Goal: Information Seeking & Learning: Learn about a topic

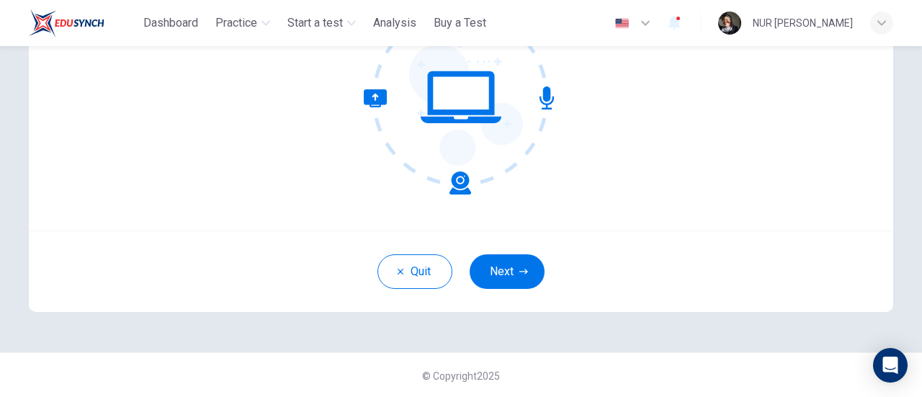
scroll to position [203, 0]
click at [516, 262] on button "Next" at bounding box center [507, 271] width 75 height 35
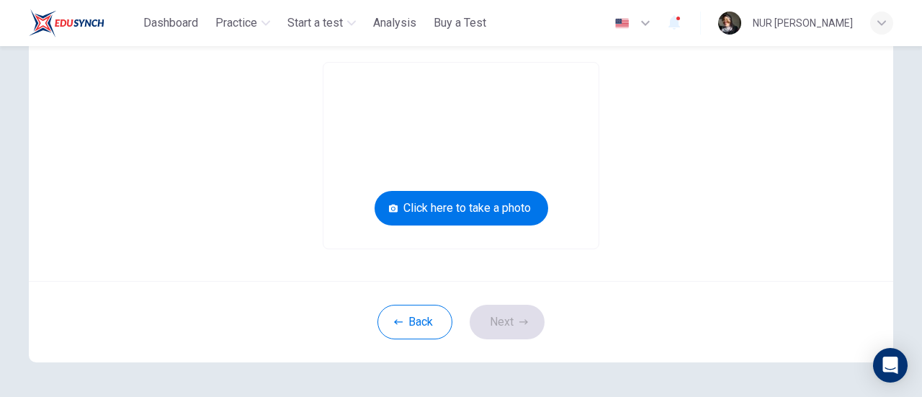
scroll to position [130, 0]
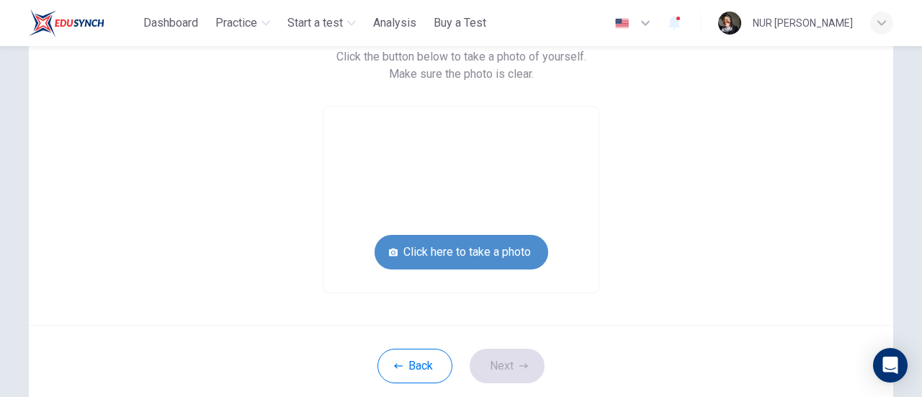
click at [481, 262] on button "Click here to take a photo" at bounding box center [462, 252] width 174 height 35
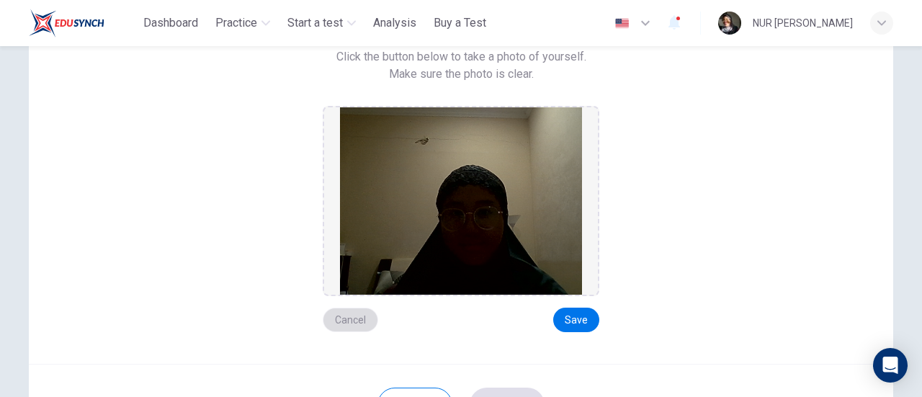
click at [349, 312] on button "Cancel" at bounding box center [350, 320] width 55 height 25
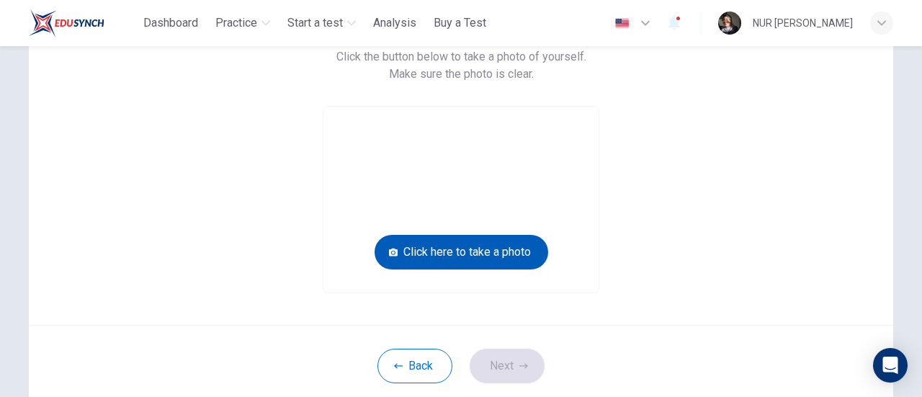
click at [493, 264] on button "Click here to take a photo" at bounding box center [462, 252] width 174 height 35
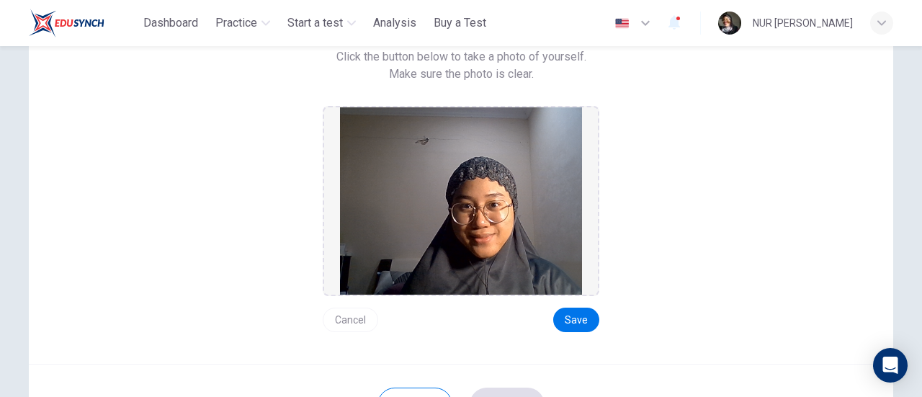
click at [376, 326] on div "Cancel Save" at bounding box center [461, 314] width 277 height 36
drag, startPoint x: 330, startPoint y: 321, endPoint x: 343, endPoint y: 316, distance: 13.9
click at [330, 319] on button "Cancel" at bounding box center [350, 320] width 55 height 25
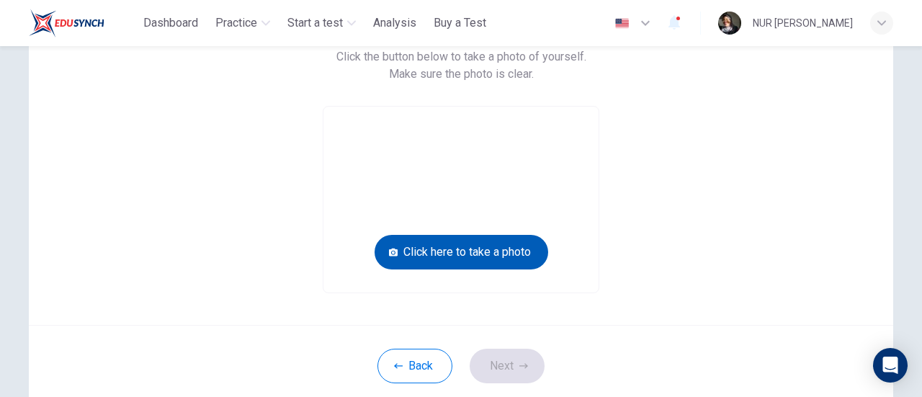
click at [479, 268] on button "Click here to take a photo" at bounding box center [462, 252] width 174 height 35
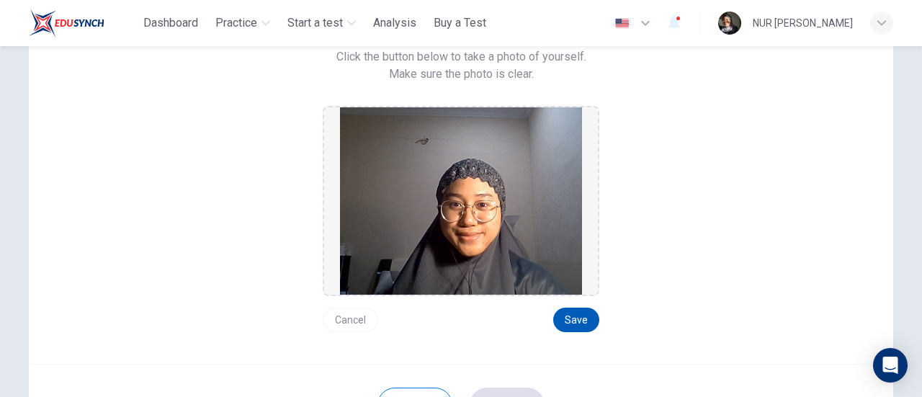
click at [590, 313] on button "Save" at bounding box center [576, 320] width 46 height 25
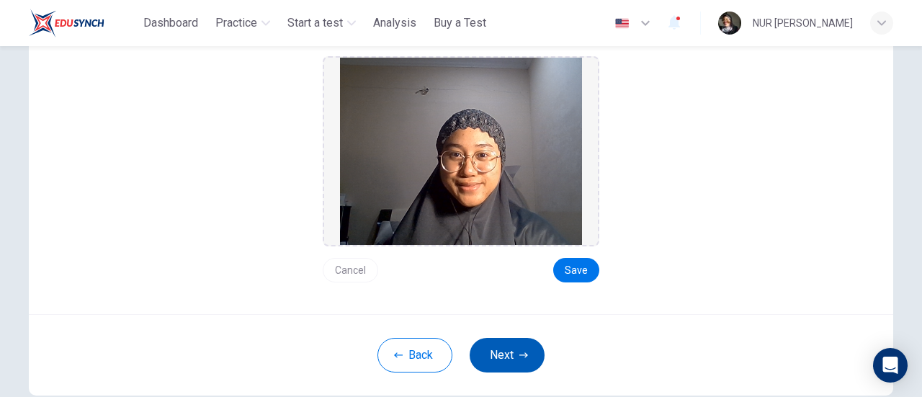
scroll to position [203, 0]
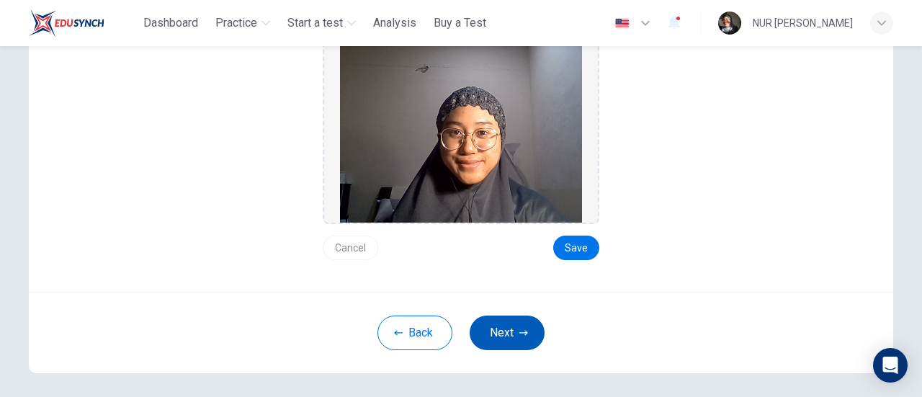
click at [524, 325] on button "Next" at bounding box center [507, 333] width 75 height 35
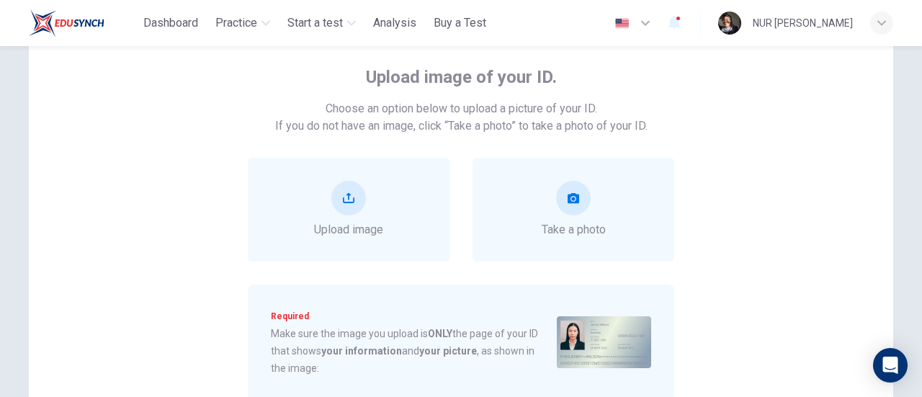
scroll to position [58, 0]
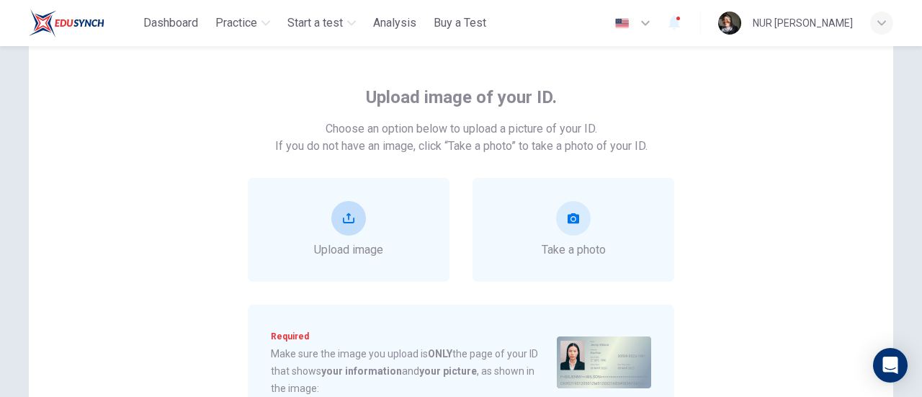
click at [332, 241] on span "Upload image" at bounding box center [348, 249] width 69 height 17
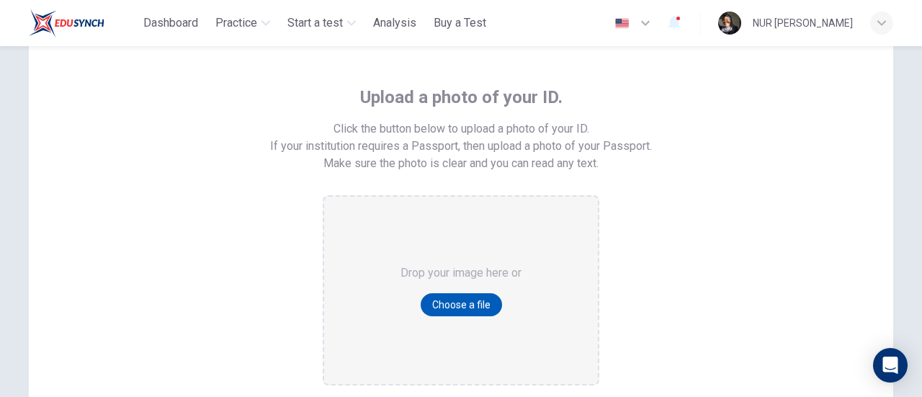
click at [468, 302] on button "Choose a file" at bounding box center [461, 304] width 81 height 23
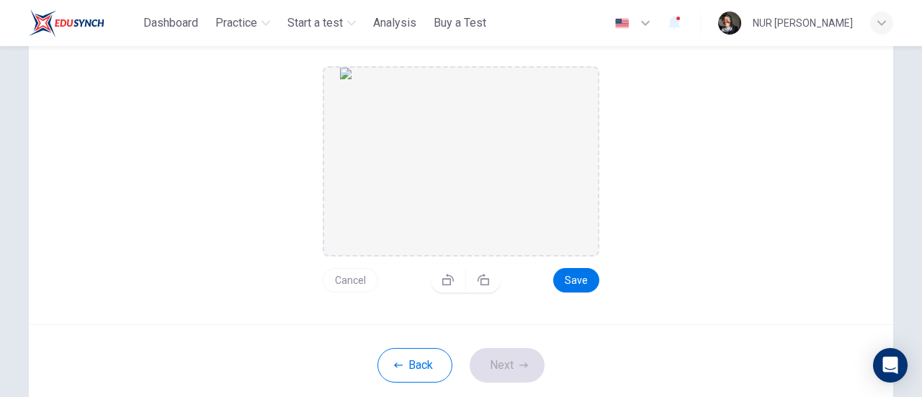
scroll to position [275, 0]
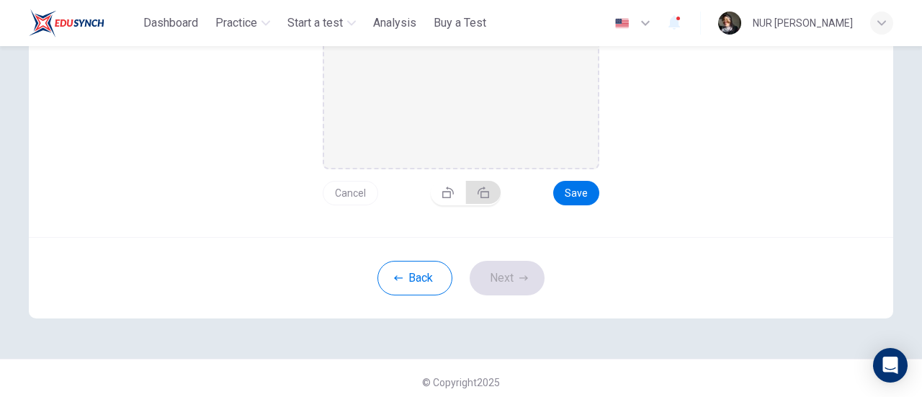
click at [478, 198] on button "button" at bounding box center [483, 192] width 35 height 23
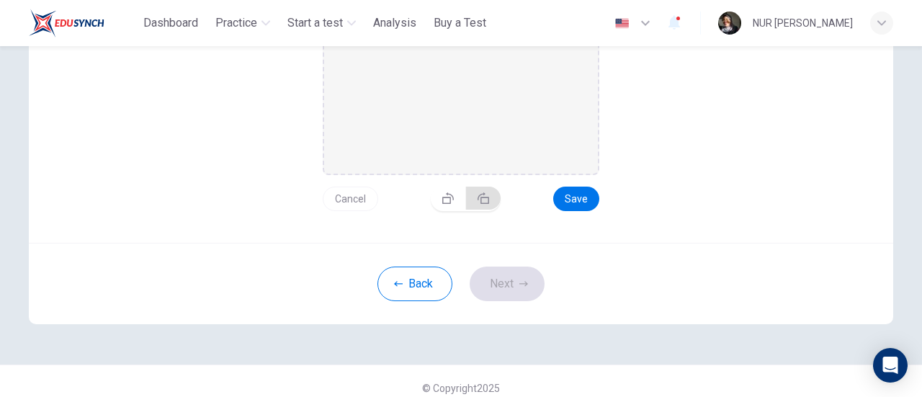
click at [478, 198] on icon "button" at bounding box center [484, 198] width 12 height 12
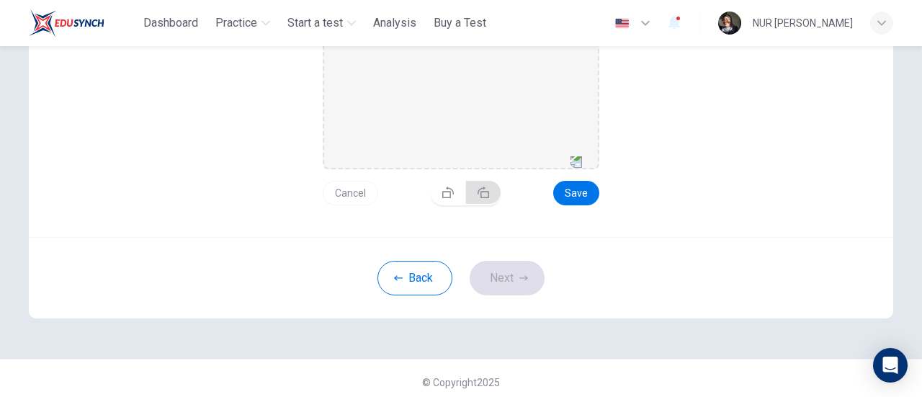
click at [478, 198] on button "button" at bounding box center [483, 192] width 35 height 23
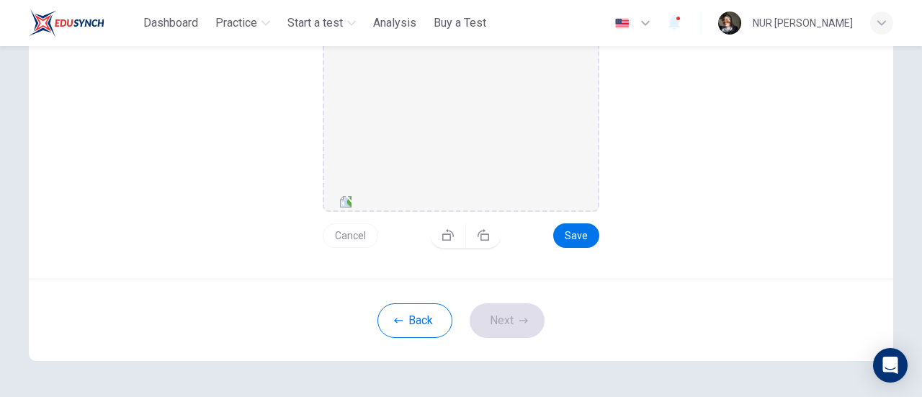
scroll to position [215, 0]
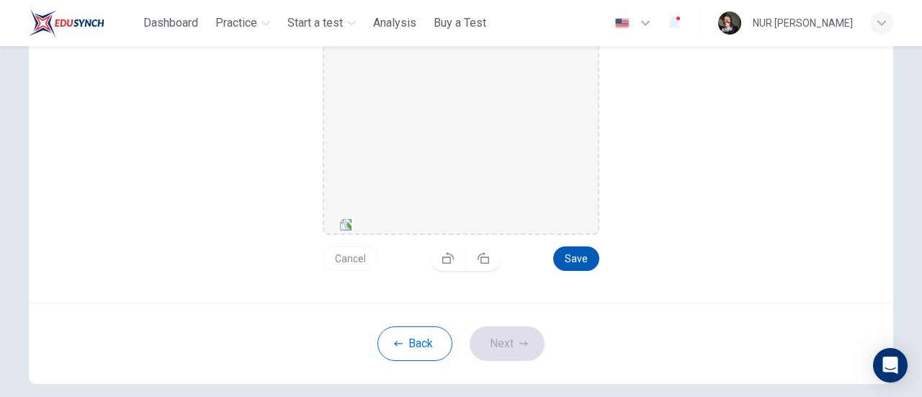
click at [572, 259] on button "Save" at bounding box center [576, 258] width 46 height 25
click at [510, 349] on button "Next" at bounding box center [507, 343] width 75 height 35
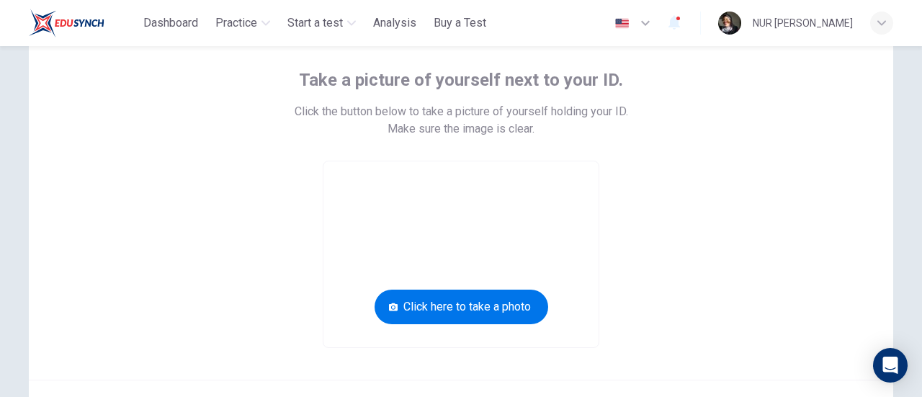
scroll to position [71, 0]
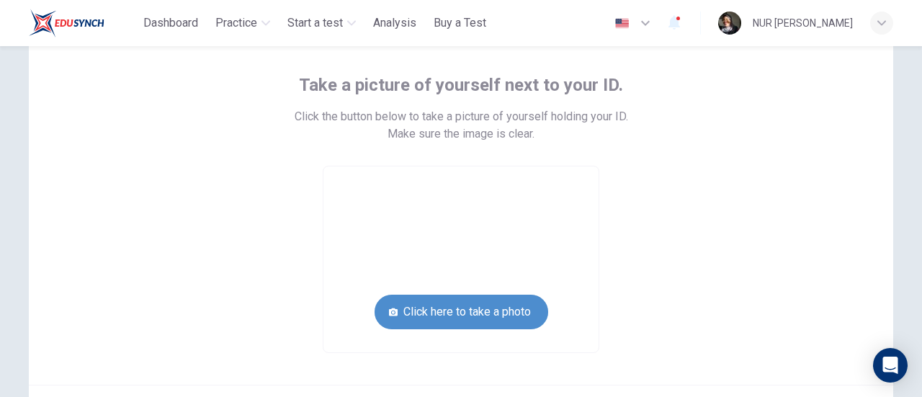
click at [500, 316] on button "Click here to take a photo" at bounding box center [462, 312] width 174 height 35
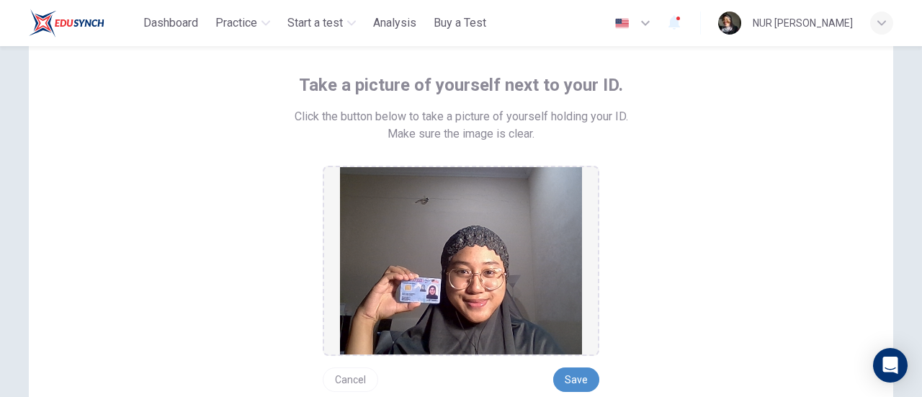
click at [570, 370] on button "Save" at bounding box center [576, 380] width 46 height 25
click at [584, 393] on div "Take a picture of yourself next to your ID. Click the button below to take a pi…" at bounding box center [461, 220] width 865 height 408
click at [584, 381] on button "Save" at bounding box center [576, 380] width 46 height 25
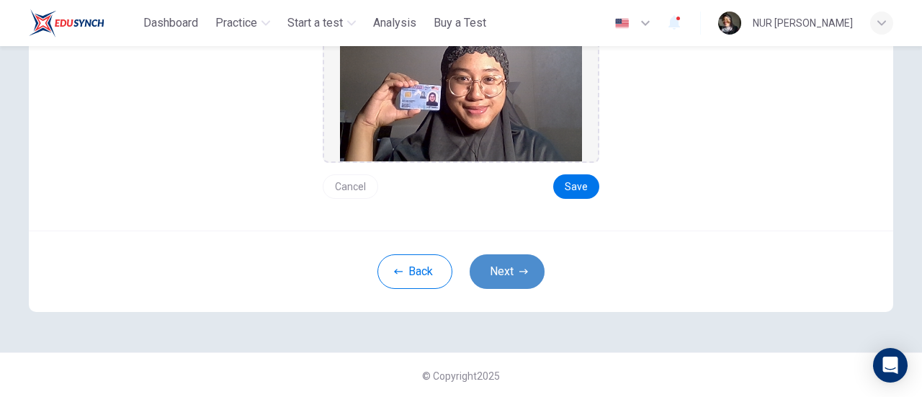
click at [523, 277] on button "Next" at bounding box center [507, 271] width 75 height 35
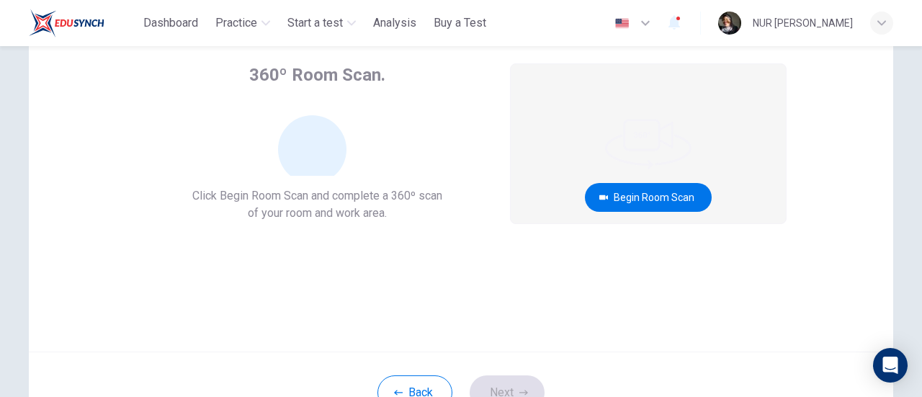
scroll to position [58, 0]
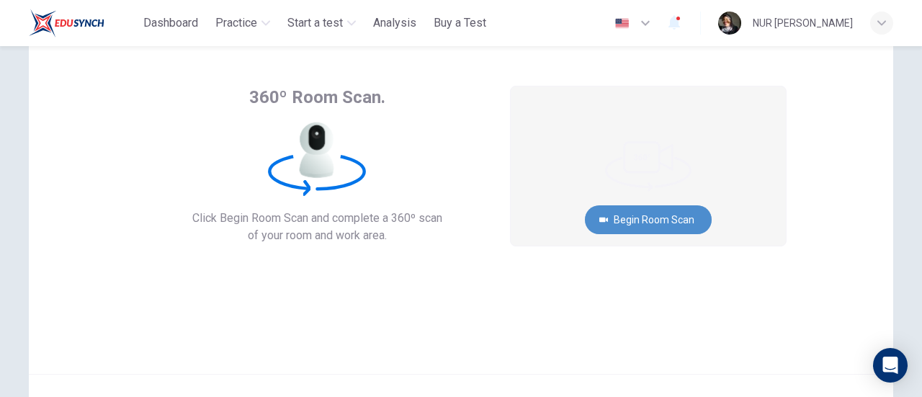
click at [680, 212] on button "Begin Room Scan" at bounding box center [648, 219] width 127 height 29
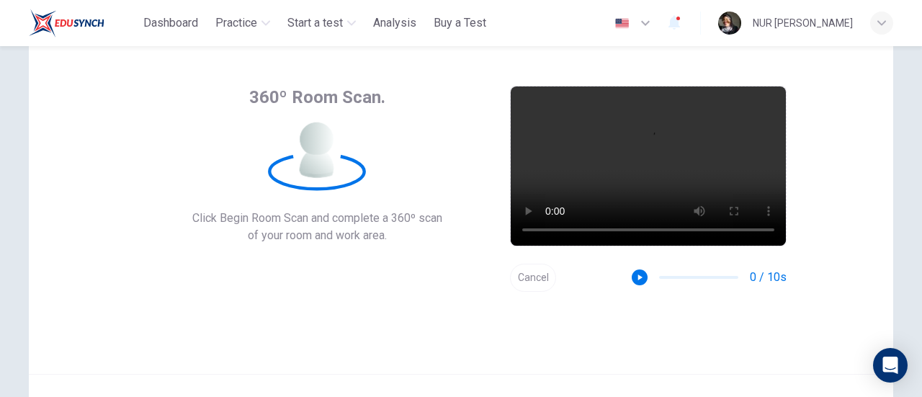
scroll to position [203, 0]
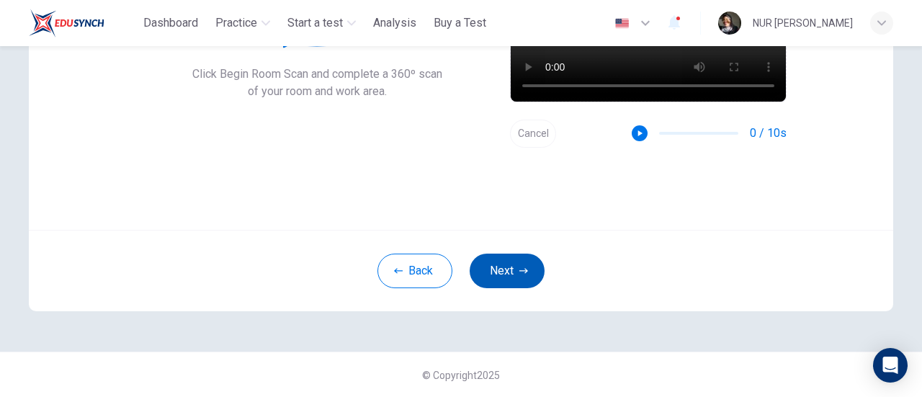
click at [491, 278] on button "Next" at bounding box center [507, 271] width 75 height 35
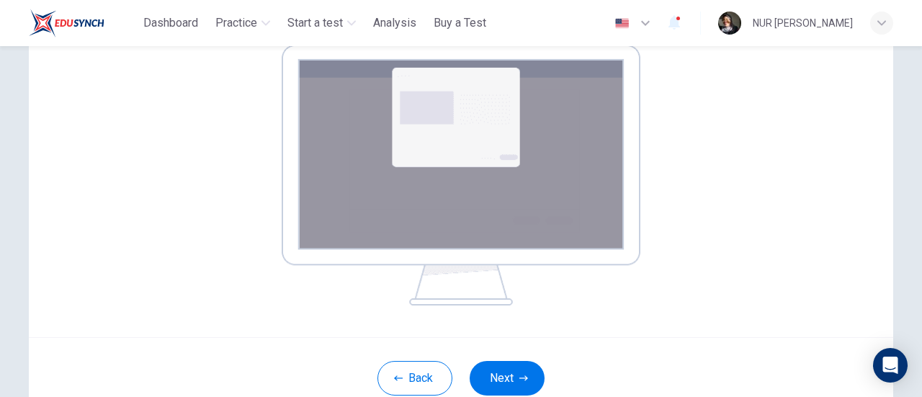
scroll to position [275, 0]
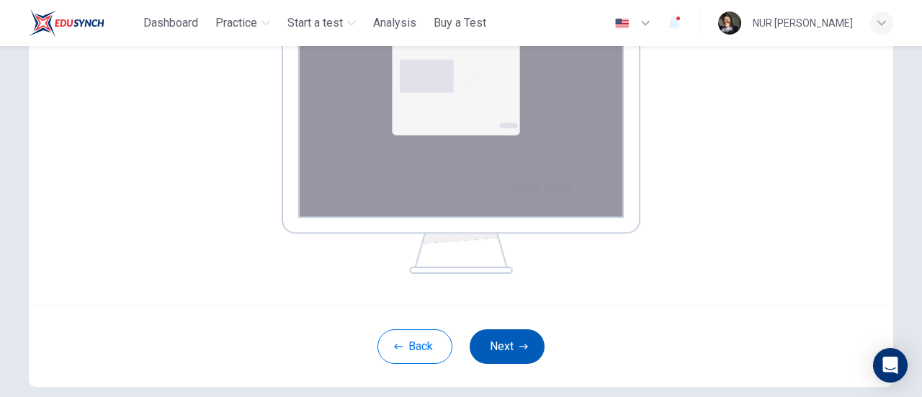
click at [525, 349] on button "Next" at bounding box center [507, 346] width 75 height 35
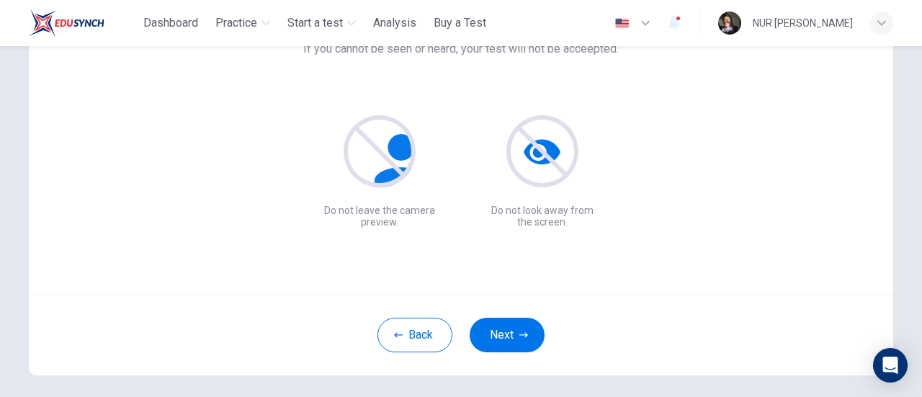
scroll to position [203, 0]
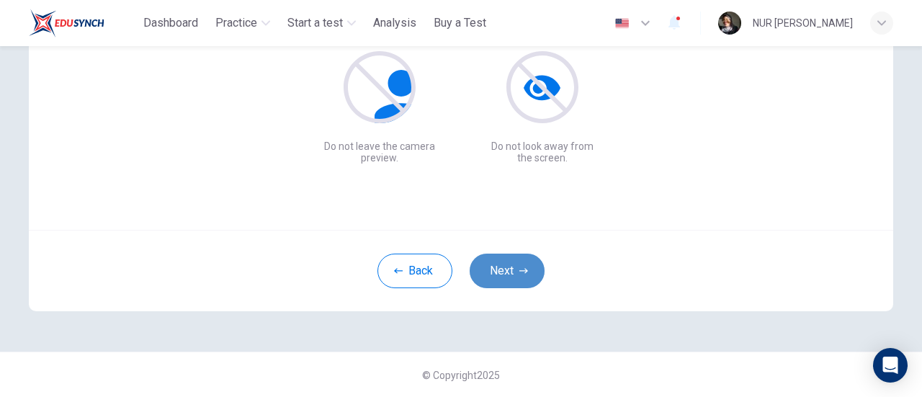
click at [530, 284] on button "Next" at bounding box center [507, 271] width 75 height 35
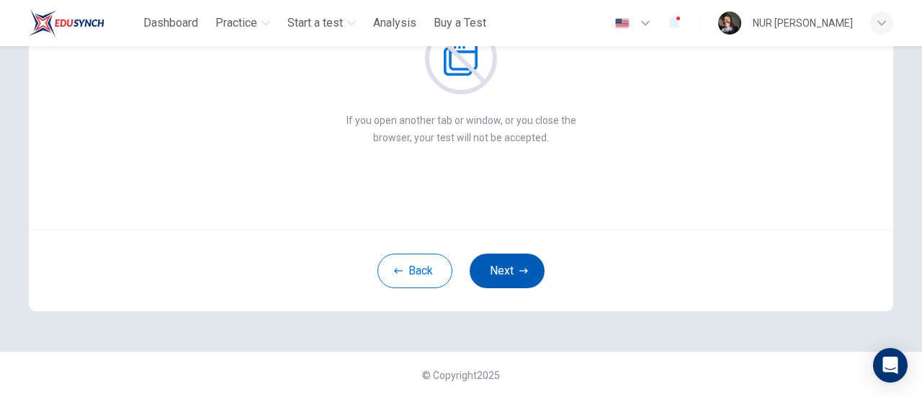
click at [510, 257] on button "Next" at bounding box center [507, 271] width 75 height 35
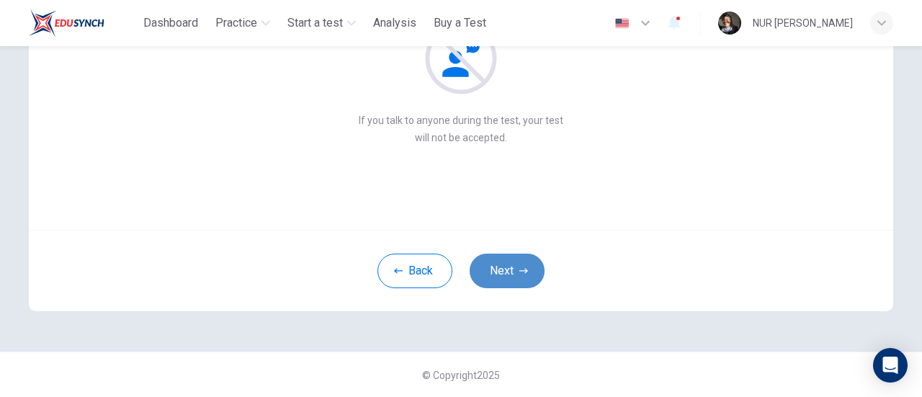
click at [532, 275] on button "Next" at bounding box center [507, 271] width 75 height 35
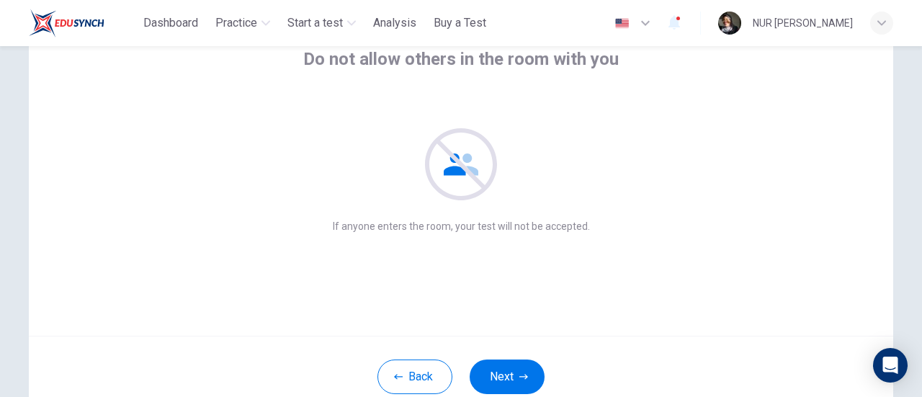
scroll to position [144, 0]
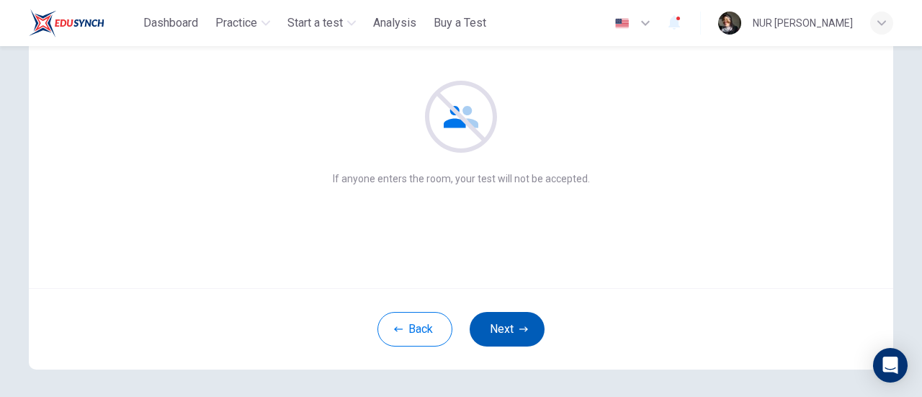
click at [520, 330] on icon "button" at bounding box center [524, 329] width 9 height 9
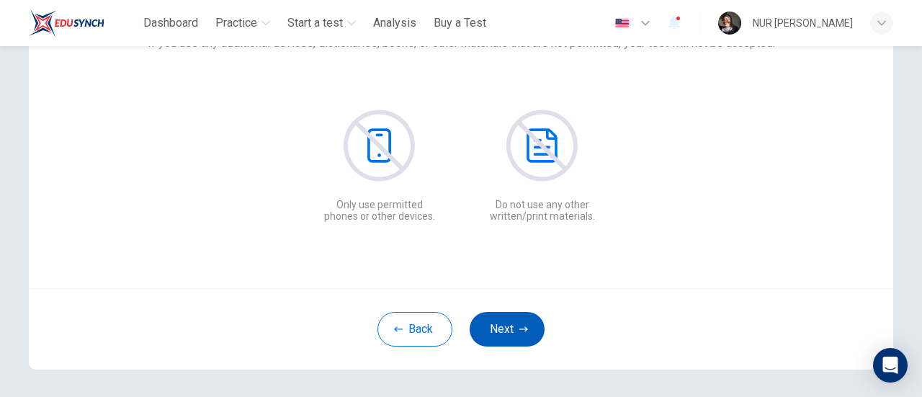
click at [499, 331] on button "Next" at bounding box center [507, 329] width 75 height 35
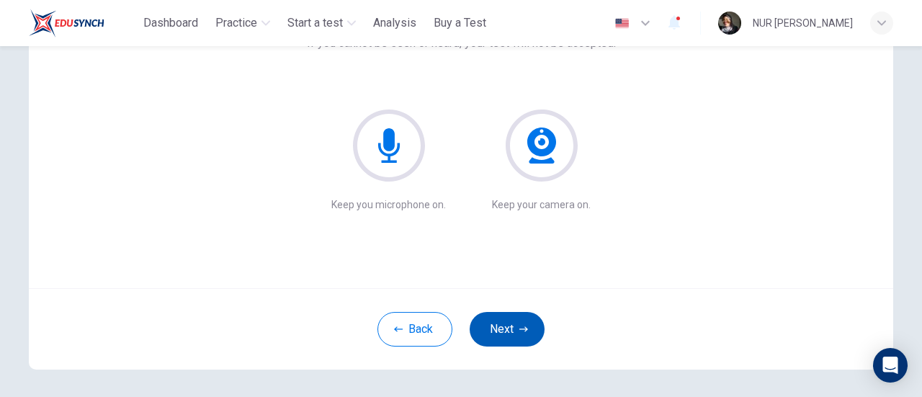
click at [534, 331] on button "Next" at bounding box center [507, 329] width 75 height 35
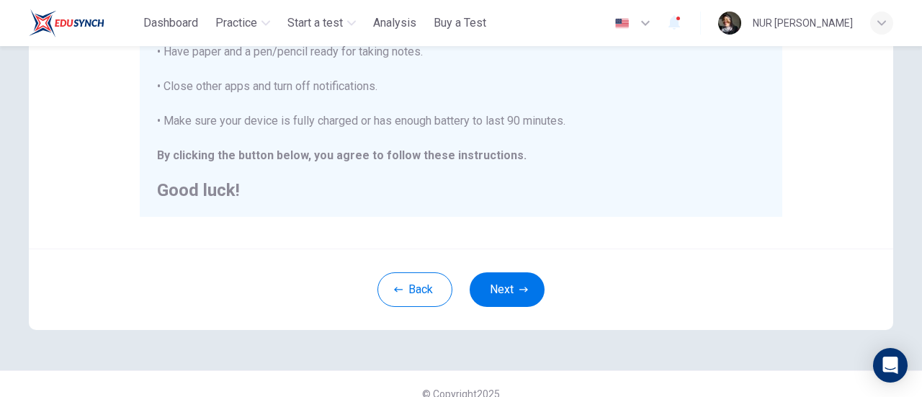
scroll to position [404, 0]
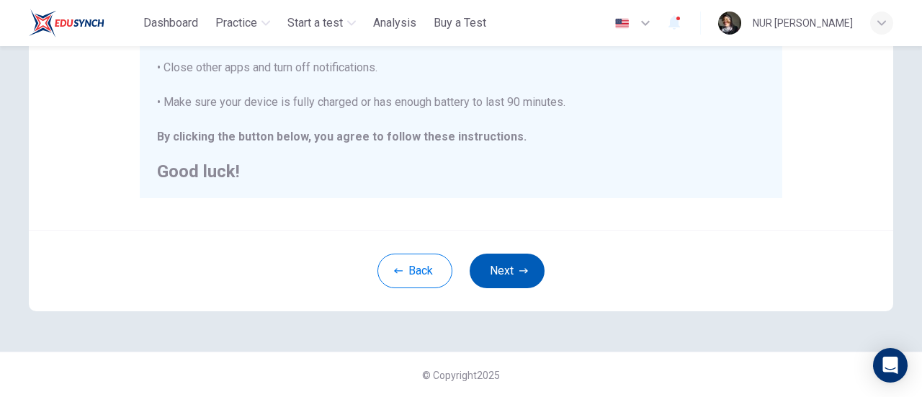
click at [488, 277] on button "Next" at bounding box center [507, 271] width 75 height 35
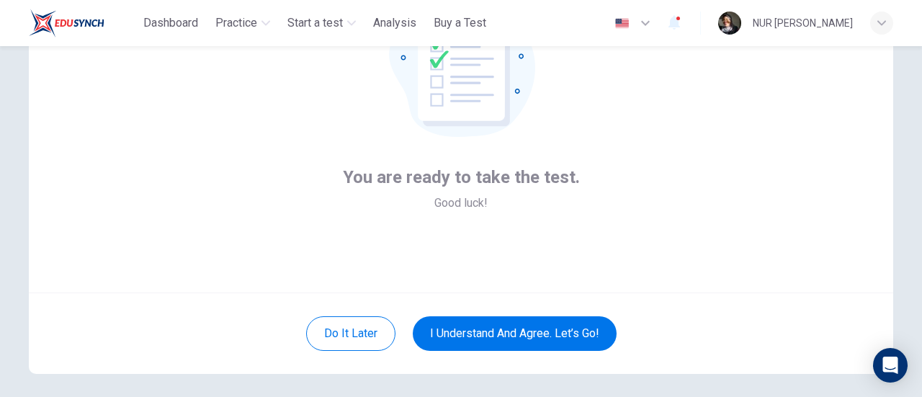
scroll to position [144, 0]
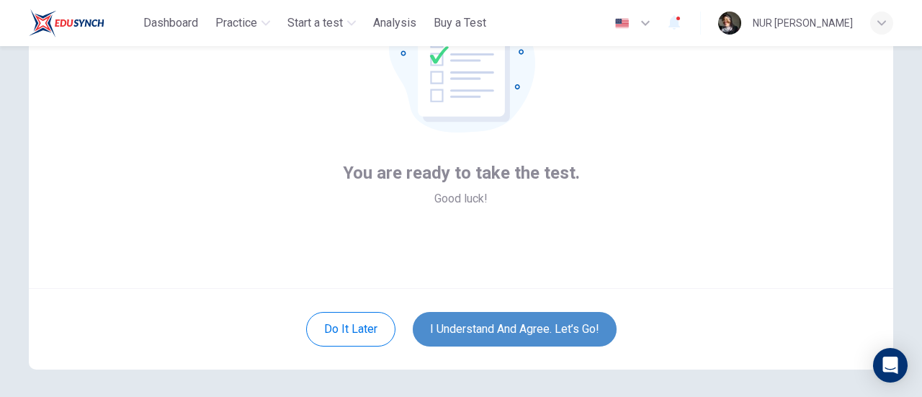
drag, startPoint x: 590, startPoint y: 322, endPoint x: 598, endPoint y: 322, distance: 8.6
click at [590, 322] on button "I understand and agree. Let’s go!" at bounding box center [515, 329] width 204 height 35
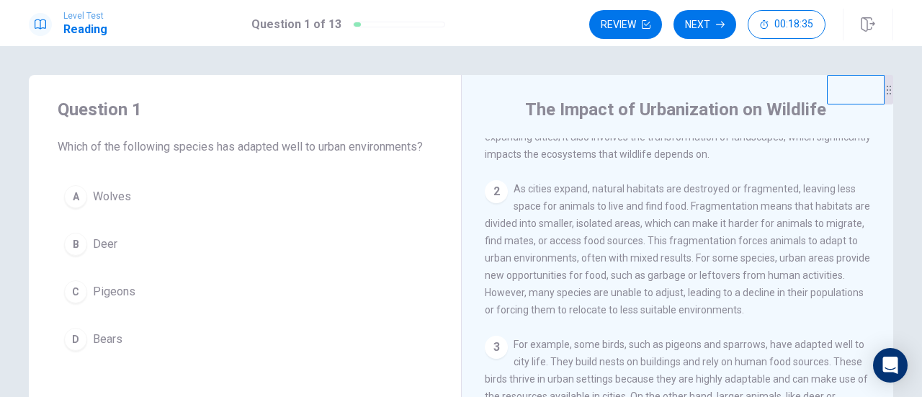
scroll to position [99, 0]
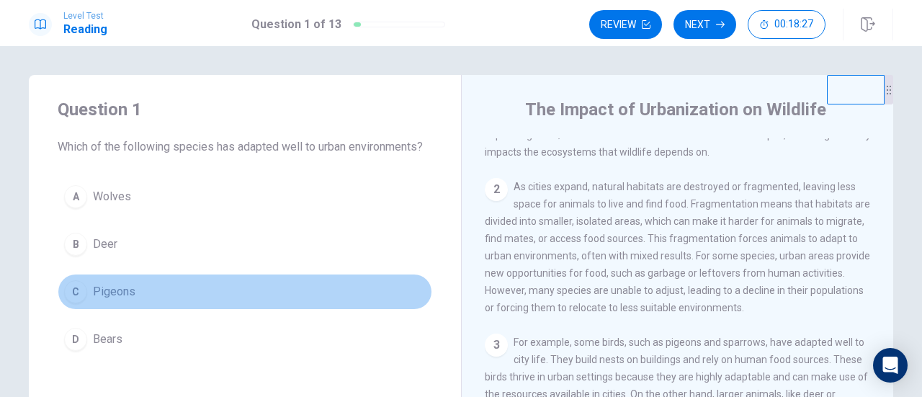
click at [80, 283] on div "C" at bounding box center [75, 291] width 23 height 23
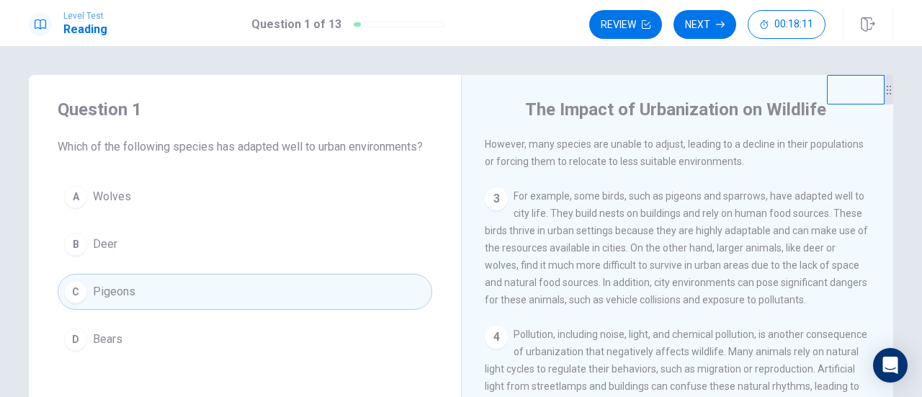
scroll to position [171, 0]
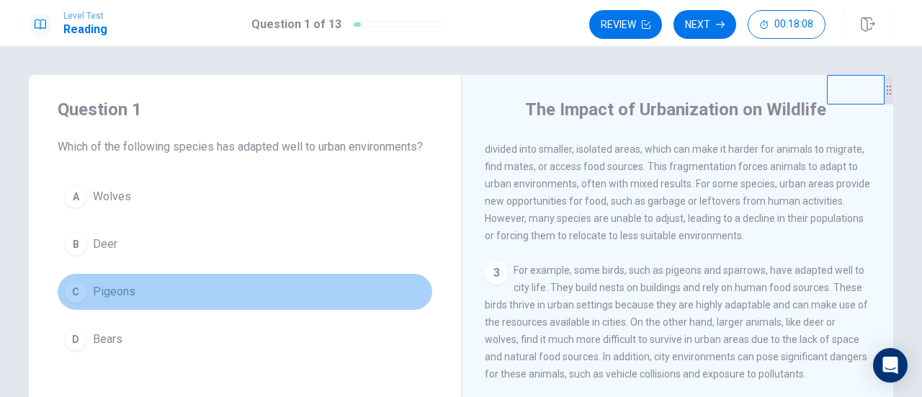
click at [415, 290] on button "C Pigeons" at bounding box center [245, 292] width 375 height 36
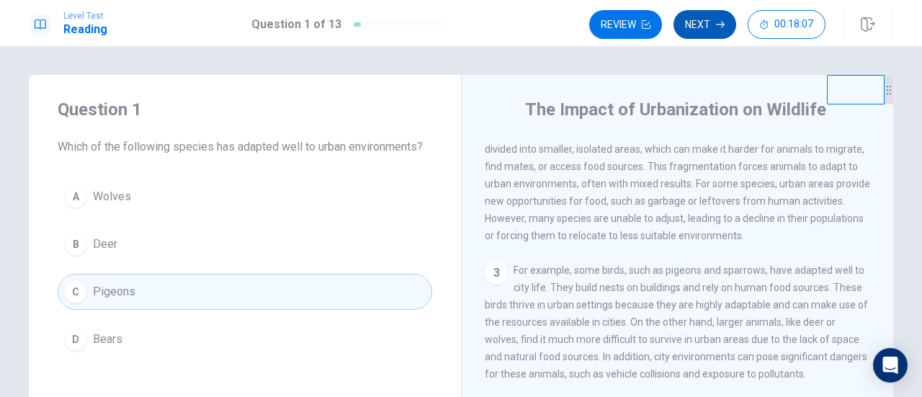
click at [713, 6] on div "Level Test Reading Question 1 of 13 Review Next 00:18:07" at bounding box center [461, 23] width 922 height 46
click at [712, 19] on button "Next" at bounding box center [705, 24] width 63 height 29
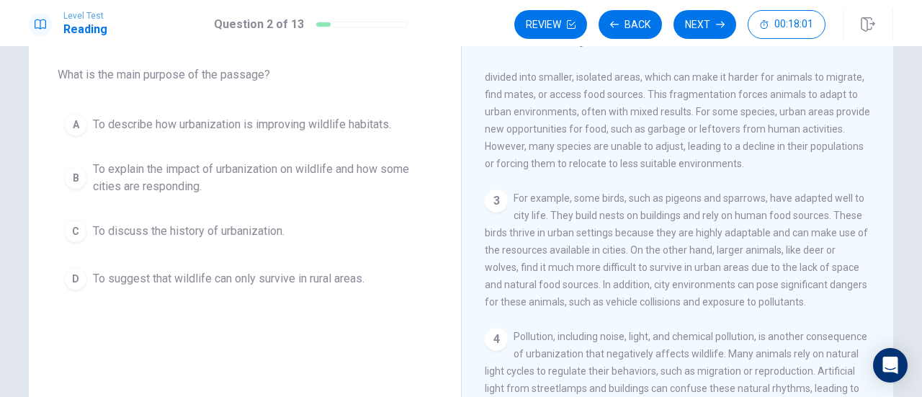
scroll to position [0, 0]
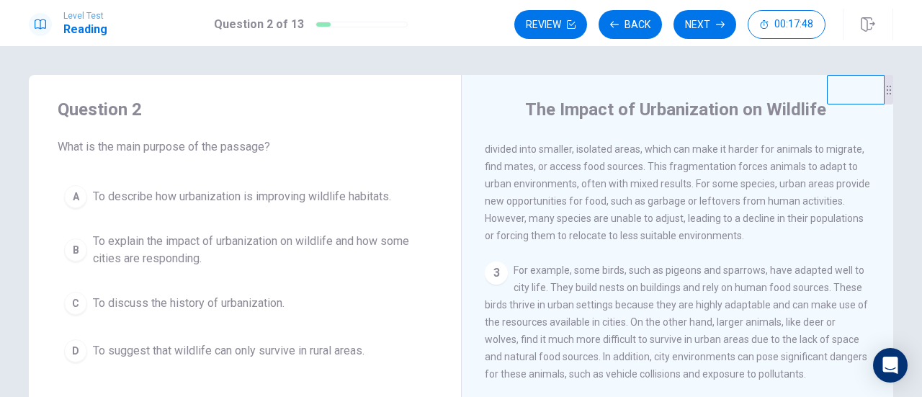
click at [300, 247] on span "To explain the impact of urbanization on wildlife and how some cities are respo…" at bounding box center [259, 250] width 333 height 35
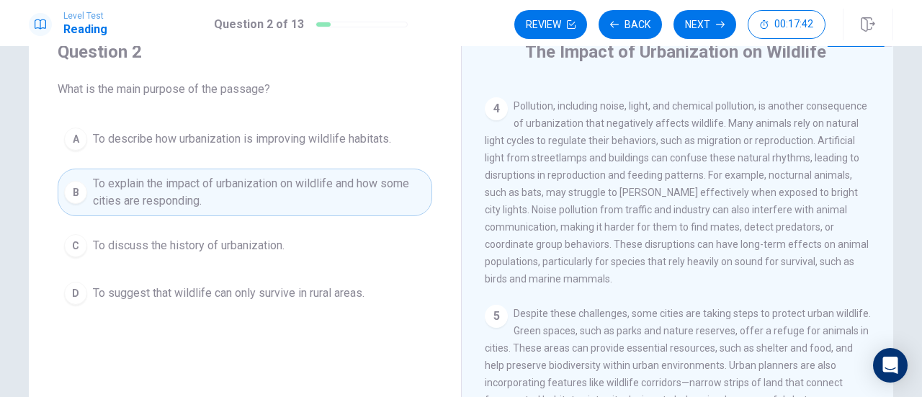
scroll to position [72, 0]
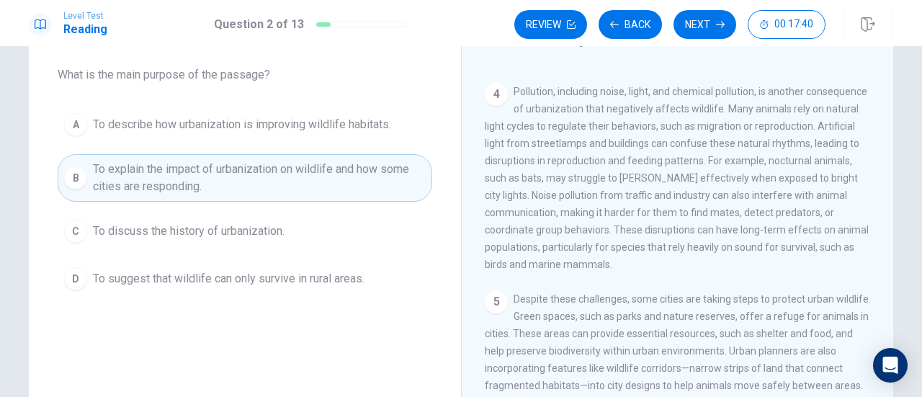
click at [381, 184] on span "To explain the impact of urbanization on wildlife and how some cities are respo…" at bounding box center [259, 178] width 333 height 35
click at [693, 27] on button "Next" at bounding box center [705, 24] width 63 height 29
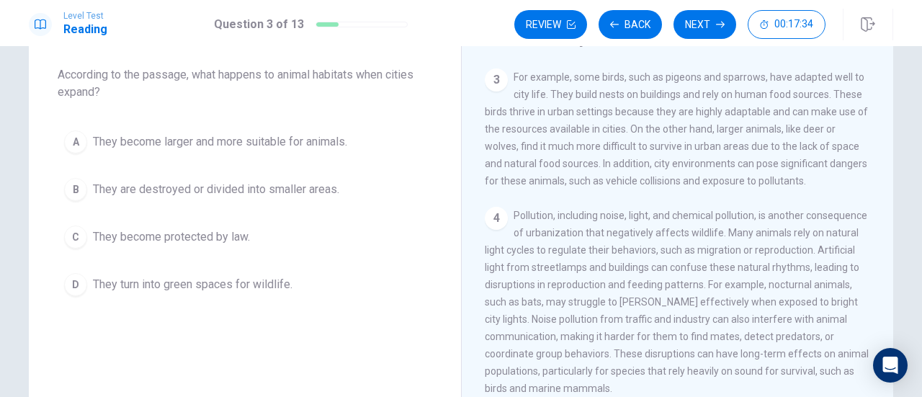
scroll to position [0, 0]
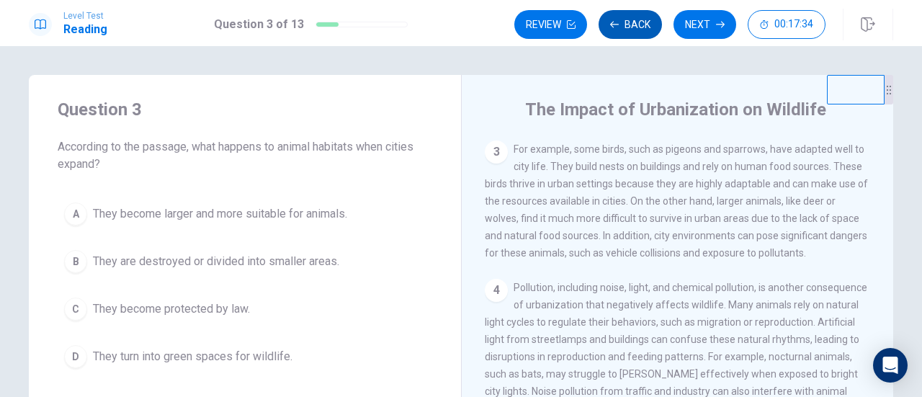
click at [624, 25] on button "Back" at bounding box center [630, 24] width 63 height 29
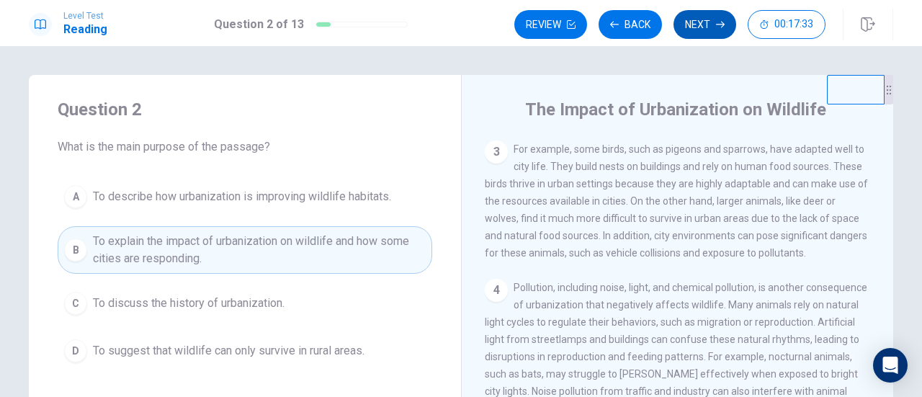
click at [701, 18] on button "Next" at bounding box center [705, 24] width 63 height 29
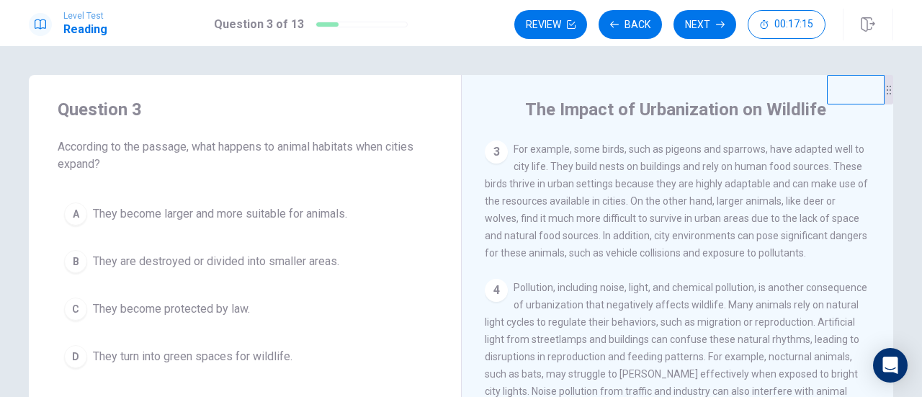
scroll to position [148, 0]
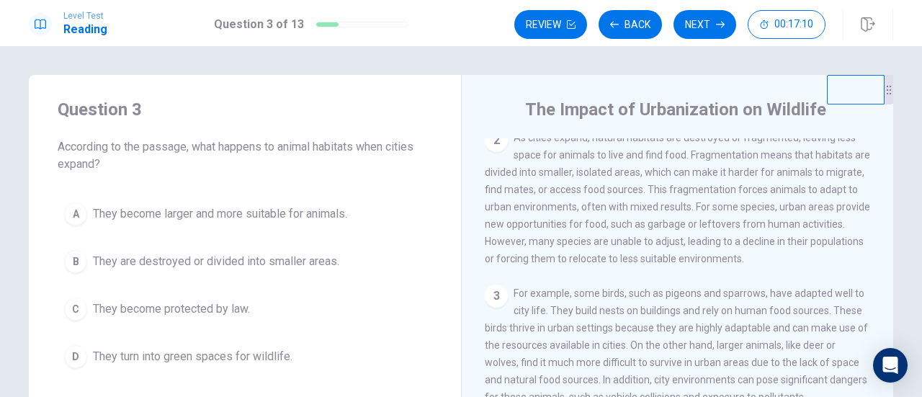
click at [308, 279] on div "A They become larger and more suitable for animals. B They are destroyed or div…" at bounding box center [245, 285] width 375 height 179
click at [302, 257] on span "They are destroyed or divided into smaller areas." at bounding box center [216, 261] width 246 height 17
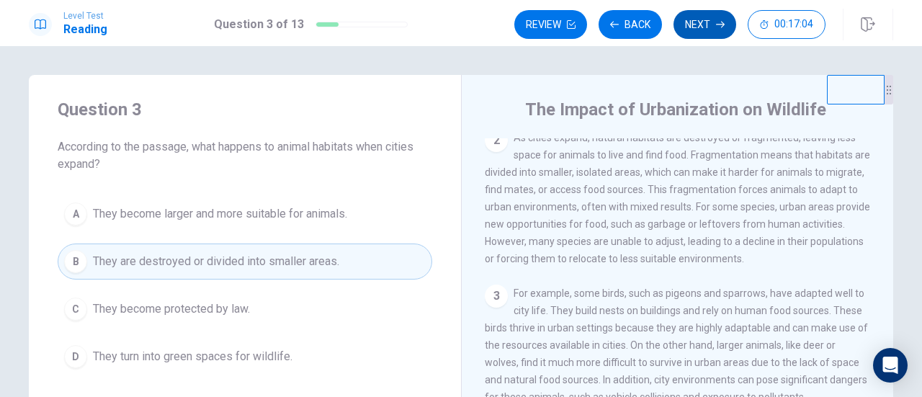
click at [698, 13] on button "Next" at bounding box center [705, 24] width 63 height 29
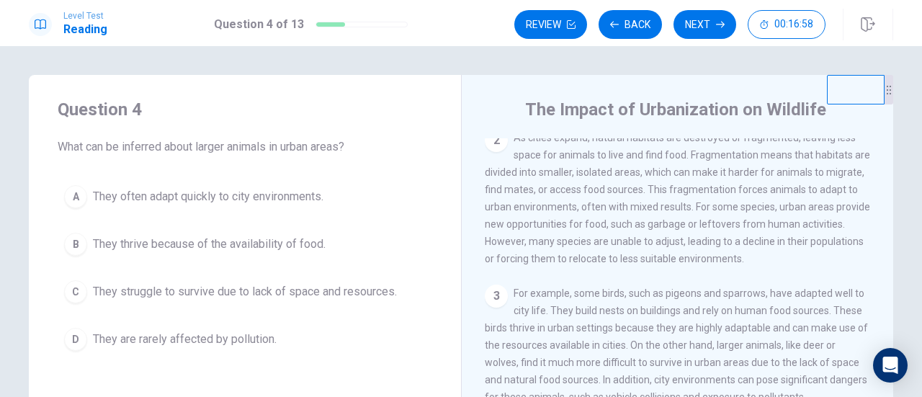
click at [332, 292] on span "They struggle to survive due to lack of space and resources." at bounding box center [245, 291] width 304 height 17
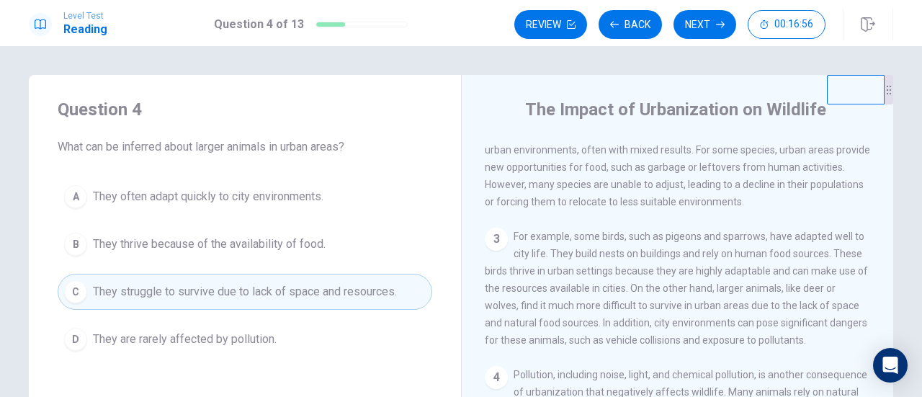
scroll to position [220, 0]
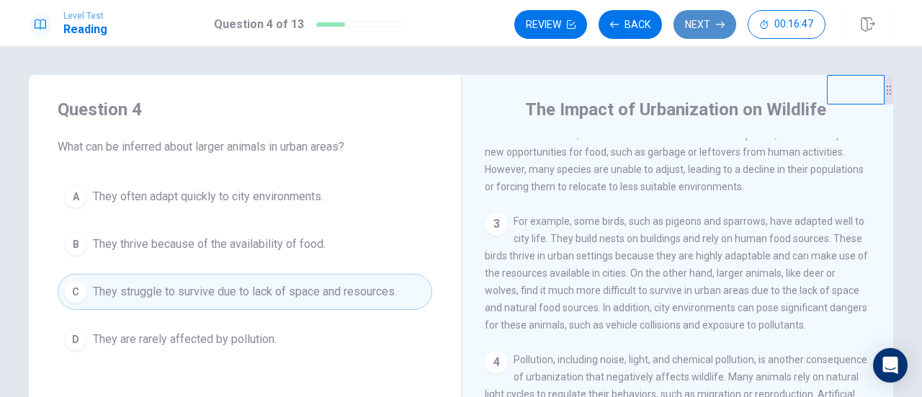
click at [708, 22] on button "Next" at bounding box center [705, 24] width 63 height 29
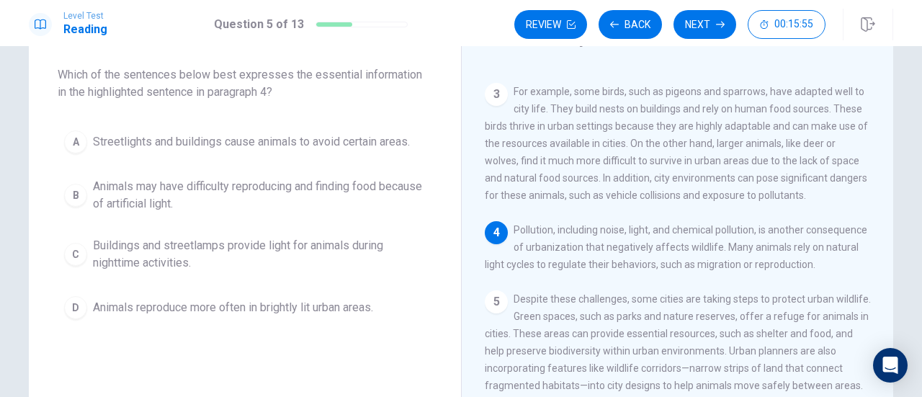
scroll to position [0, 0]
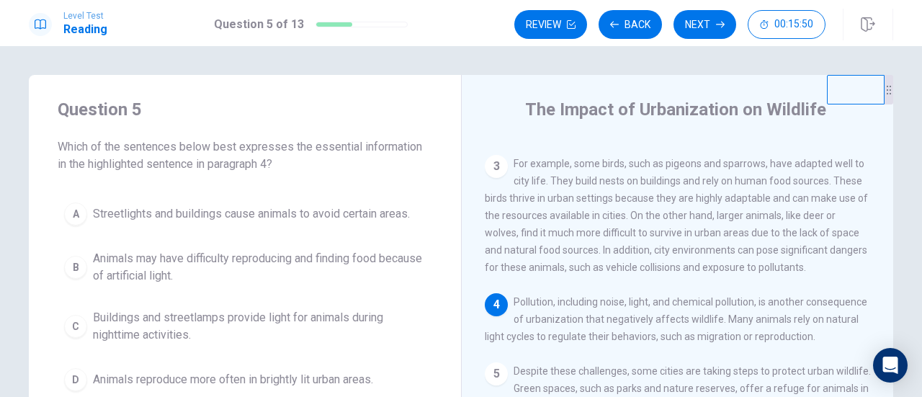
click at [350, 276] on span "Animals may have difficulty reproducing and finding food because of artificial …" at bounding box center [259, 267] width 333 height 35
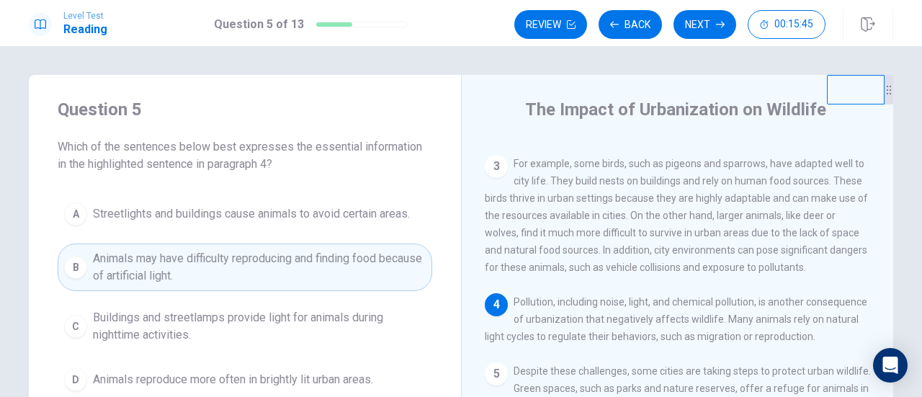
scroll to position [72, 0]
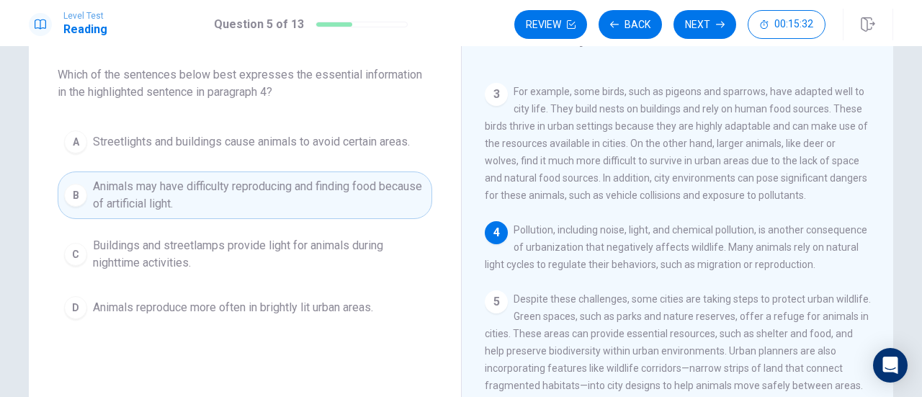
click at [353, 190] on span "Animals may have difficulty reproducing and finding food because of artificial …" at bounding box center [259, 195] width 333 height 35
click at [711, 25] on button "Next" at bounding box center [705, 24] width 63 height 29
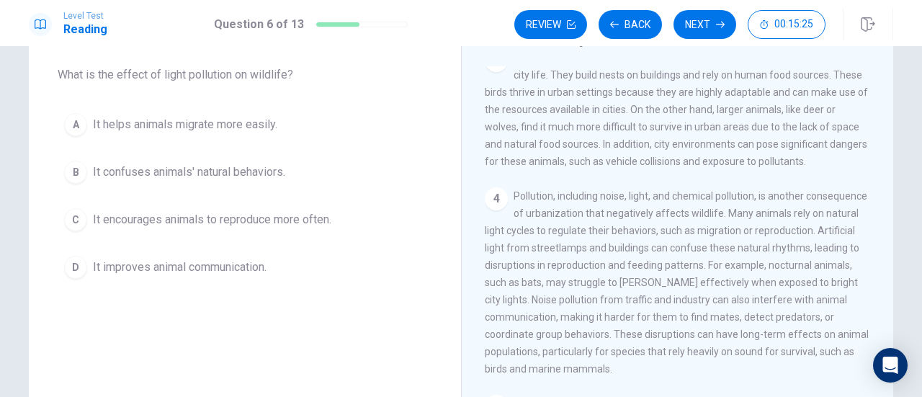
click at [202, 170] on span "It confuses animals' natural behaviors." at bounding box center [189, 172] width 192 height 17
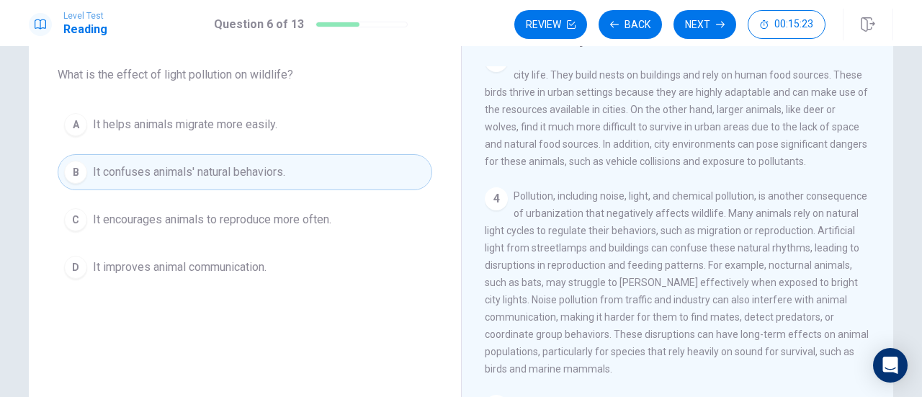
click at [376, 177] on button "B It confuses animals' natural behaviors." at bounding box center [245, 172] width 375 height 36
click at [716, 22] on button "Next" at bounding box center [705, 24] width 63 height 29
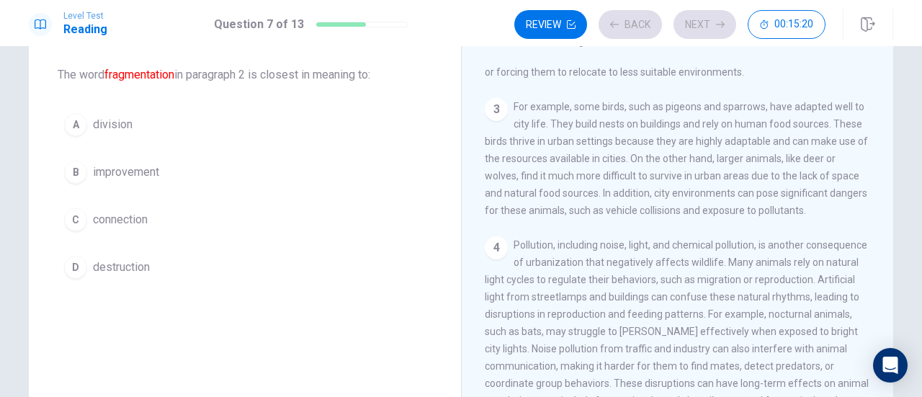
scroll to position [141, 0]
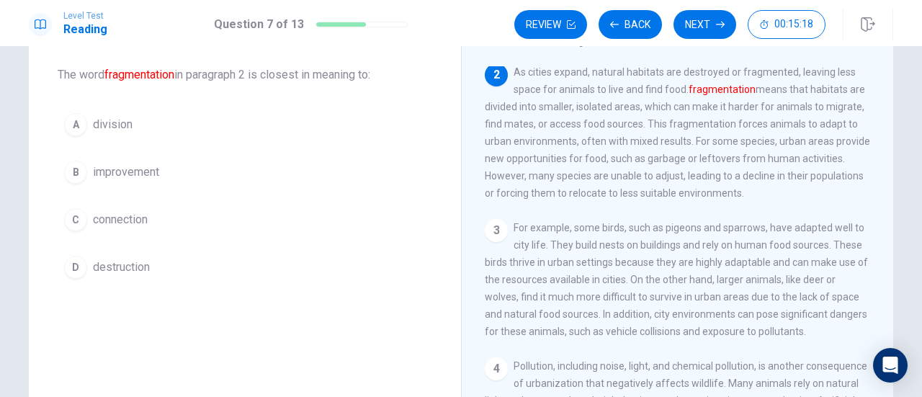
click at [126, 123] on span "division" at bounding box center [113, 124] width 40 height 17
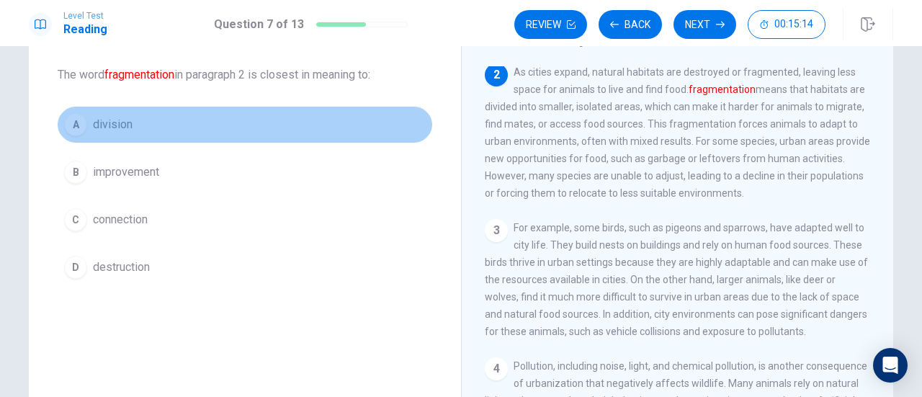
click at [314, 135] on button "A division" at bounding box center [245, 125] width 375 height 36
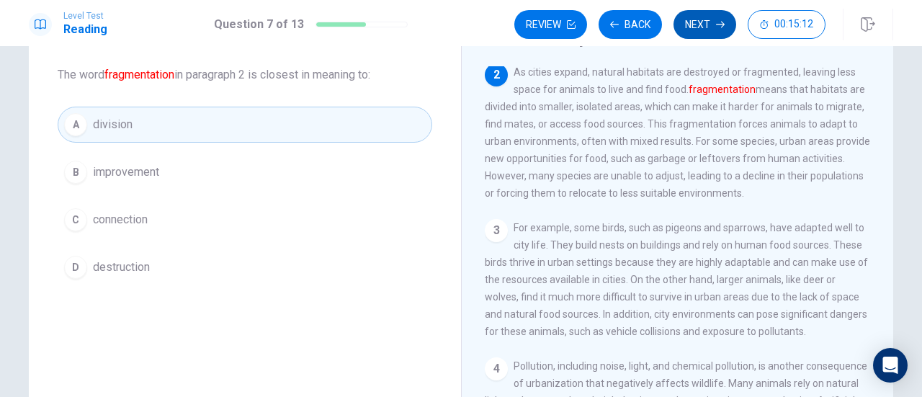
click at [716, 25] on button "Next" at bounding box center [705, 24] width 63 height 29
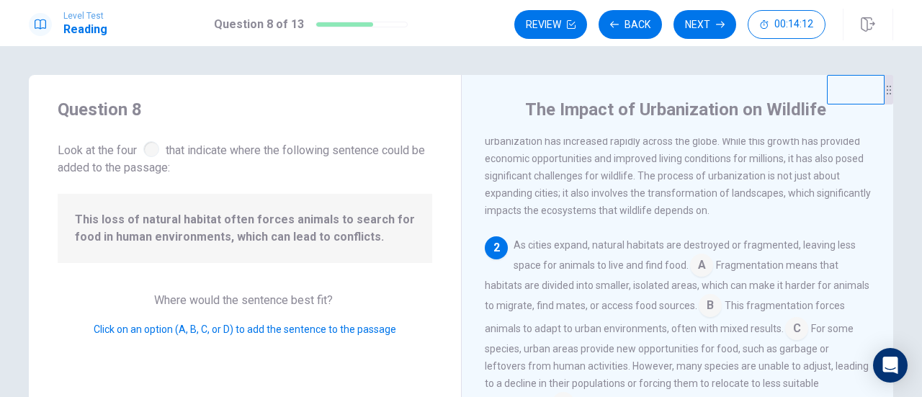
scroll to position [72, 0]
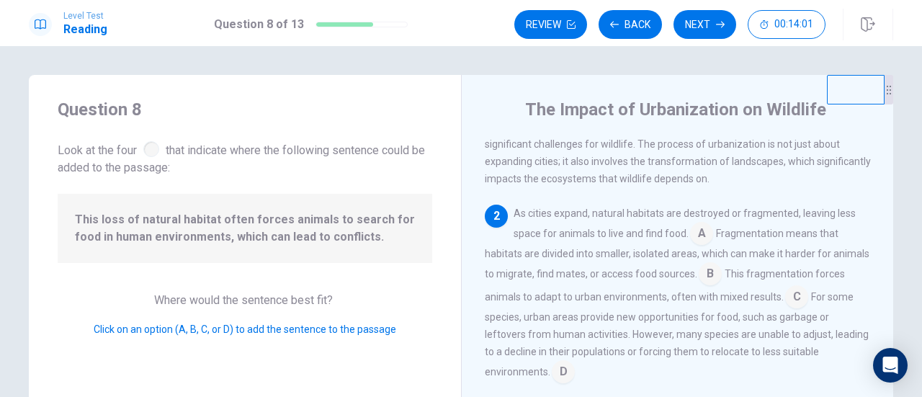
click at [701, 234] on input at bounding box center [701, 234] width 23 height 23
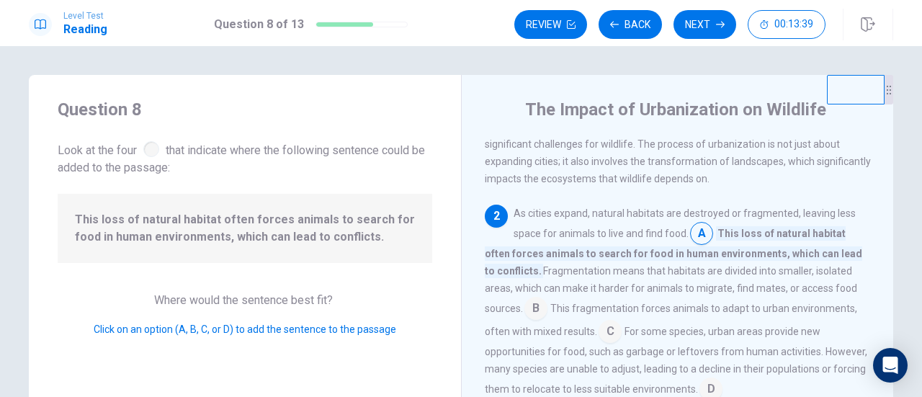
scroll to position [144, 0]
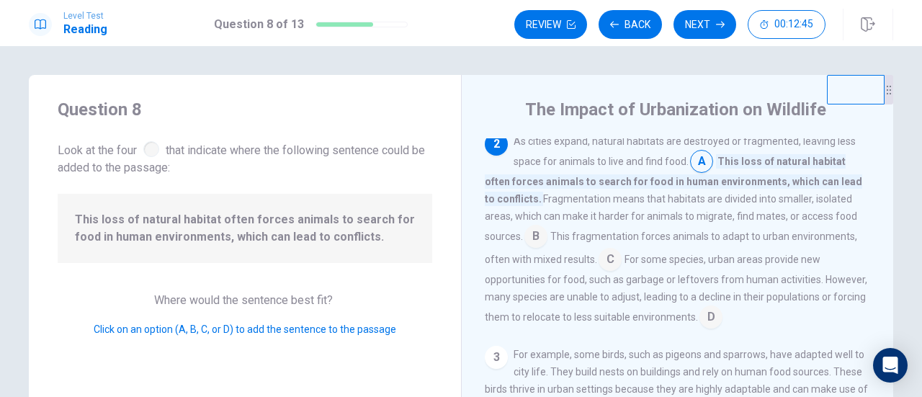
click at [656, 323] on span "For some species, urban areas provide new opportunities for food, such as garba…" at bounding box center [676, 288] width 383 height 69
click at [700, 318] on input at bounding box center [711, 318] width 23 height 23
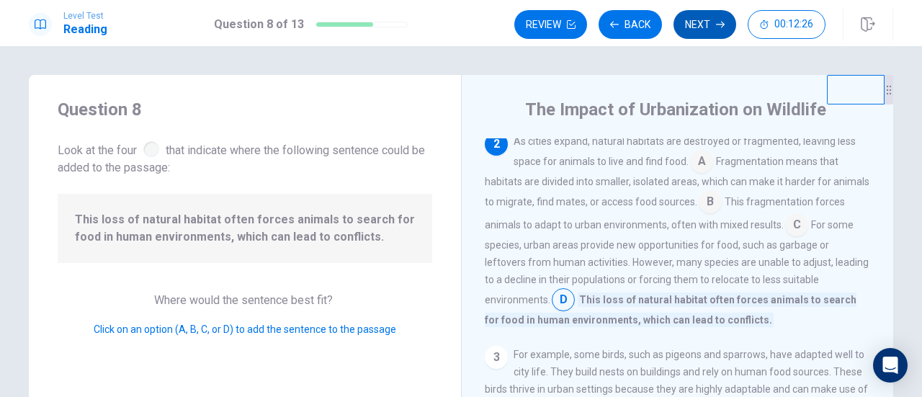
click at [713, 27] on button "Next" at bounding box center [705, 24] width 63 height 29
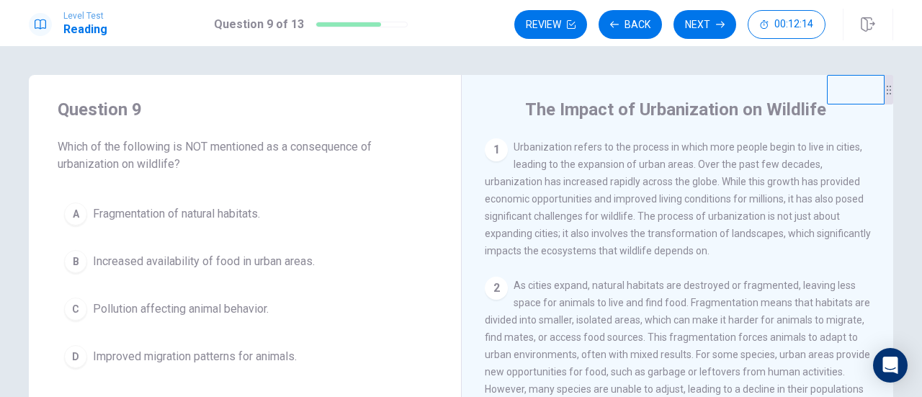
click at [257, 349] on span "Improved migration patterns for animals." at bounding box center [195, 356] width 204 height 17
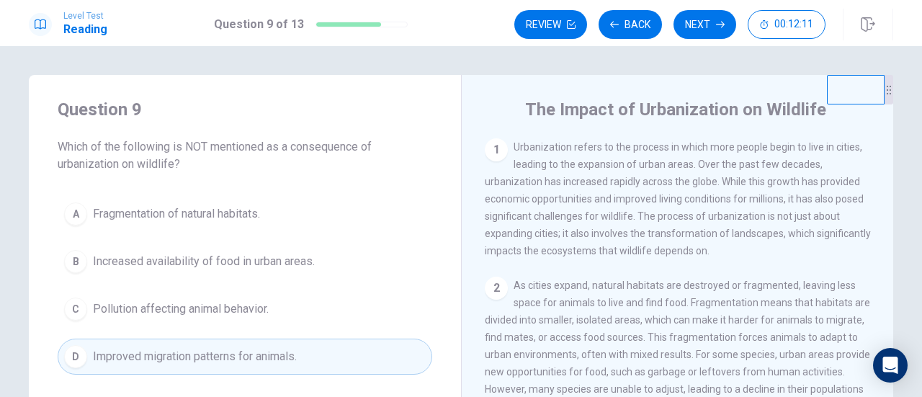
scroll to position [72, 0]
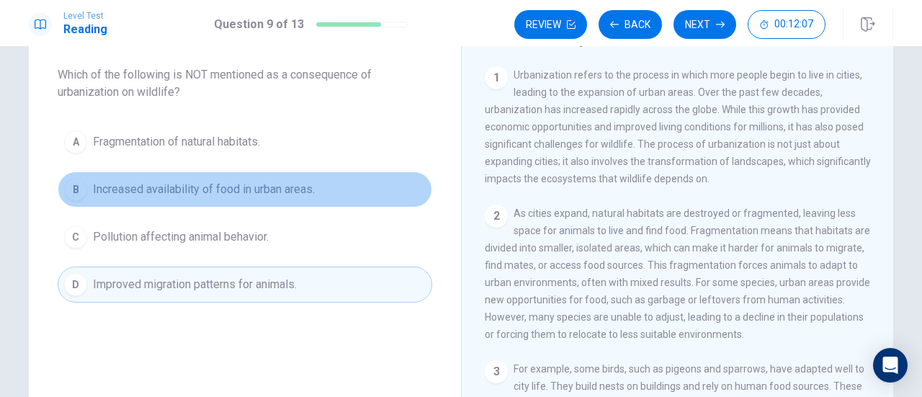
click at [200, 191] on span "Increased availability of food in urban areas." at bounding box center [204, 189] width 222 height 17
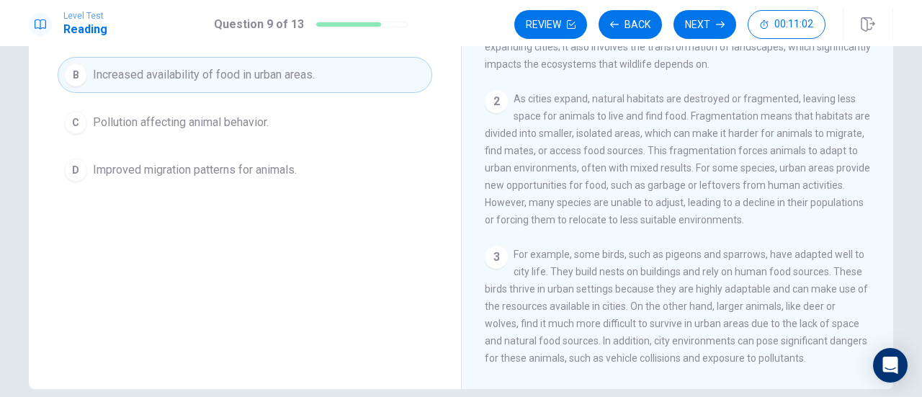
scroll to position [144, 0]
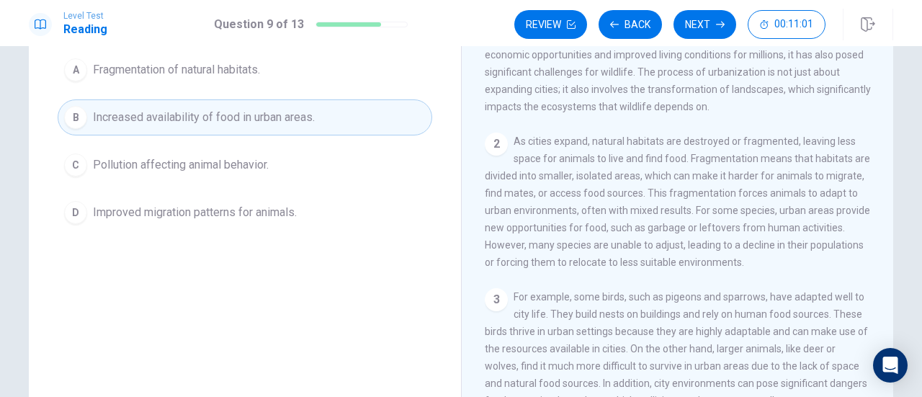
click at [218, 204] on span "Improved migration patterns for animals." at bounding box center [195, 212] width 204 height 17
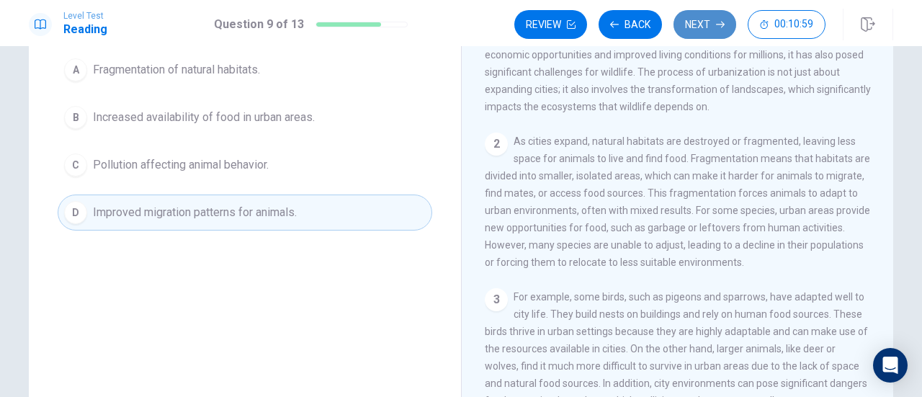
click at [705, 24] on button "Next" at bounding box center [705, 24] width 63 height 29
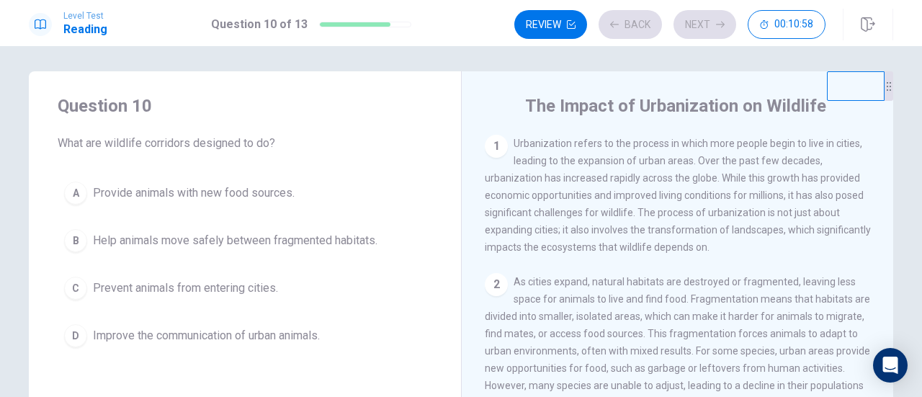
scroll to position [0, 0]
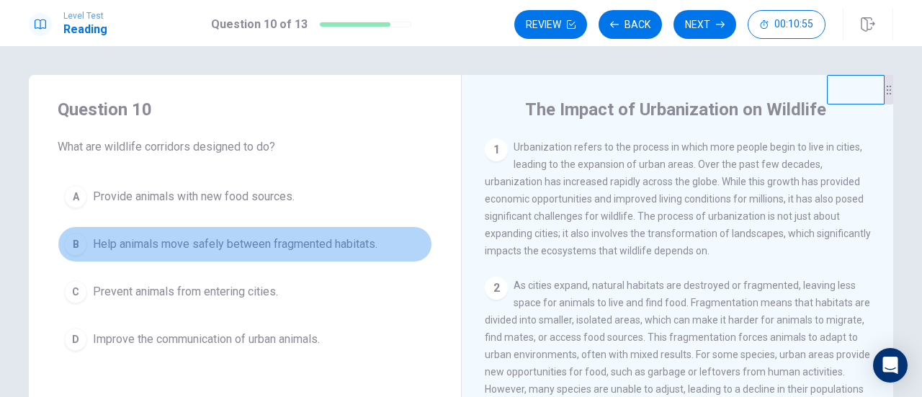
click at [258, 244] on span "Help animals move safely between fragmented habitats." at bounding box center [235, 244] width 285 height 17
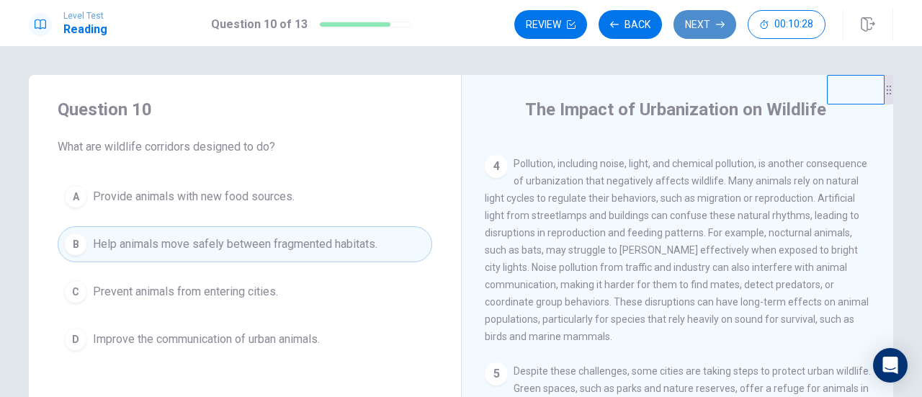
click at [693, 20] on button "Next" at bounding box center [705, 24] width 63 height 29
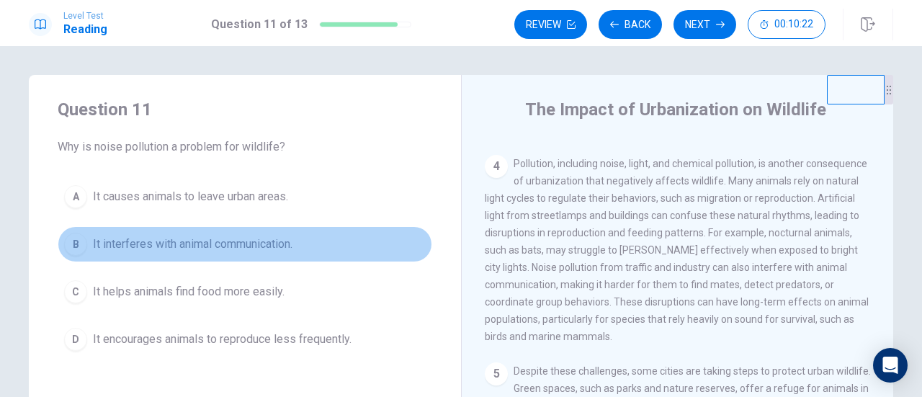
click at [272, 240] on span "It interferes with animal communication." at bounding box center [193, 244] width 200 height 17
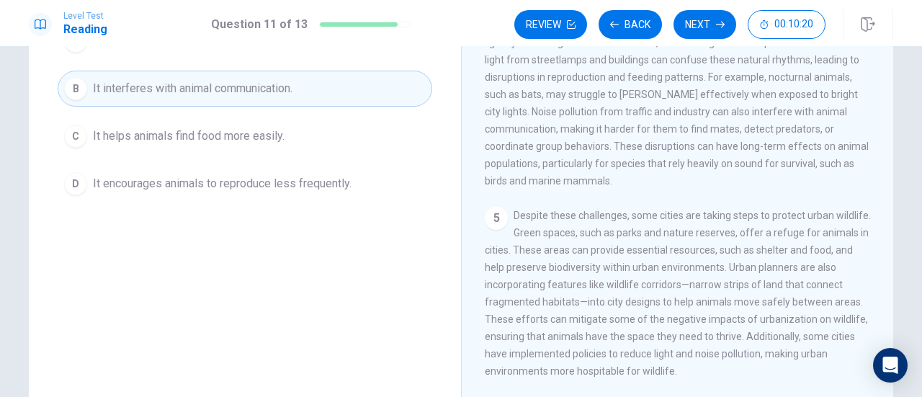
scroll to position [72, 0]
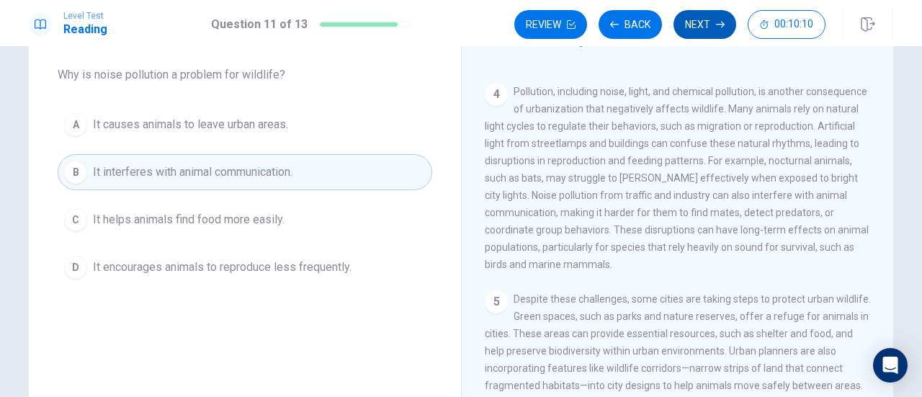
click at [692, 22] on button "Next" at bounding box center [705, 24] width 63 height 29
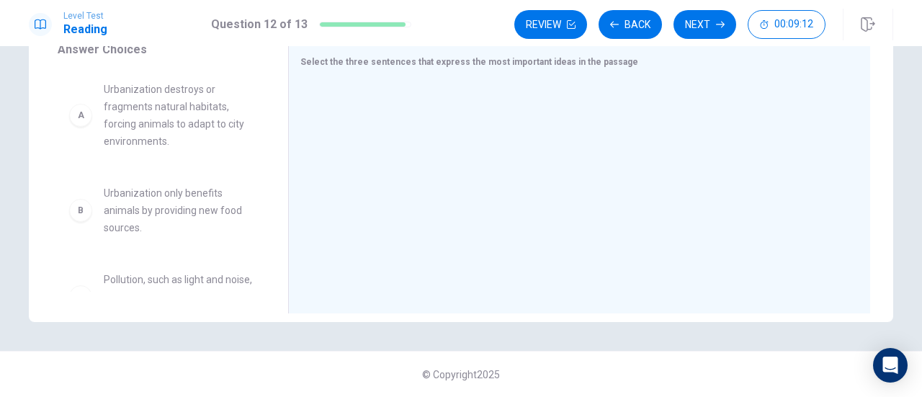
scroll to position [0, 0]
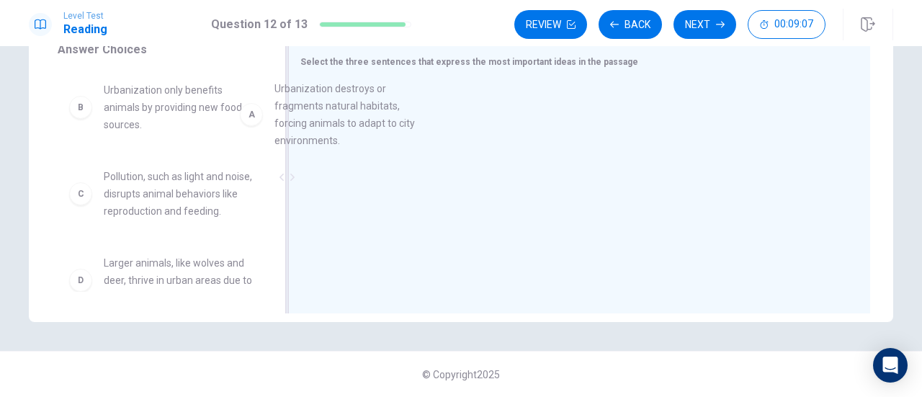
drag, startPoint x: 177, startPoint y: 132, endPoint x: 356, endPoint y: 129, distance: 178.8
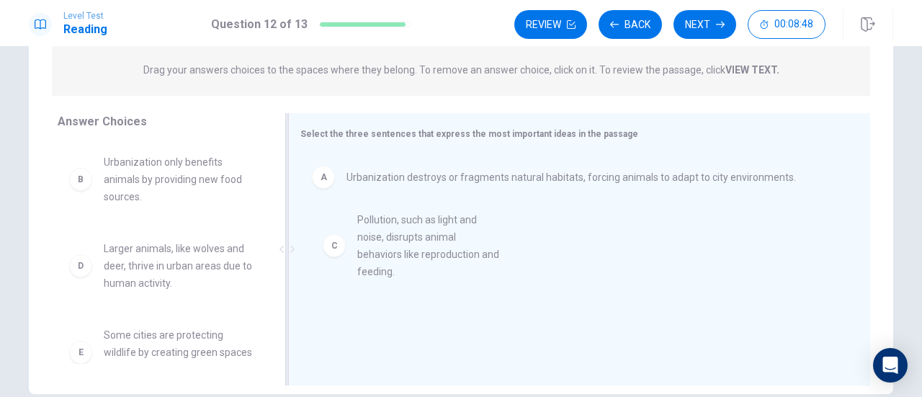
drag, startPoint x: 154, startPoint y: 280, endPoint x: 415, endPoint y: 252, distance: 263.2
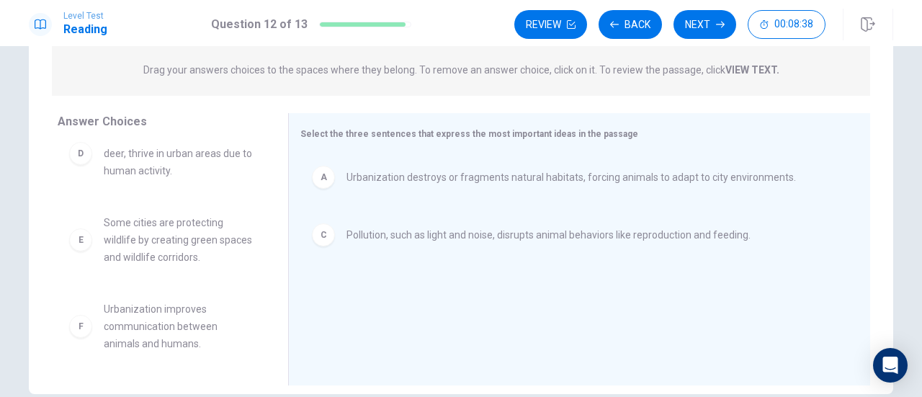
scroll to position [254, 0]
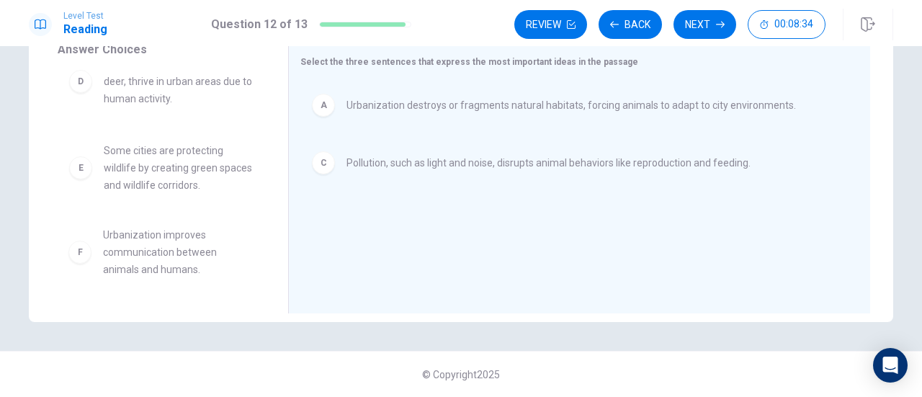
drag, startPoint x: 191, startPoint y: 254, endPoint x: 197, endPoint y: 249, distance: 7.8
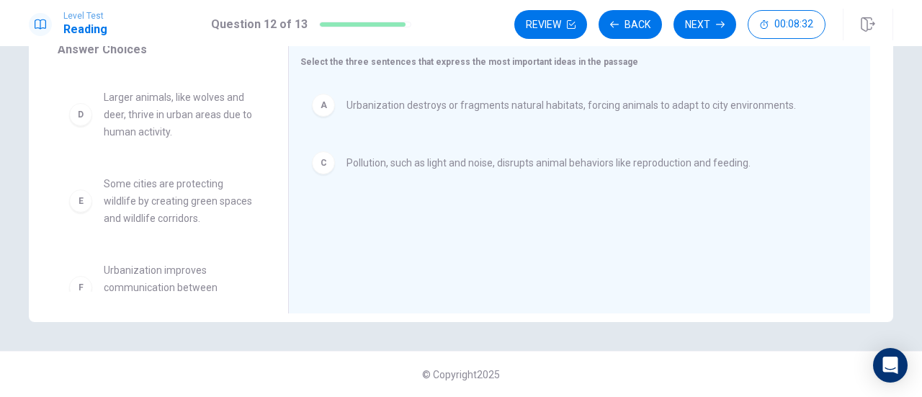
scroll to position [112, 0]
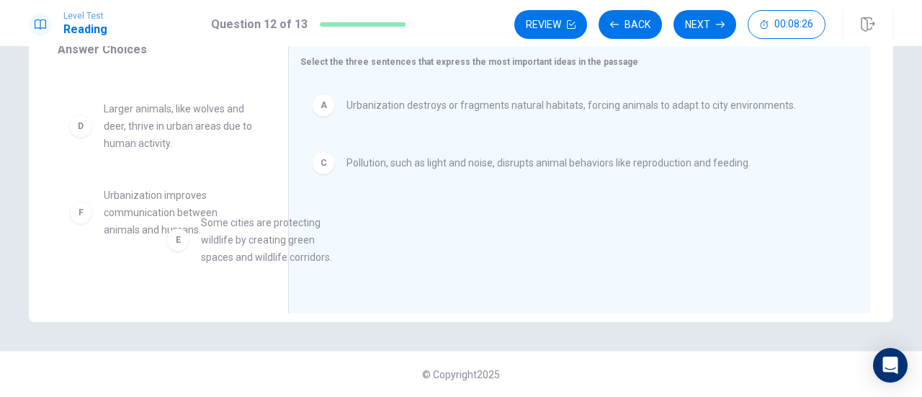
drag, startPoint x: 186, startPoint y: 238, endPoint x: 235, endPoint y: 237, distance: 49.0
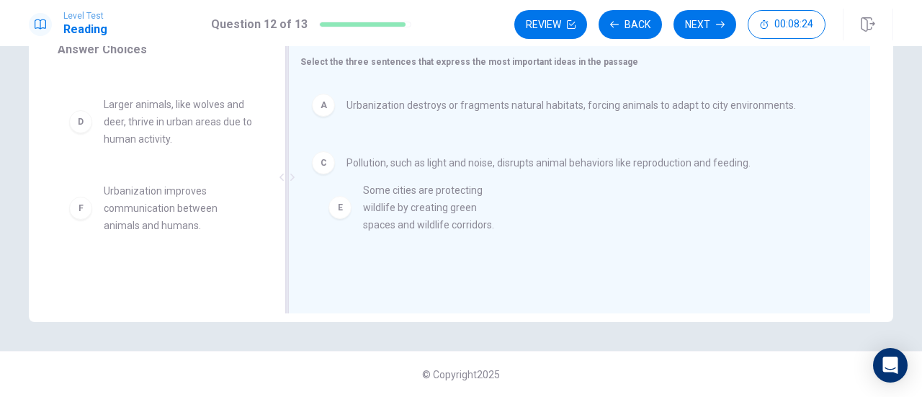
drag, startPoint x: 125, startPoint y: 232, endPoint x: 391, endPoint y: 228, distance: 266.7
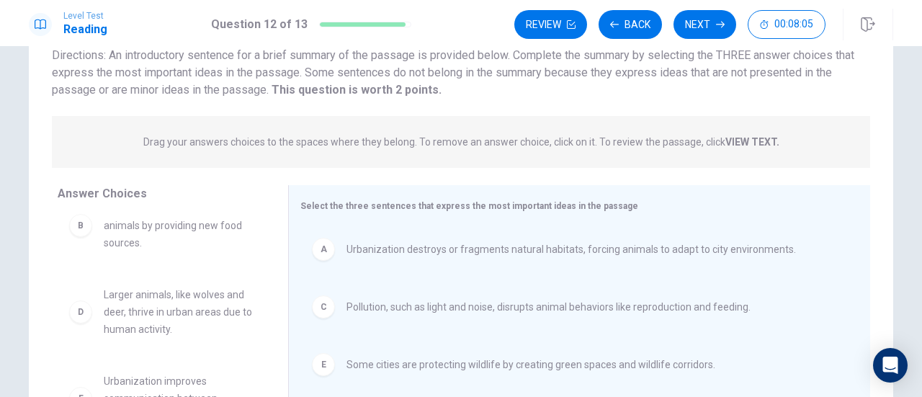
scroll to position [182, 0]
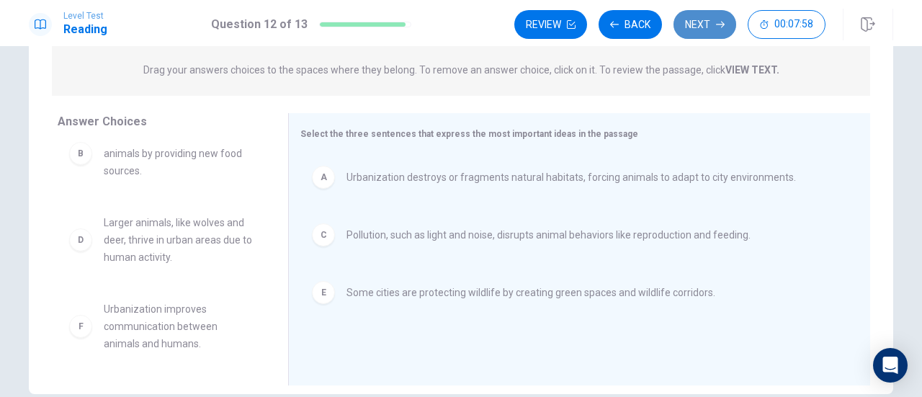
click at [694, 32] on button "Next" at bounding box center [705, 24] width 63 height 29
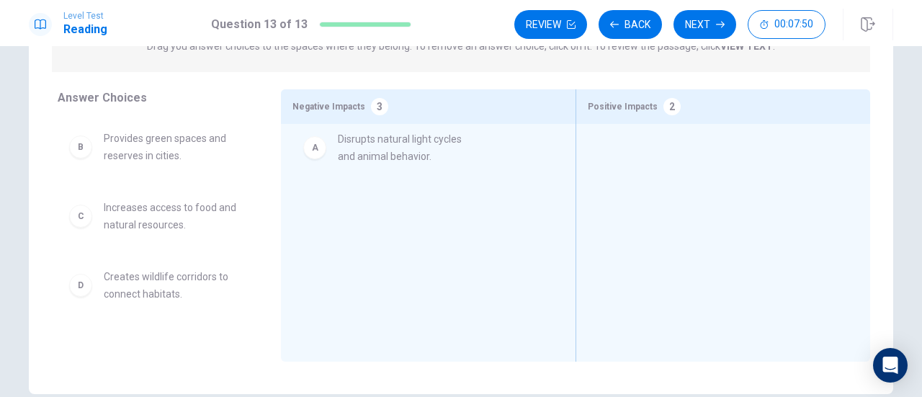
drag, startPoint x: 179, startPoint y: 151, endPoint x: 424, endPoint y: 151, distance: 245.0
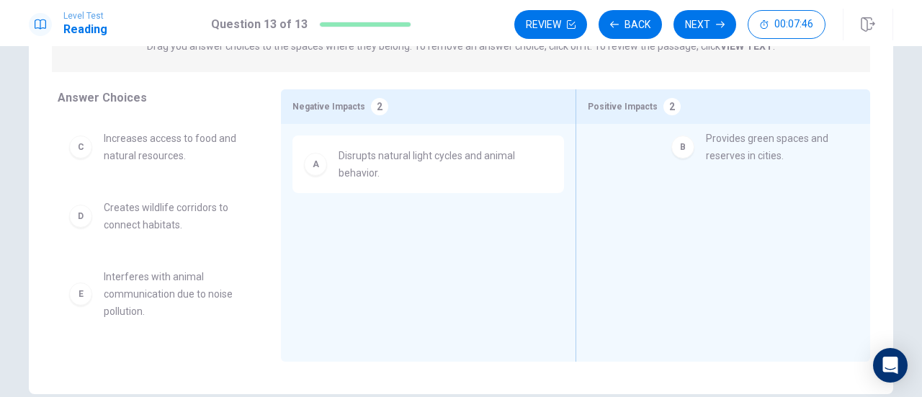
drag, startPoint x: 180, startPoint y: 153, endPoint x: 786, endPoint y: 153, distance: 606.1
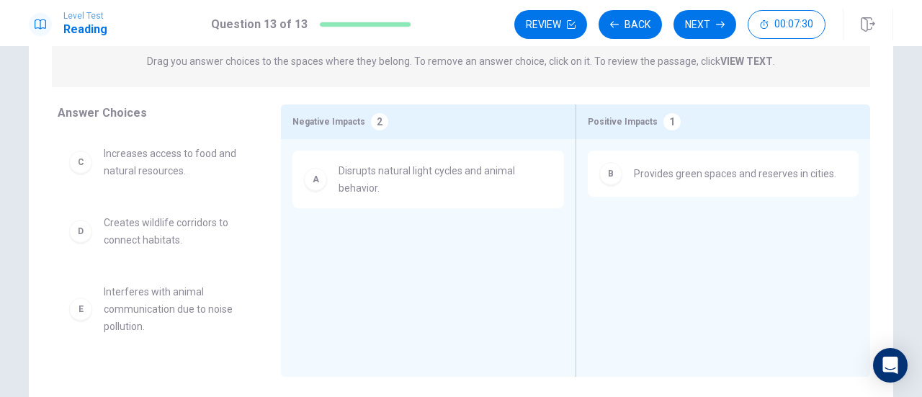
scroll to position [144, 0]
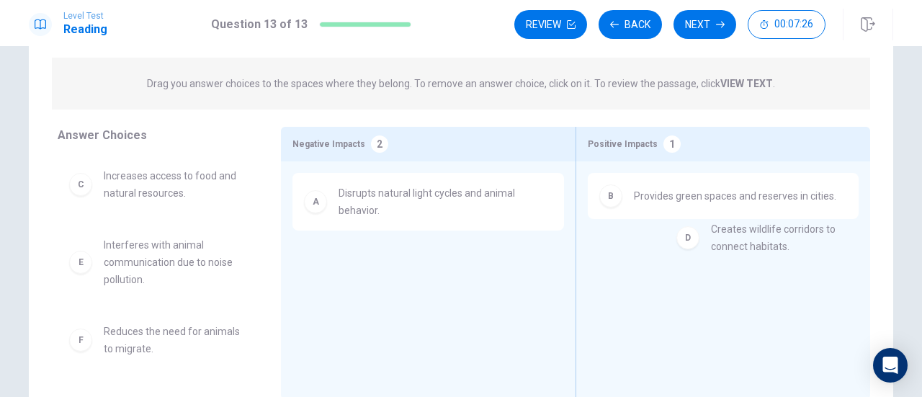
drag, startPoint x: 167, startPoint y: 266, endPoint x: 783, endPoint y: 250, distance: 615.7
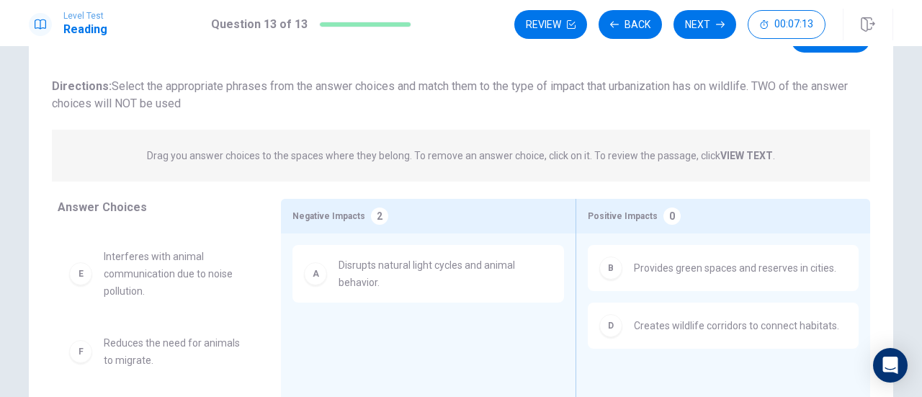
scroll to position [59, 0]
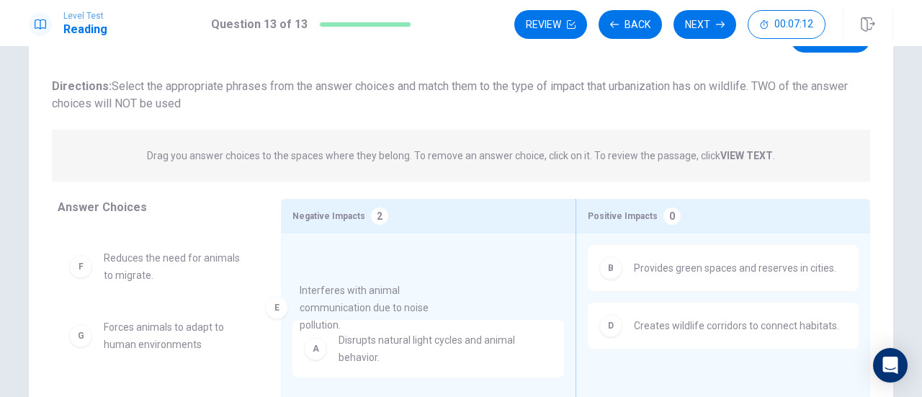
drag, startPoint x: 182, startPoint y: 272, endPoint x: 407, endPoint y: 321, distance: 230.0
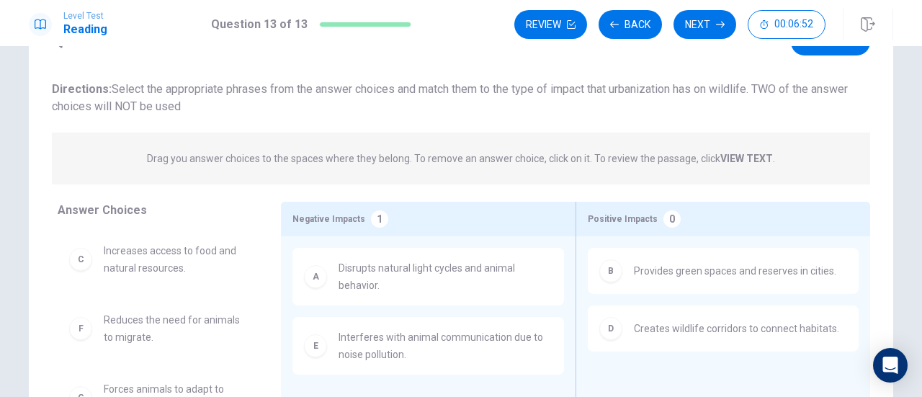
scroll to position [0, 0]
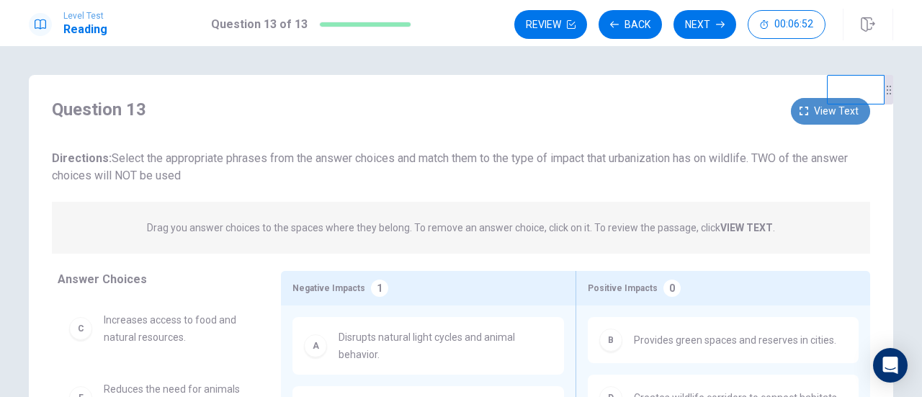
click at [814, 112] on span "View text" at bounding box center [836, 111] width 45 height 18
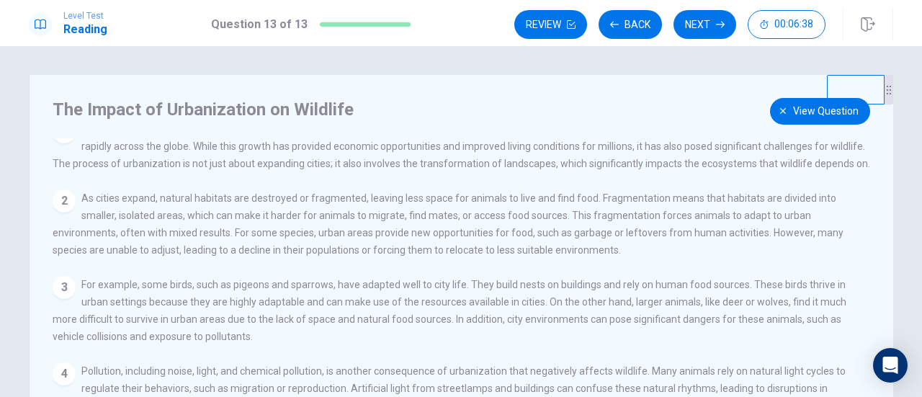
scroll to position [45, 0]
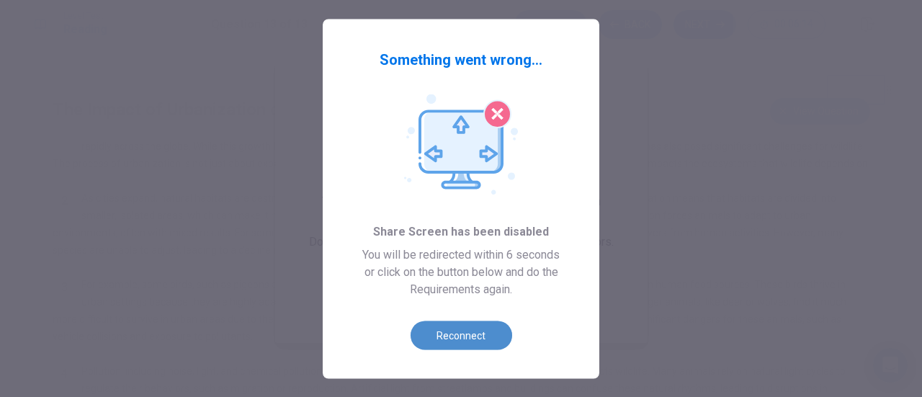
click at [484, 342] on button "Reconnect" at bounding box center [462, 335] width 102 height 29
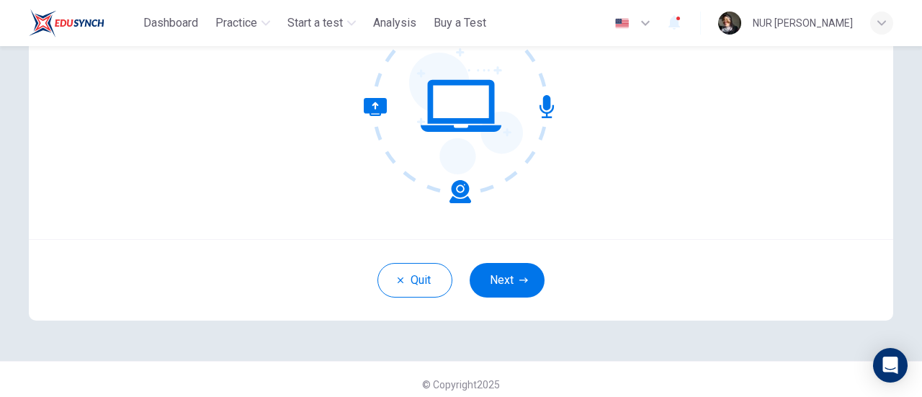
scroll to position [203, 0]
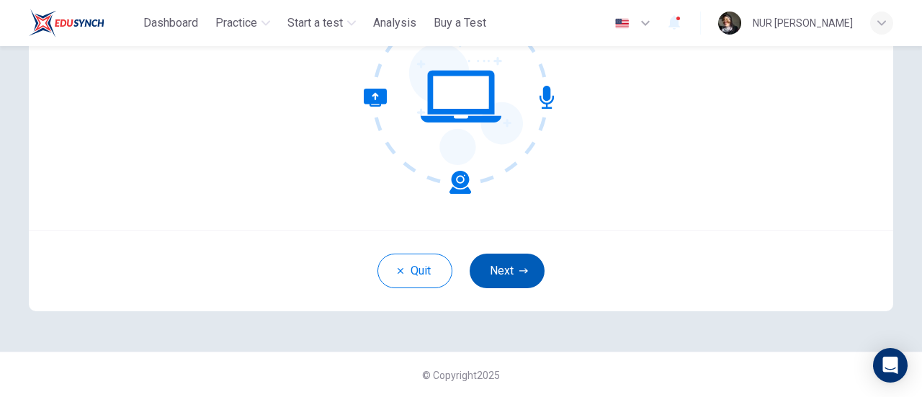
click at [515, 286] on button "Next" at bounding box center [507, 271] width 75 height 35
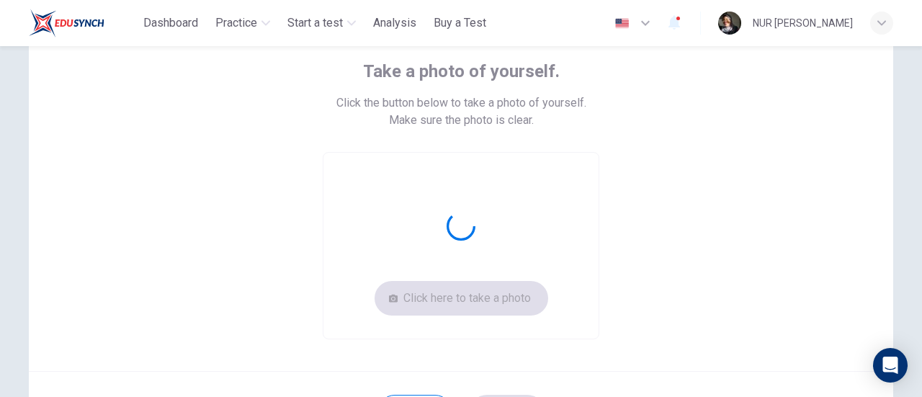
scroll to position [58, 0]
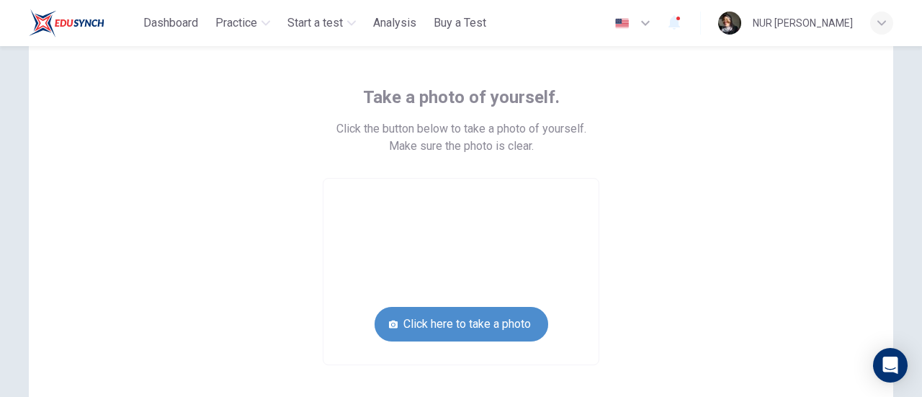
click at [484, 321] on button "Click here to take a photo" at bounding box center [462, 324] width 174 height 35
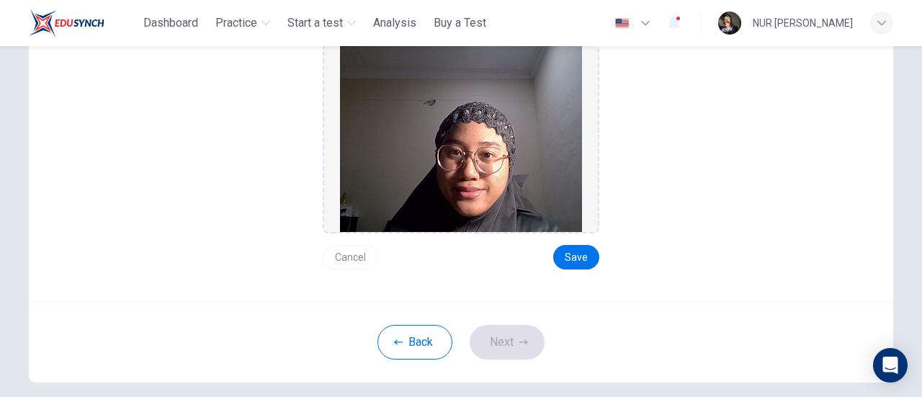
scroll to position [203, 0]
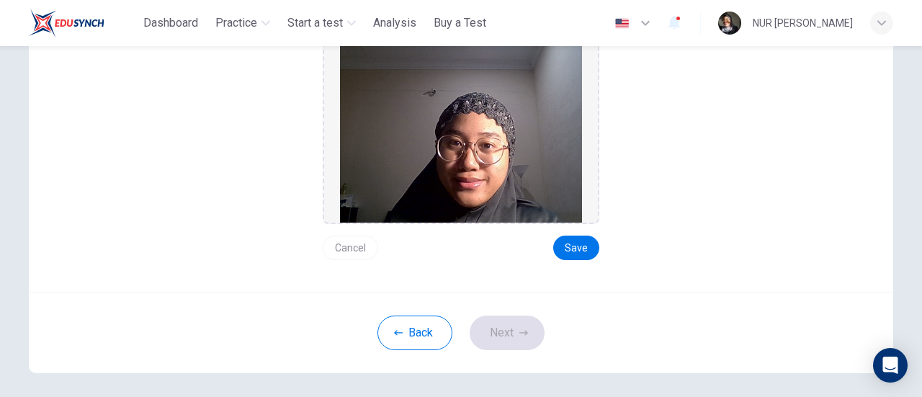
click at [575, 249] on button "Save" at bounding box center [576, 248] width 46 height 25
click at [564, 252] on button "Save" at bounding box center [576, 248] width 46 height 25
click at [512, 326] on button "Next" at bounding box center [507, 333] width 75 height 35
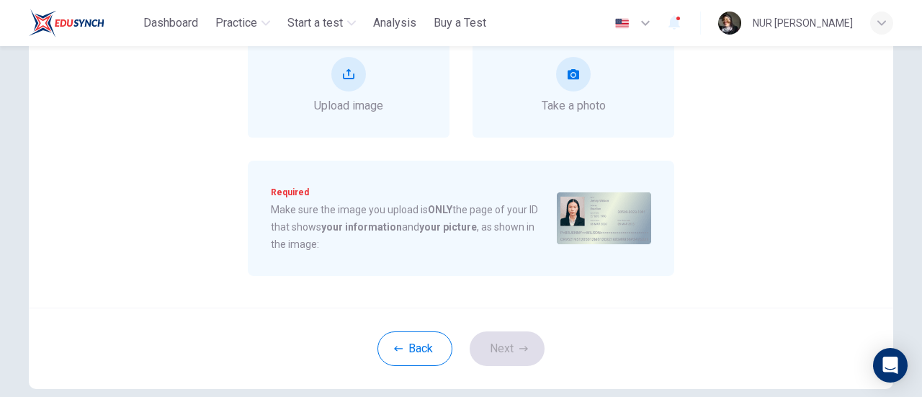
click at [527, 324] on div "Back Next" at bounding box center [461, 348] width 865 height 81
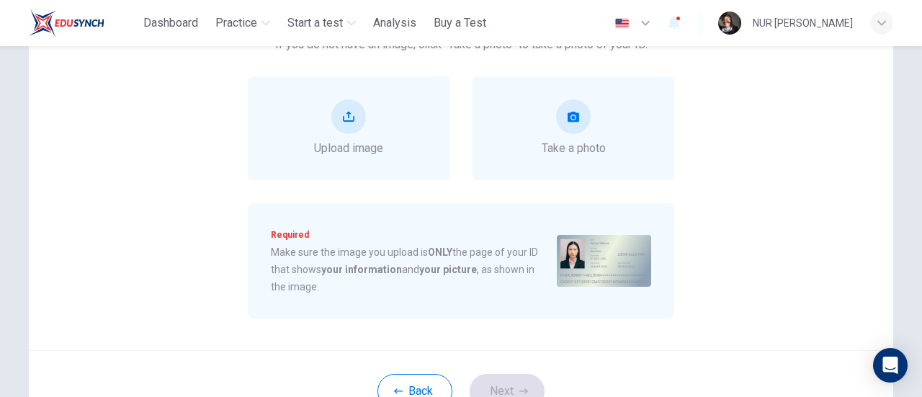
scroll to position [130, 0]
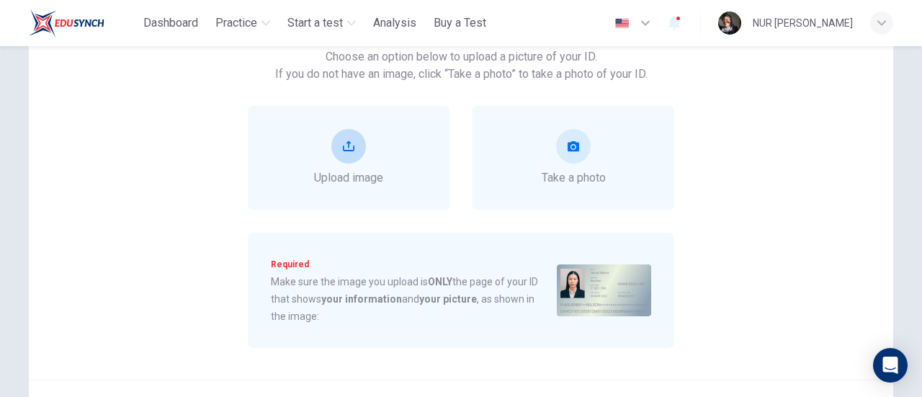
click at [346, 182] on span "Upload image" at bounding box center [348, 177] width 69 height 17
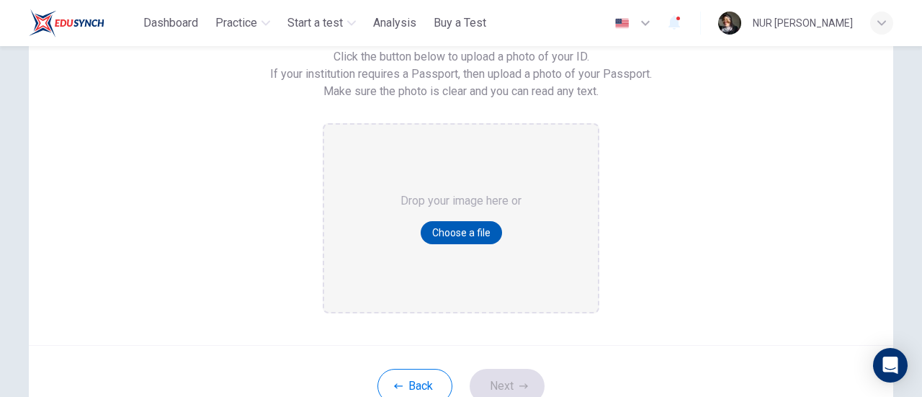
click at [434, 241] on button "Choose a file" at bounding box center [461, 232] width 81 height 23
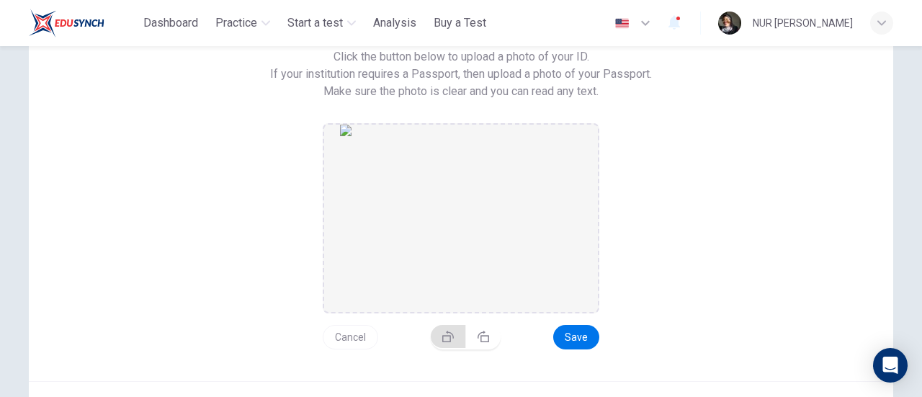
click at [455, 337] on button "button" at bounding box center [448, 336] width 35 height 23
click at [585, 342] on button "Save" at bounding box center [576, 343] width 46 height 25
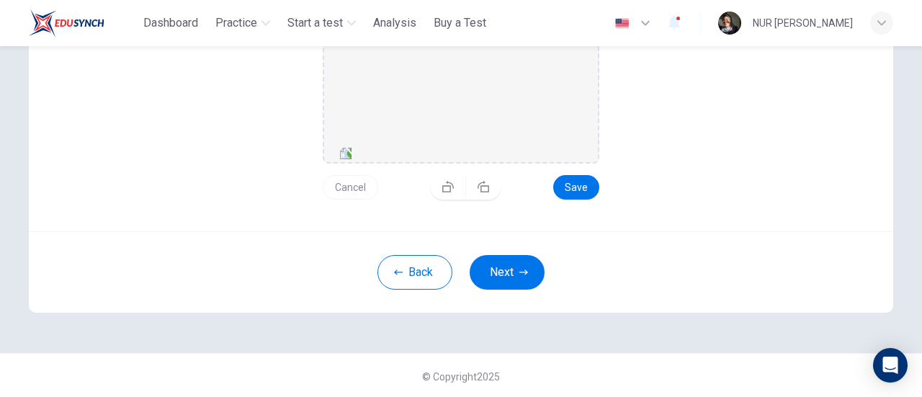
scroll to position [287, 0]
click at [508, 280] on button "Next" at bounding box center [507, 271] width 75 height 35
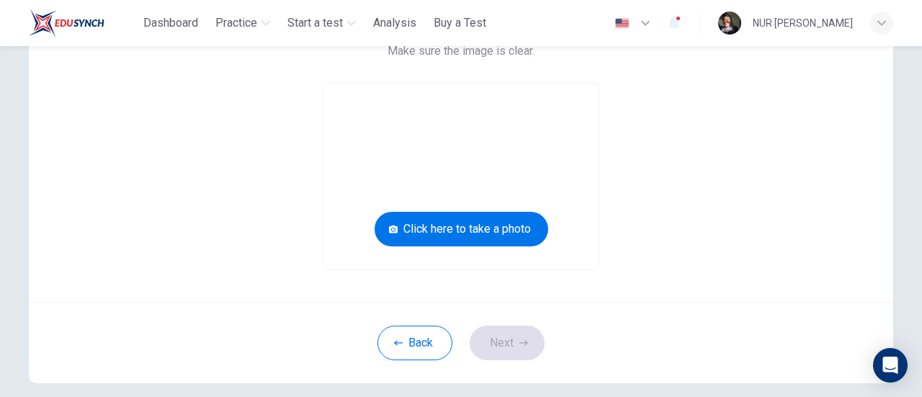
scroll to position [81, 0]
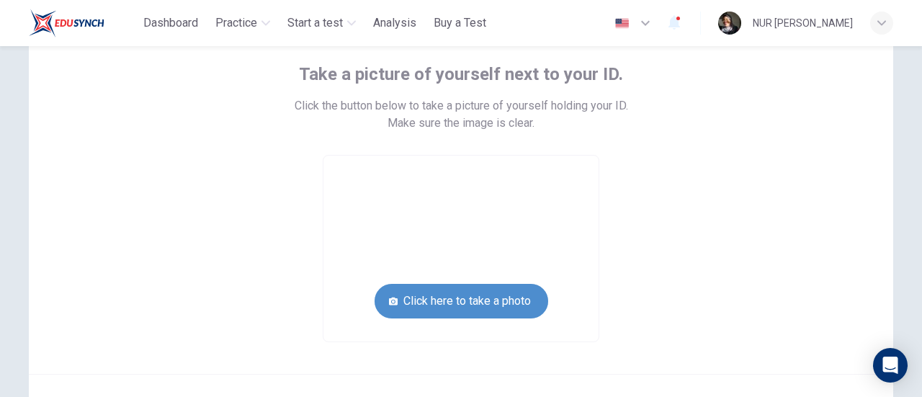
click at [535, 288] on button "Click here to take a photo" at bounding box center [462, 301] width 174 height 35
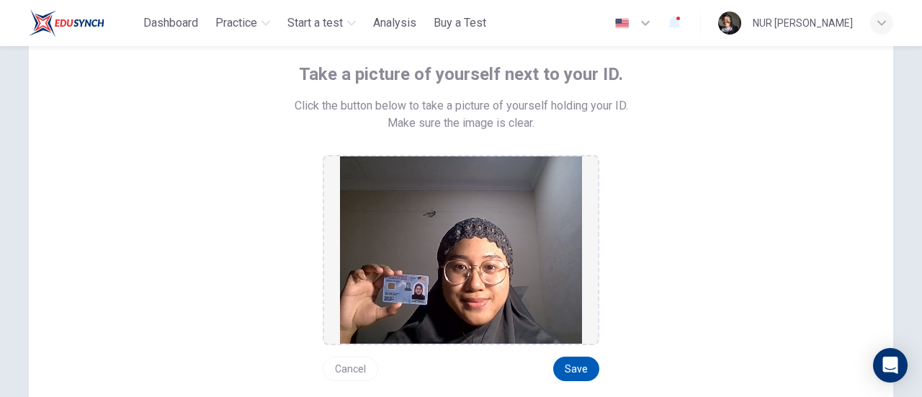
click at [564, 363] on button "Save" at bounding box center [576, 369] width 46 height 25
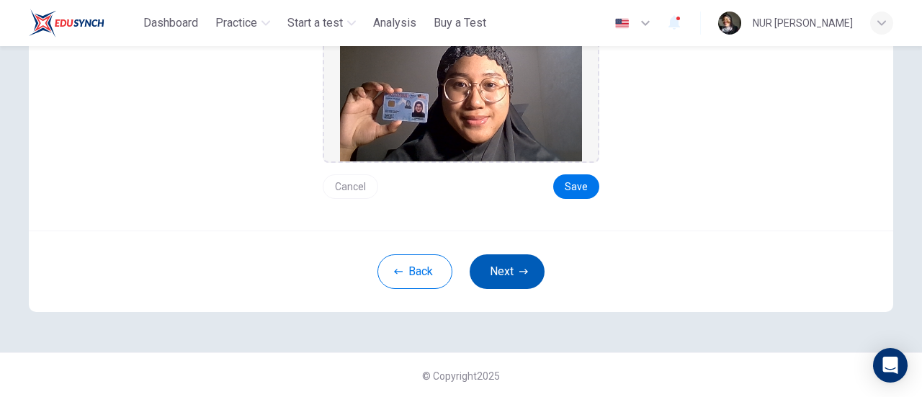
click at [512, 278] on button "Next" at bounding box center [507, 271] width 75 height 35
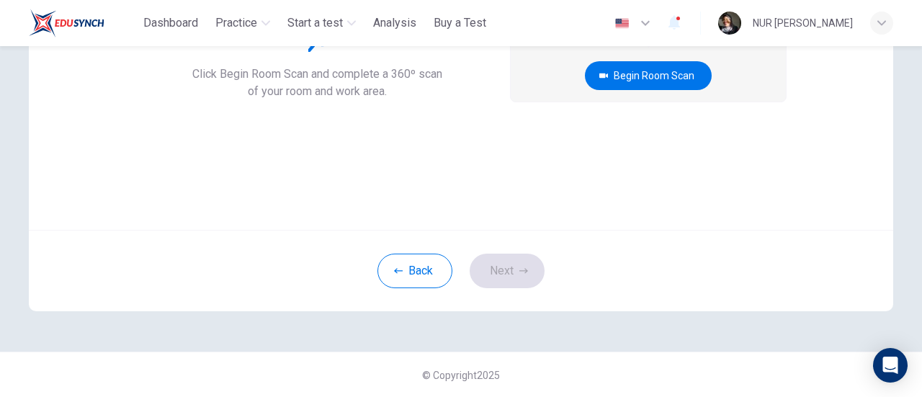
scroll to position [58, 0]
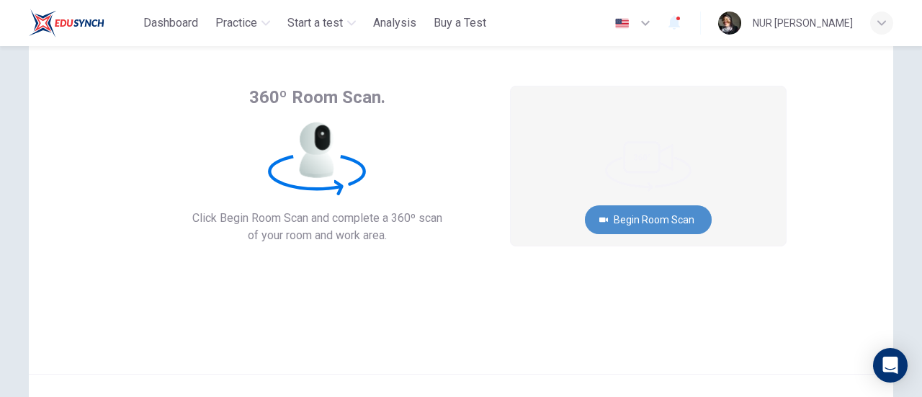
click at [630, 218] on button "Begin Room Scan" at bounding box center [648, 219] width 127 height 29
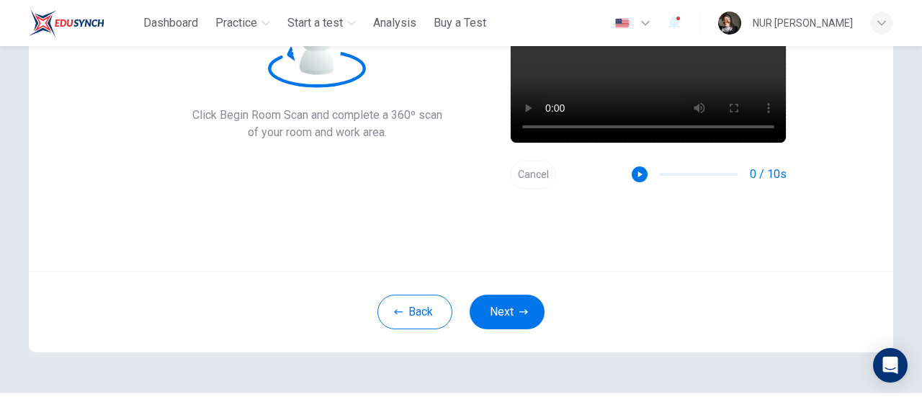
scroll to position [203, 0]
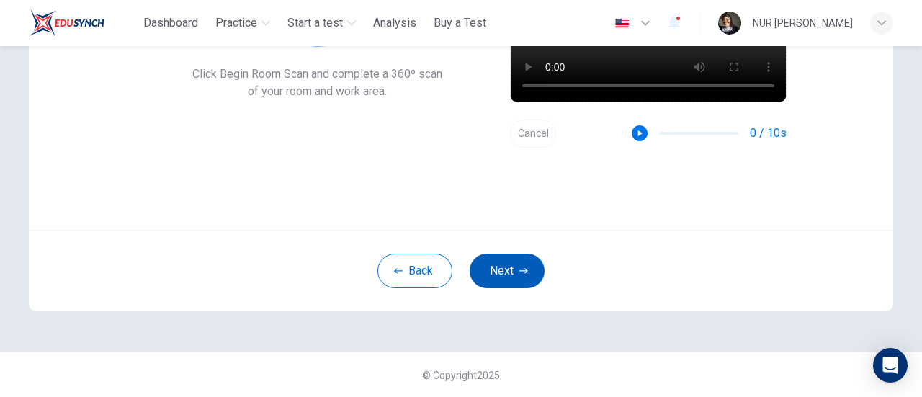
click at [520, 260] on button "Next" at bounding box center [507, 271] width 75 height 35
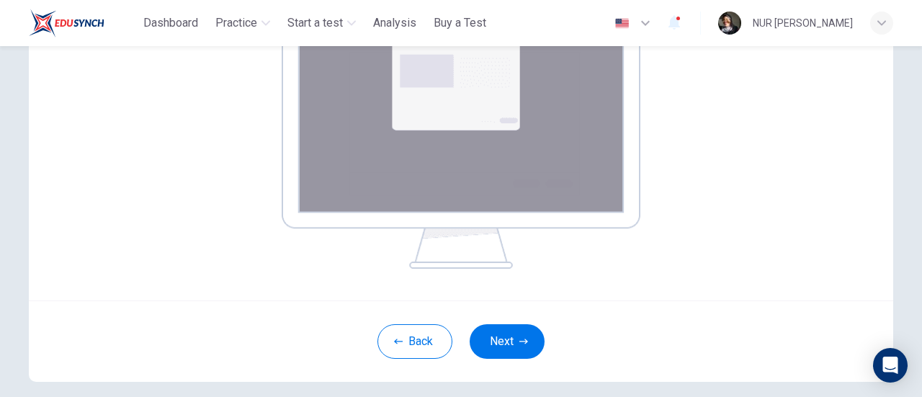
scroll to position [347, 0]
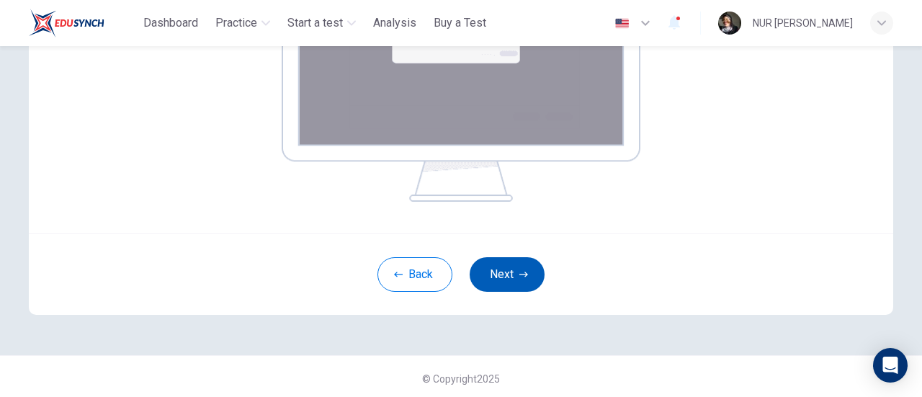
click at [523, 273] on icon "button" at bounding box center [524, 274] width 9 height 9
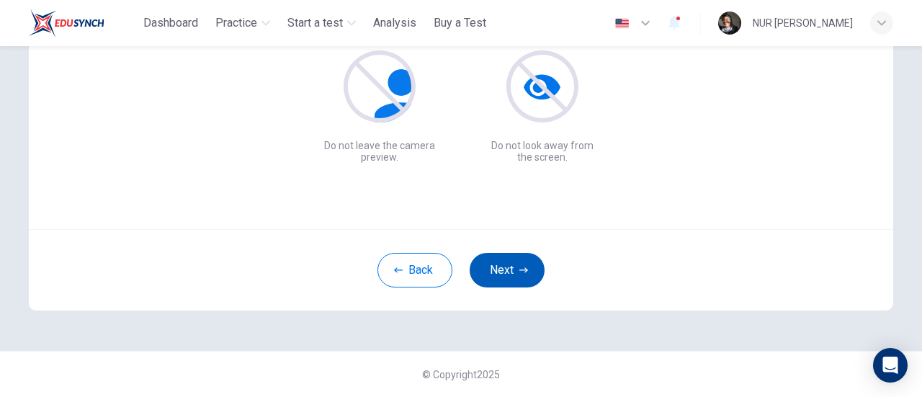
scroll to position [203, 0]
click at [507, 270] on button "Next" at bounding box center [507, 271] width 75 height 35
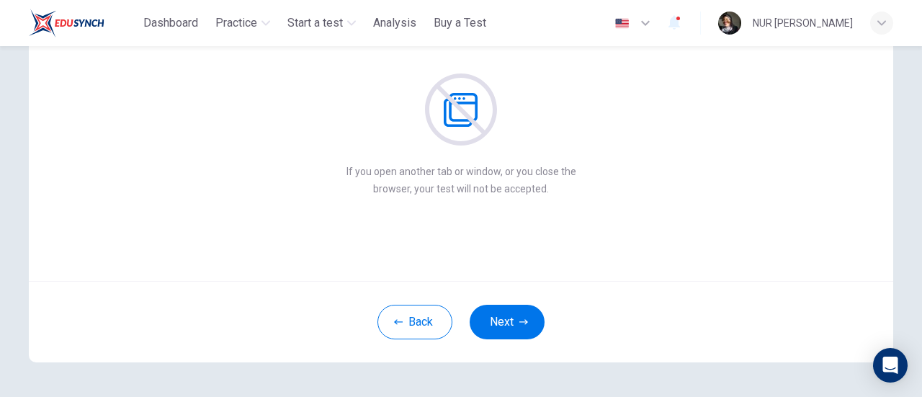
scroll to position [130, 0]
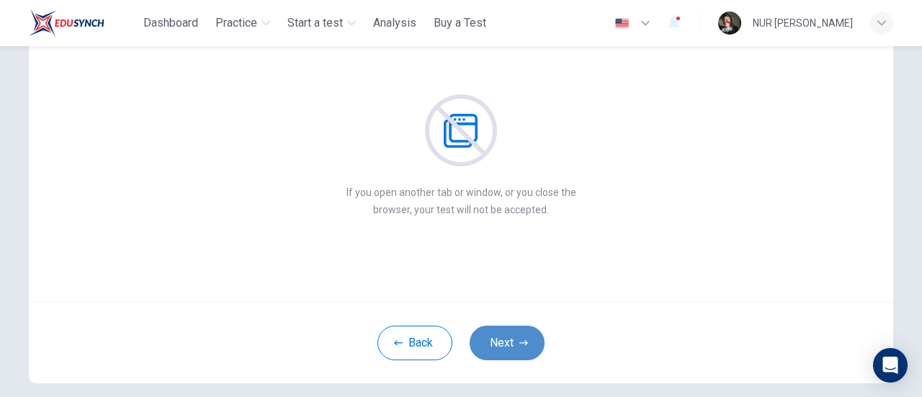
click at [497, 327] on button "Next" at bounding box center [507, 343] width 75 height 35
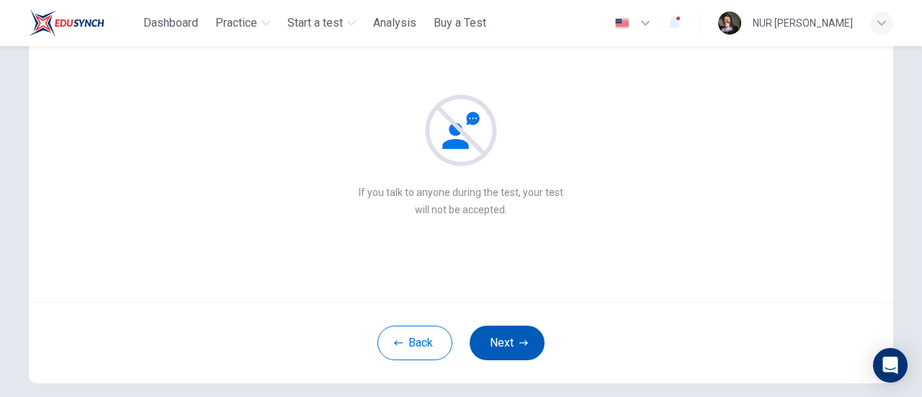
click at [520, 347] on icon "button" at bounding box center [524, 343] width 9 height 9
click at [524, 342] on icon "button" at bounding box center [524, 343] width 9 height 9
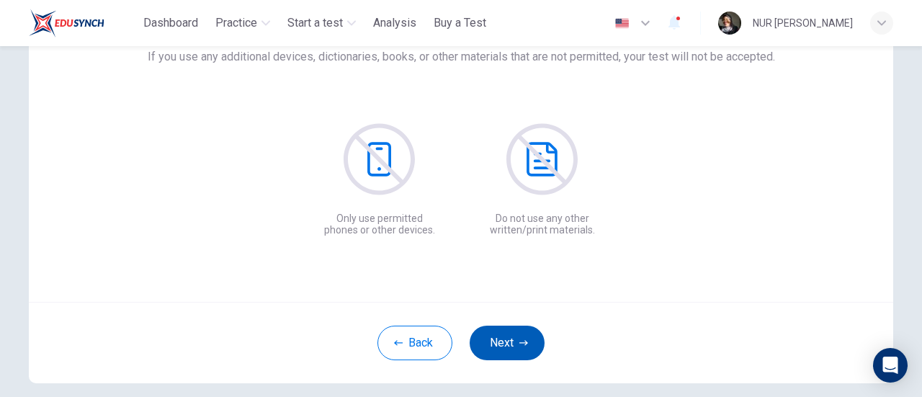
click at [524, 342] on icon "button" at bounding box center [524, 343] width 9 height 9
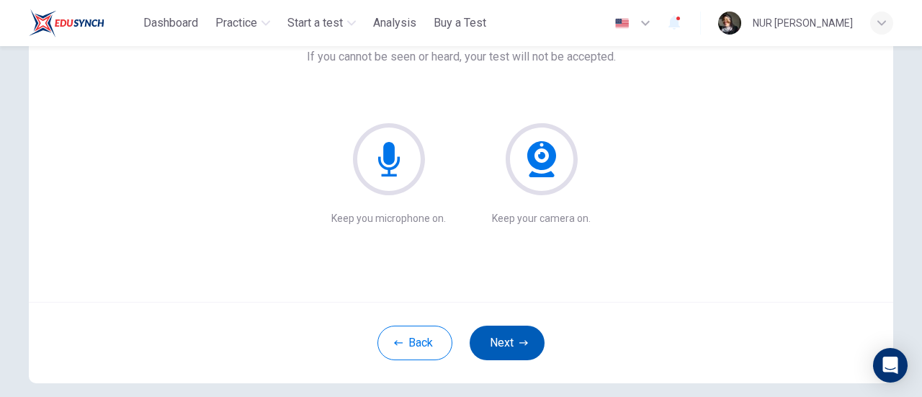
click at [524, 342] on icon "button" at bounding box center [524, 343] width 9 height 9
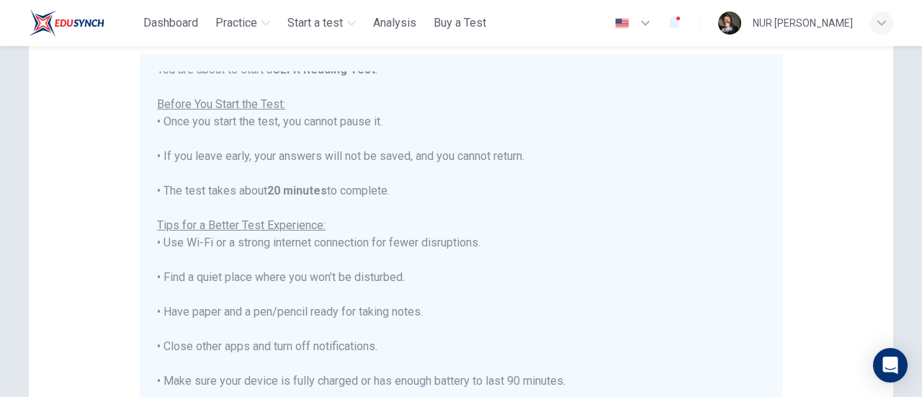
scroll to position [16, 0]
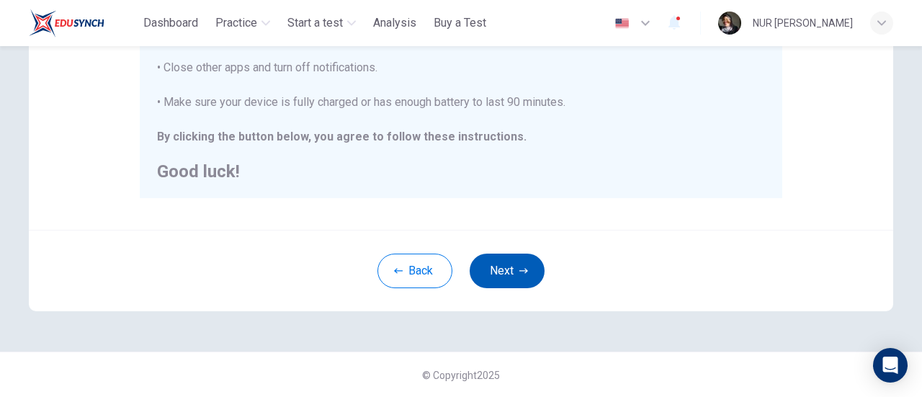
click at [485, 271] on button "Next" at bounding box center [507, 271] width 75 height 35
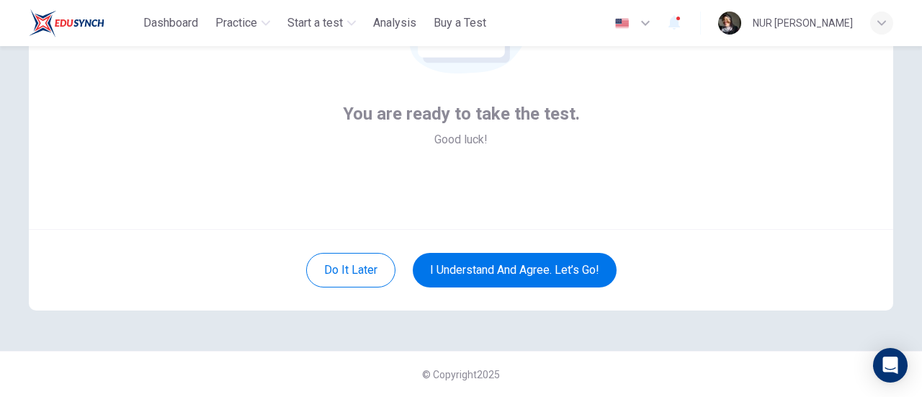
scroll to position [203, 0]
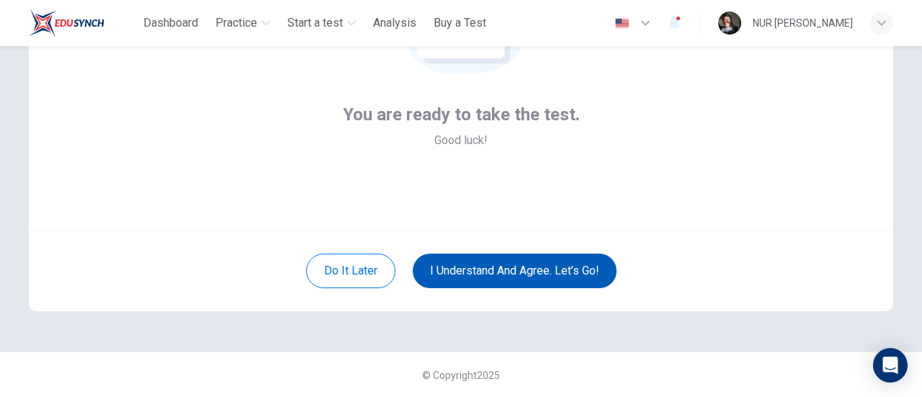
click at [562, 270] on button "I understand and agree. Let’s go!" at bounding box center [515, 271] width 204 height 35
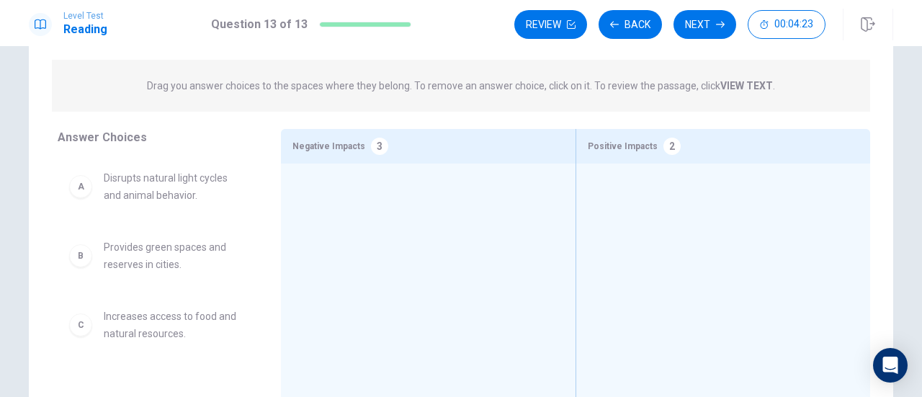
scroll to position [144, 0]
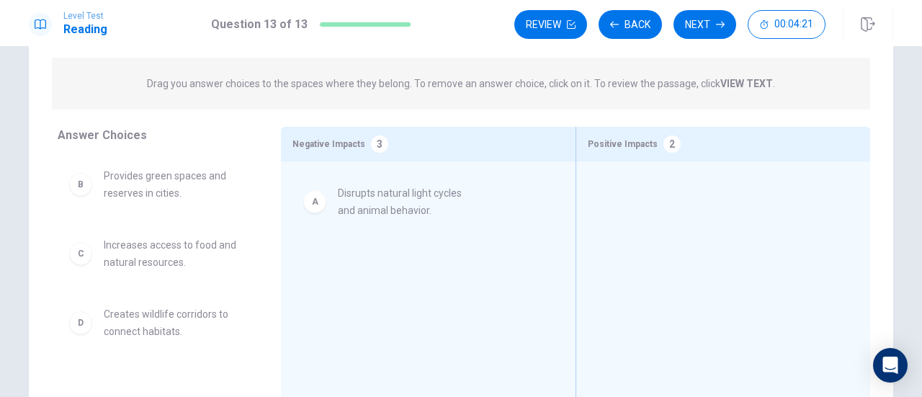
drag, startPoint x: 149, startPoint y: 192, endPoint x: 392, endPoint y: 210, distance: 243.5
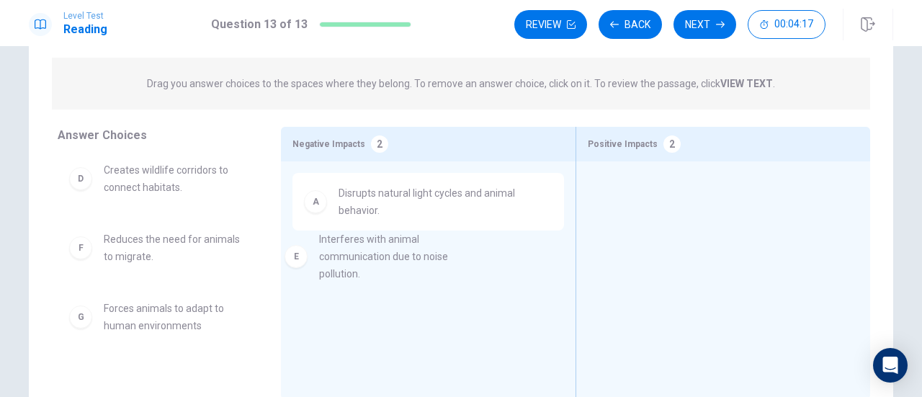
drag, startPoint x: 156, startPoint y: 269, endPoint x: 147, endPoint y: 283, distance: 16.8
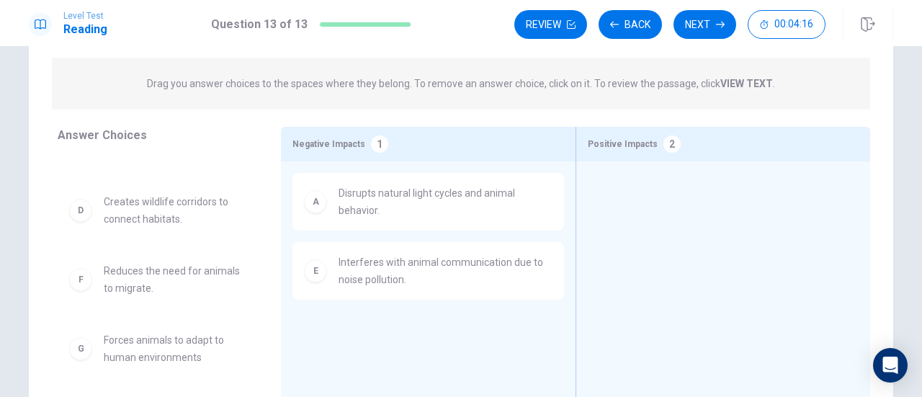
scroll to position [112, 0]
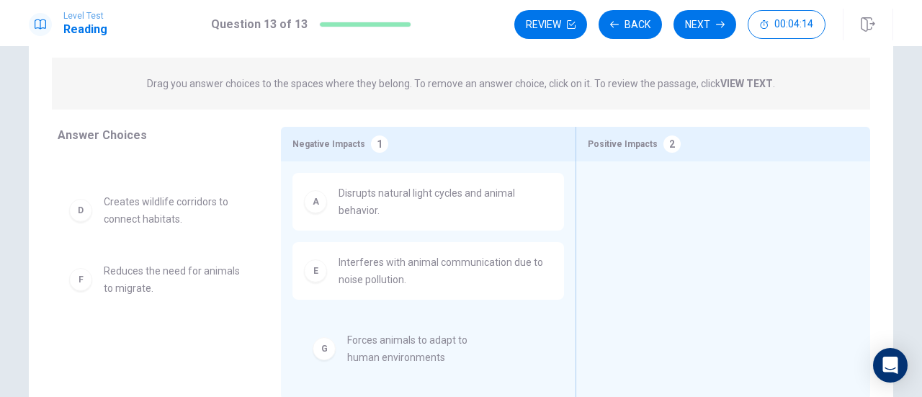
drag, startPoint x: 179, startPoint y: 354, endPoint x: 423, endPoint y: 350, distance: 244.4
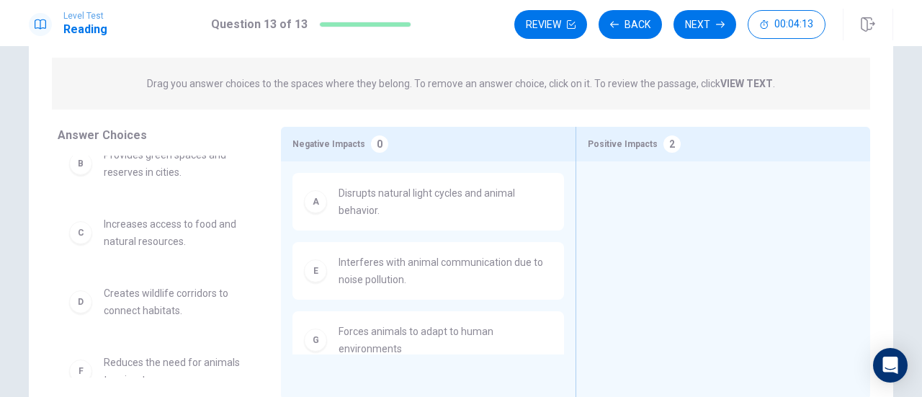
scroll to position [0, 0]
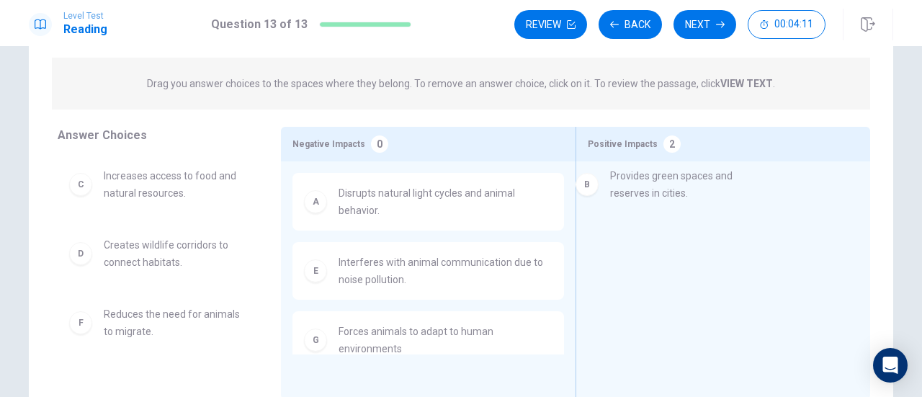
drag, startPoint x: 150, startPoint y: 200, endPoint x: 687, endPoint y: 200, distance: 536.9
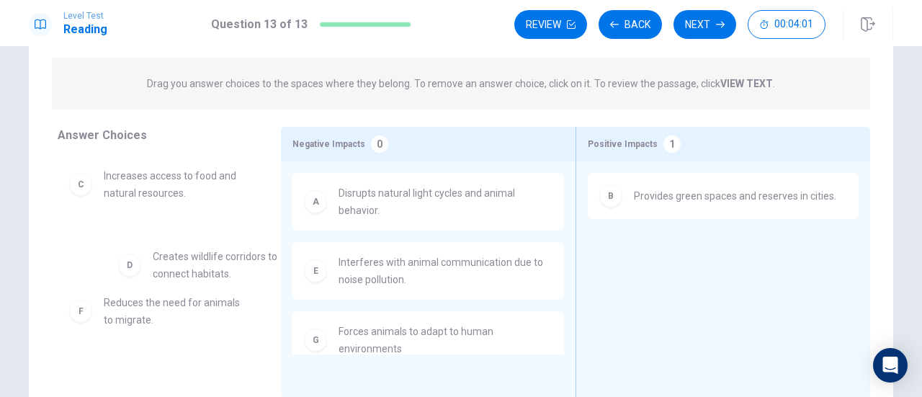
drag, startPoint x: 163, startPoint y: 260, endPoint x: 208, endPoint y: 273, distance: 46.5
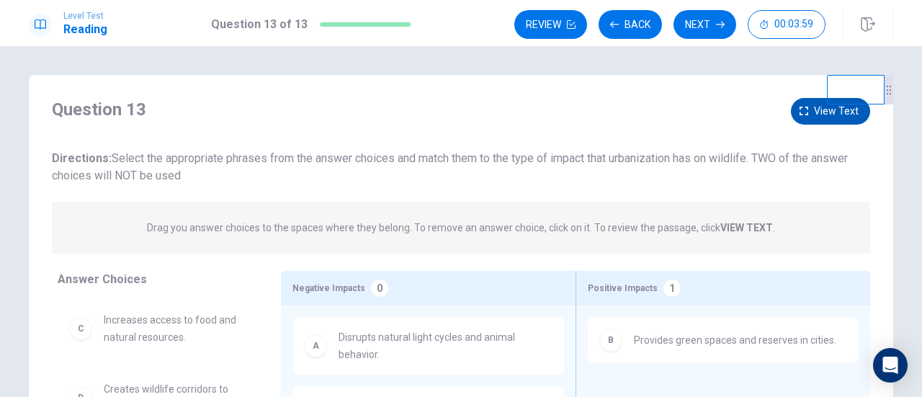
click at [798, 120] on button "View text" at bounding box center [830, 111] width 79 height 27
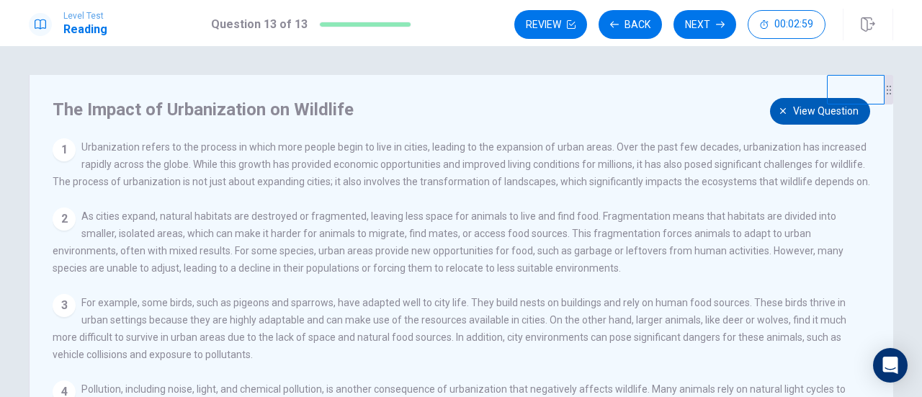
click at [779, 107] on icon "button" at bounding box center [783, 111] width 9 height 9
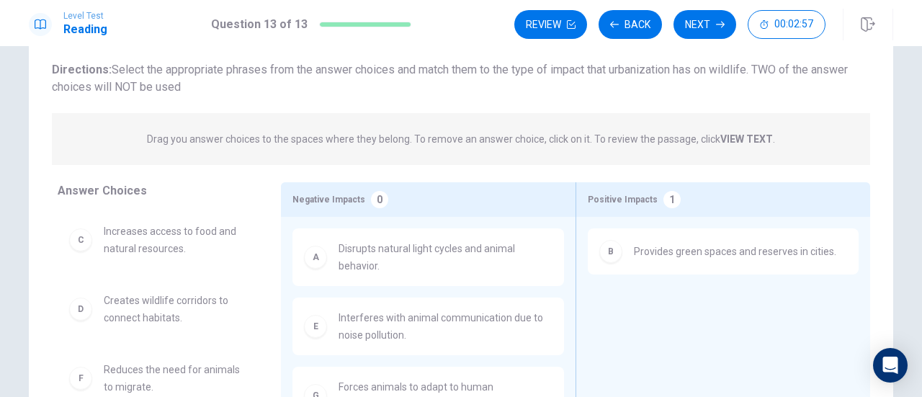
scroll to position [144, 0]
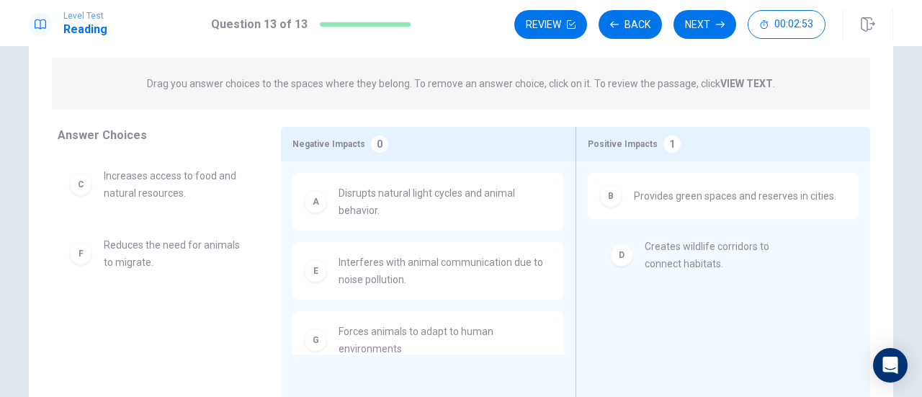
drag, startPoint x: 170, startPoint y: 257, endPoint x: 719, endPoint y: 259, distance: 549.2
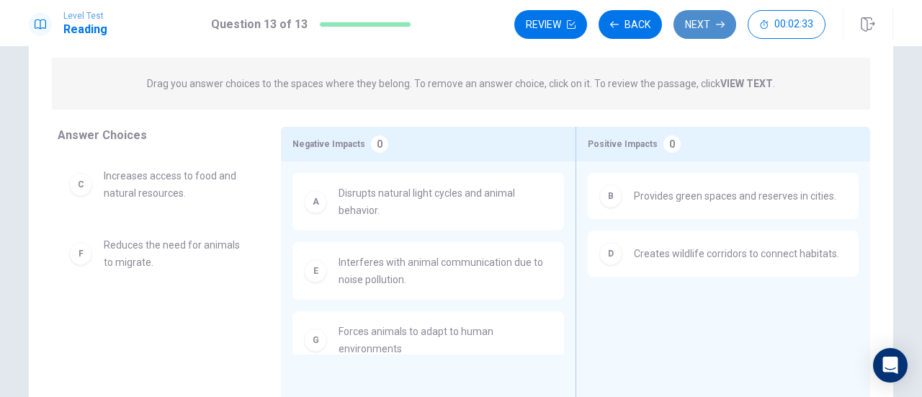
click at [716, 25] on button "Next" at bounding box center [705, 24] width 63 height 29
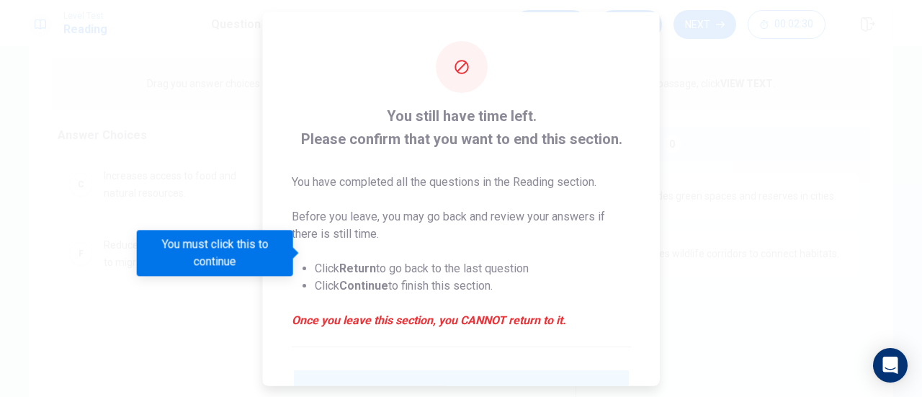
scroll to position [140, 0]
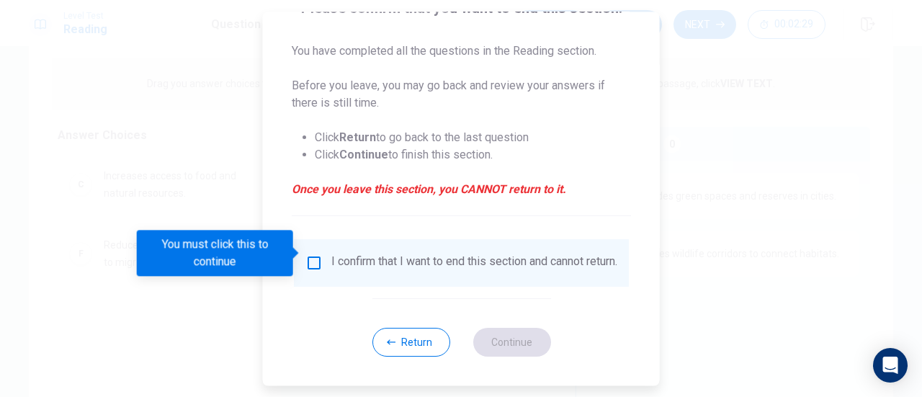
click at [427, 354] on button "Return" at bounding box center [411, 342] width 78 height 29
click at [430, 347] on span "Forces animals to adapt to human environments" at bounding box center [446, 340] width 214 height 35
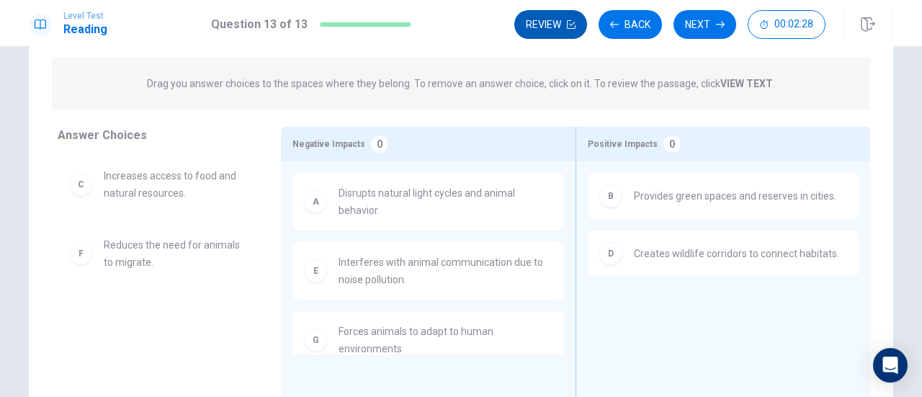
click at [574, 30] on button "Review" at bounding box center [551, 24] width 73 height 29
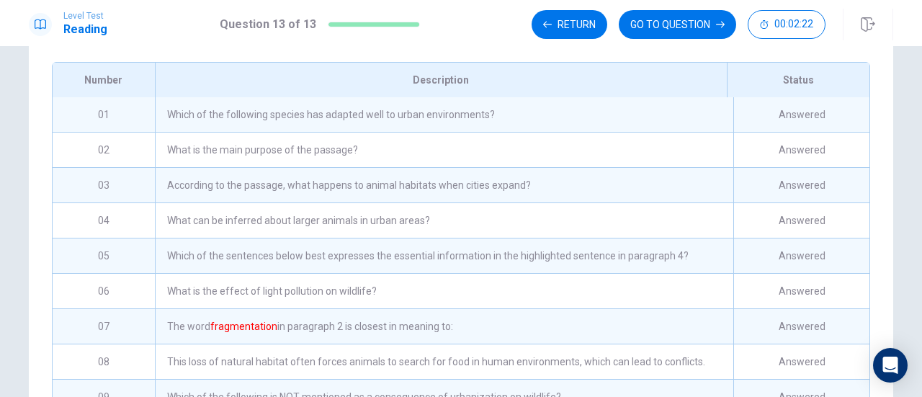
scroll to position [330, 0]
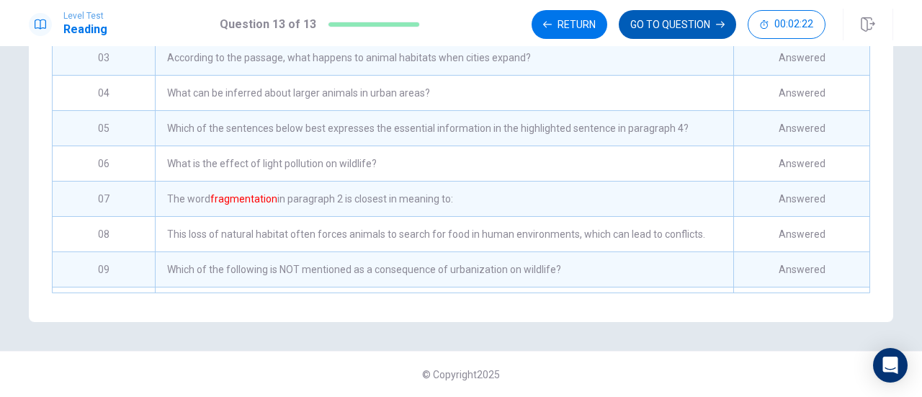
click at [680, 28] on button "GO TO QUESTION" at bounding box center [677, 24] width 117 height 29
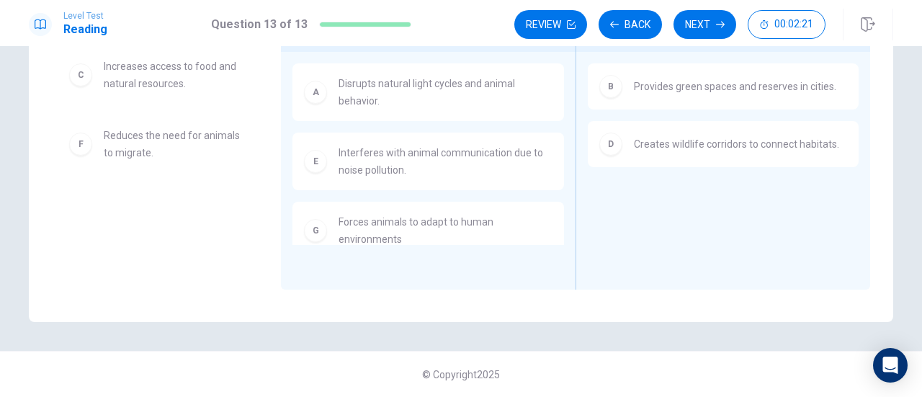
scroll to position [254, 0]
click at [619, 42] on div "Level Test Reading Question 13 of 13 Review Back Next 00:02:20" at bounding box center [461, 23] width 922 height 46
click at [623, 38] on button "Back" at bounding box center [630, 24] width 63 height 29
click at [623, 34] on button "Back" at bounding box center [630, 24] width 63 height 29
click at [623, 32] on button "Back" at bounding box center [630, 24] width 63 height 29
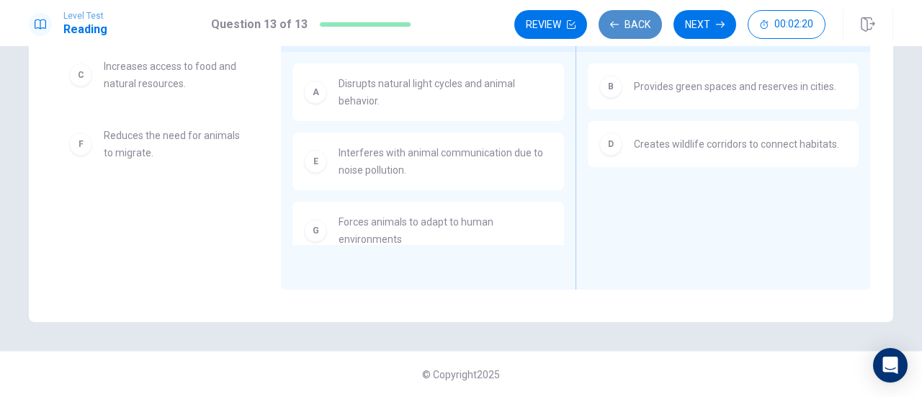
click at [623, 32] on button "Back" at bounding box center [630, 24] width 63 height 29
click at [624, 30] on button "Back" at bounding box center [630, 24] width 63 height 29
click at [625, 30] on button "Back" at bounding box center [630, 24] width 63 height 29
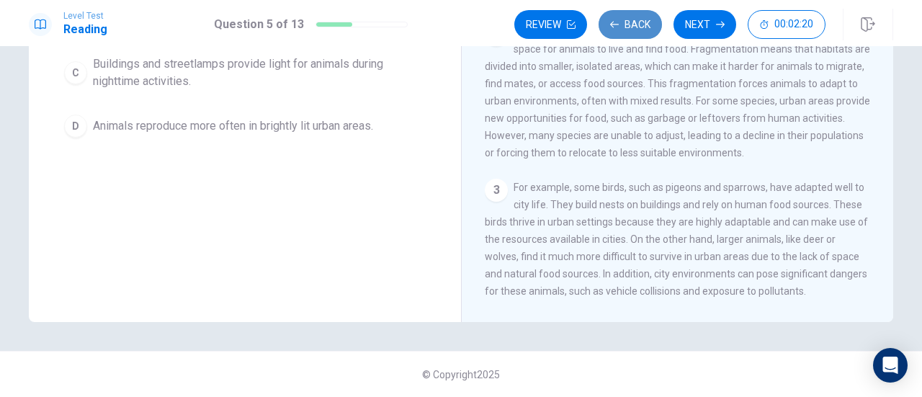
click at [625, 30] on button "Back" at bounding box center [630, 24] width 63 height 29
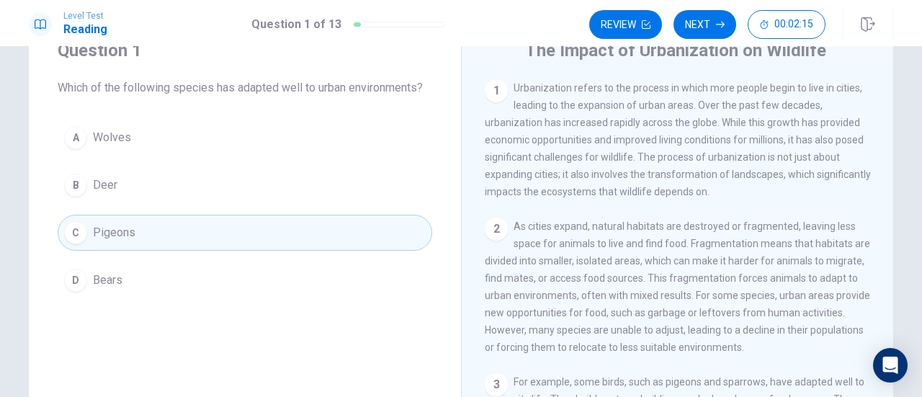
scroll to position [37, 0]
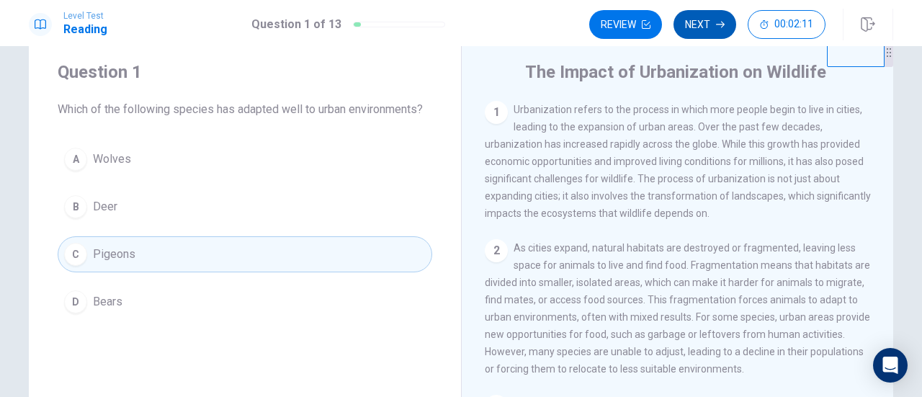
click at [711, 27] on button "Next" at bounding box center [705, 24] width 63 height 29
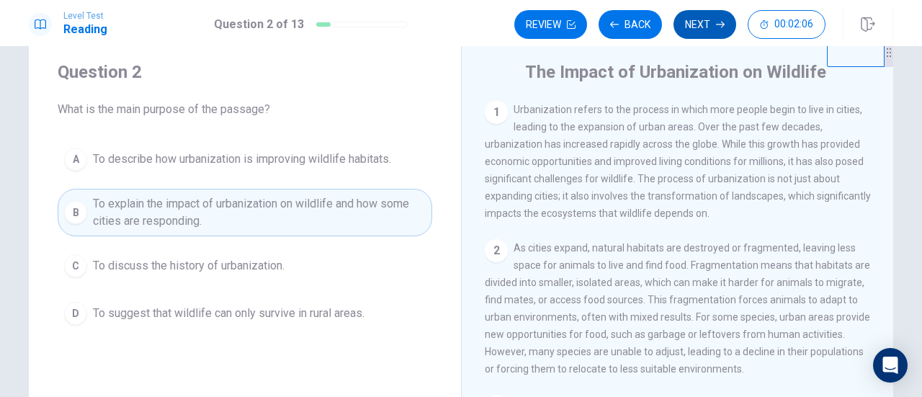
click at [722, 22] on icon "button" at bounding box center [720, 24] width 9 height 9
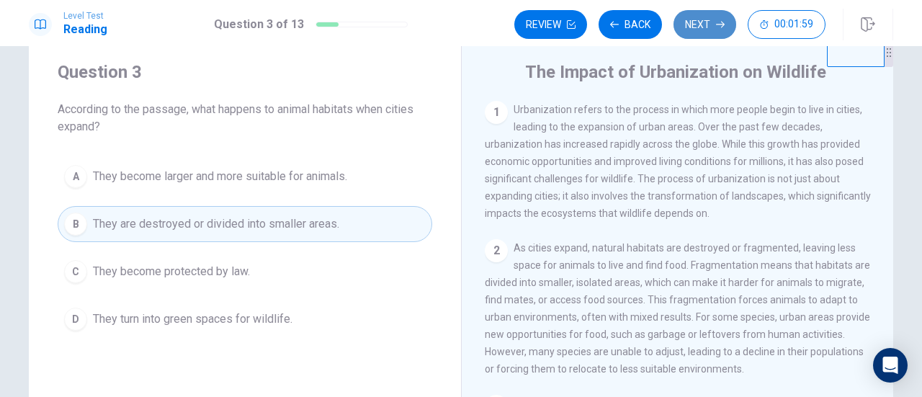
click at [693, 25] on button "Next" at bounding box center [705, 24] width 63 height 29
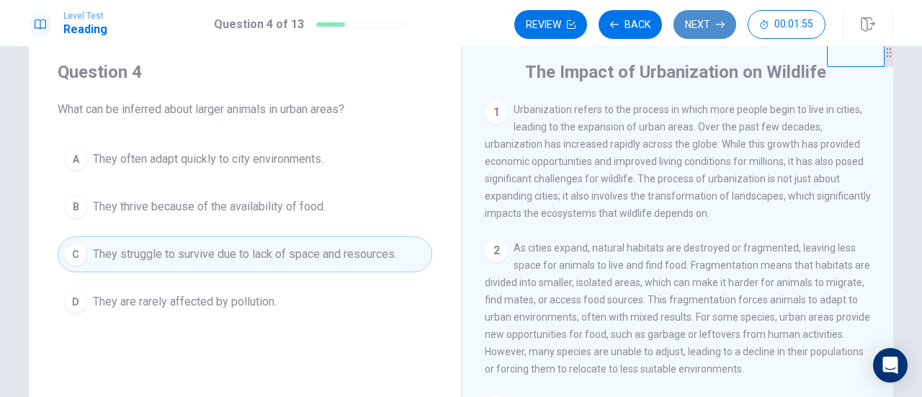
click at [696, 25] on button "Next" at bounding box center [705, 24] width 63 height 29
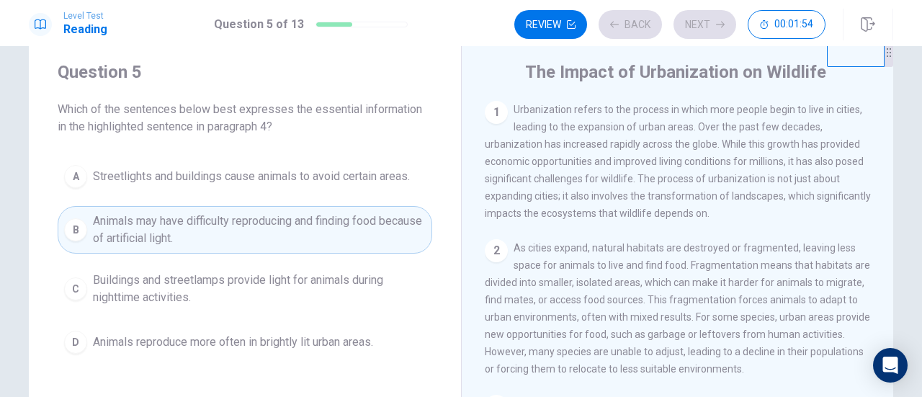
scroll to position [244, 0]
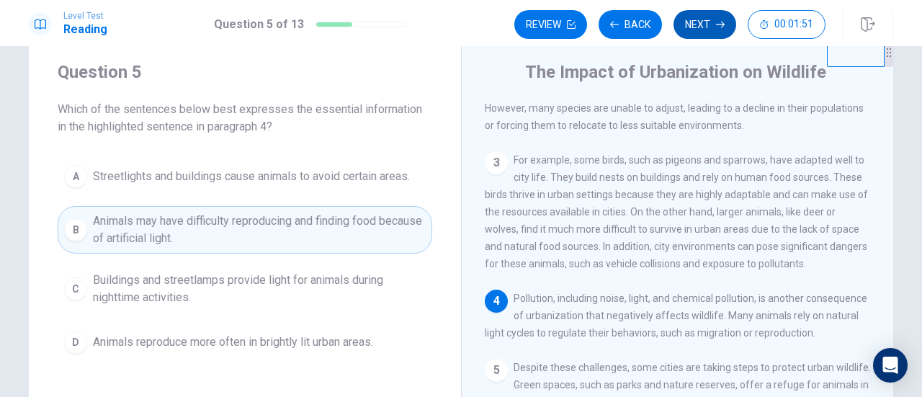
click at [722, 19] on button "Next" at bounding box center [705, 24] width 63 height 29
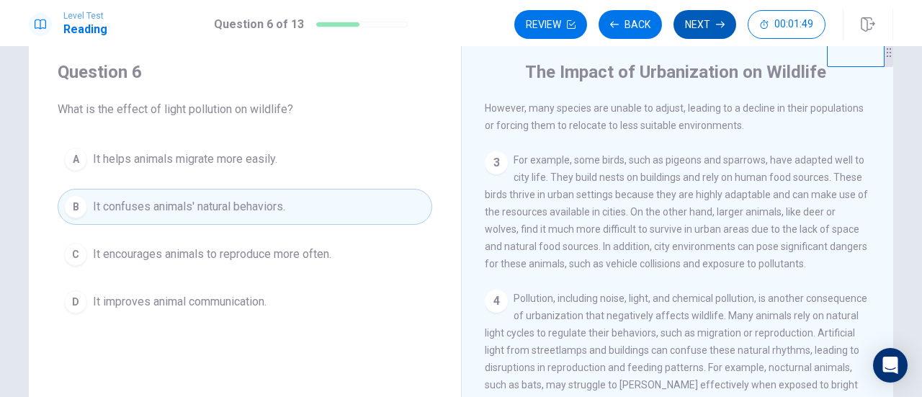
click at [706, 32] on button "Next" at bounding box center [705, 24] width 63 height 29
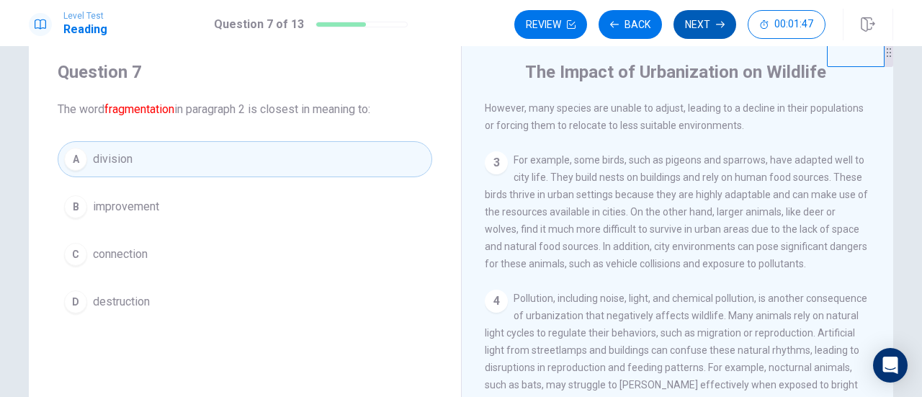
scroll to position [141, 0]
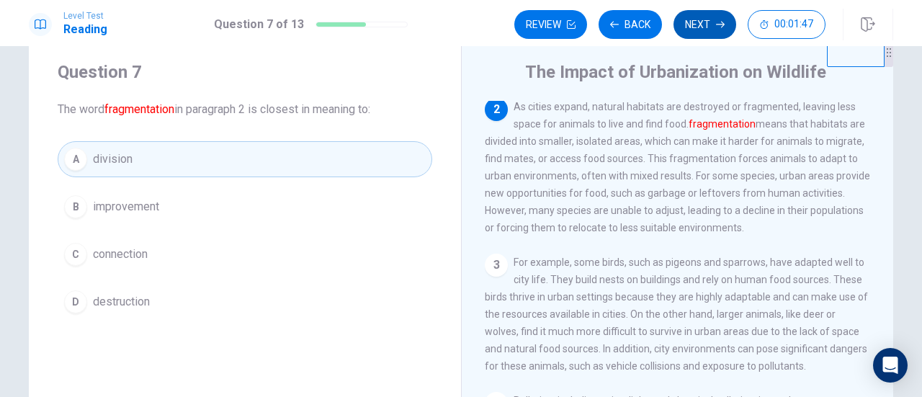
click at [706, 25] on button "Next" at bounding box center [705, 24] width 63 height 29
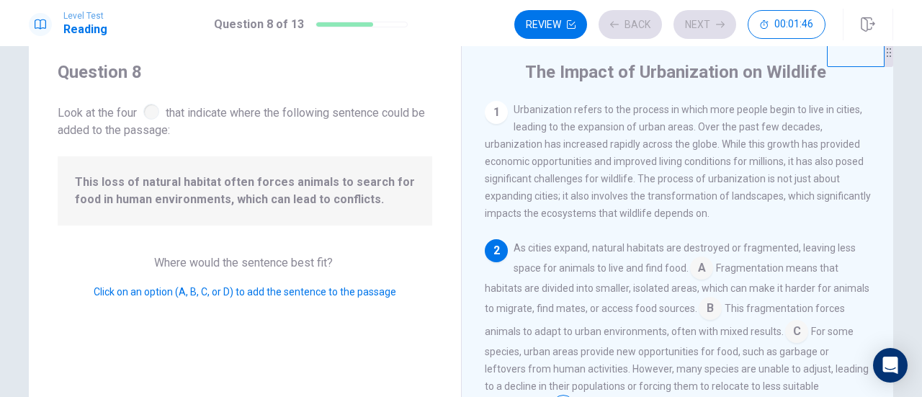
scroll to position [68, 0]
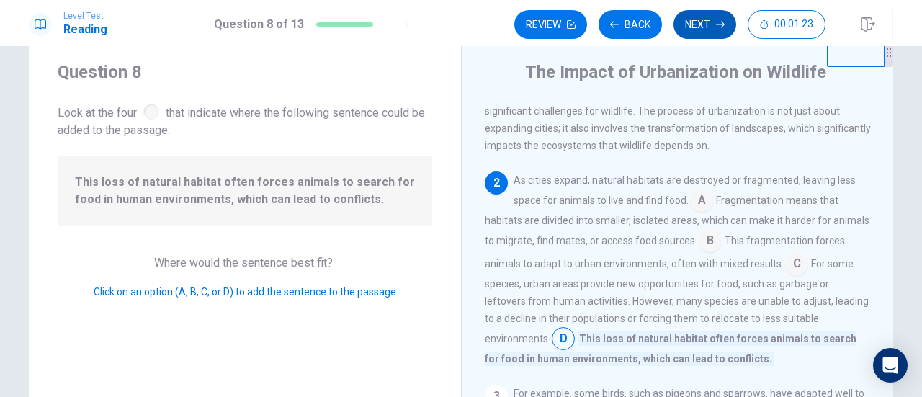
click at [702, 31] on button "Next" at bounding box center [705, 24] width 63 height 29
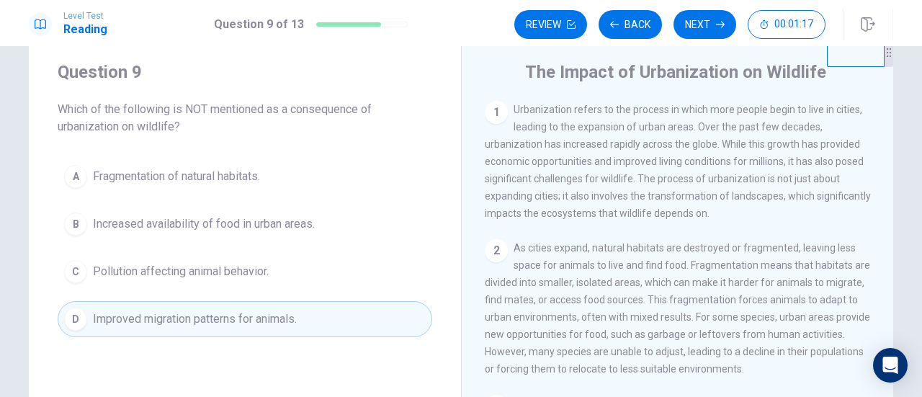
drag, startPoint x: 709, startPoint y: 31, endPoint x: 706, endPoint y: 122, distance: 90.9
click at [706, 122] on div "Level Test Reading Question 9 of 13 Review Back Next 00:01:17 Question 9 of 13 …" at bounding box center [461, 198] width 922 height 397
click at [722, 18] on button "Next" at bounding box center [705, 24] width 63 height 29
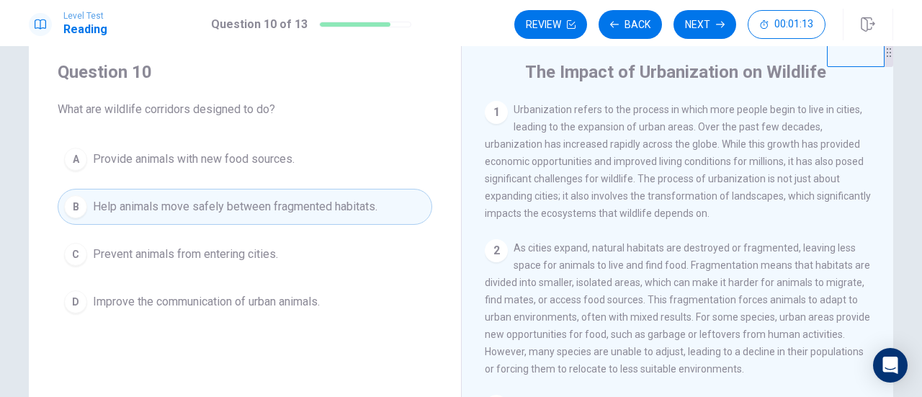
click at [722, 18] on button "Next" at bounding box center [705, 24] width 63 height 29
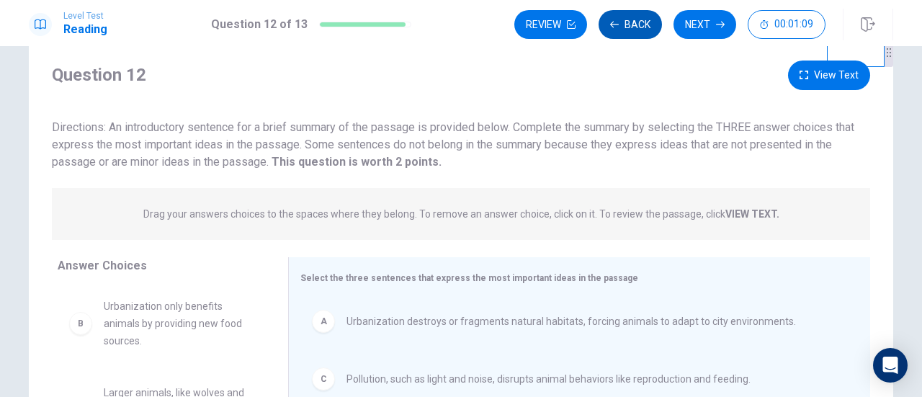
click at [630, 27] on button "Back" at bounding box center [630, 24] width 63 height 29
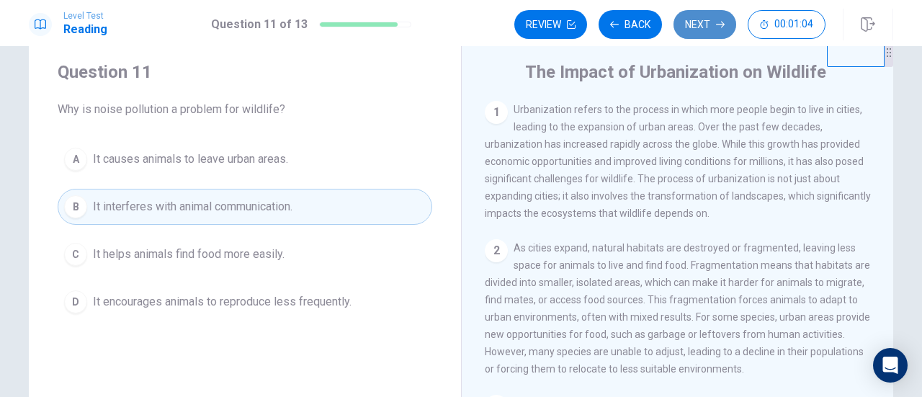
click at [707, 23] on button "Next" at bounding box center [705, 24] width 63 height 29
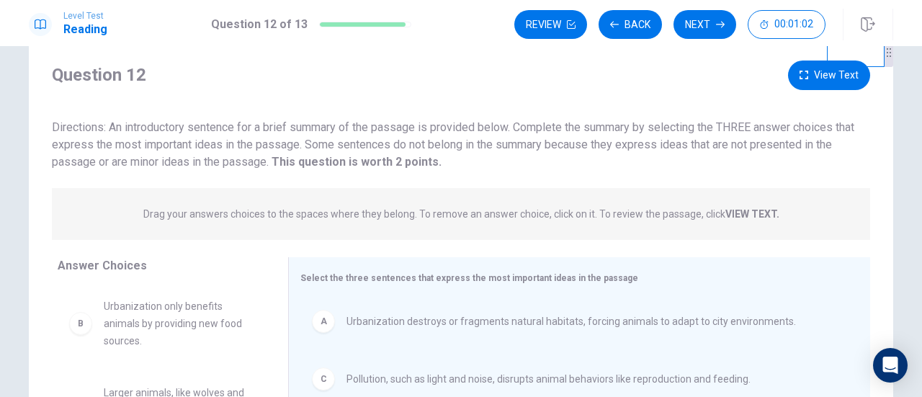
scroll to position [110, 0]
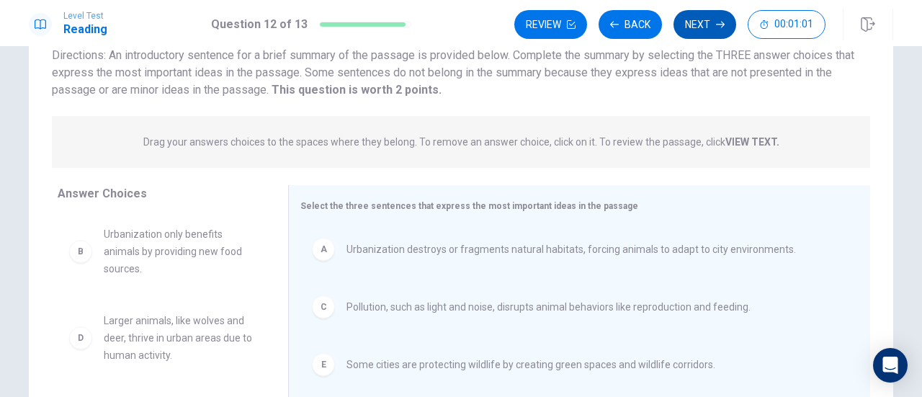
click at [699, 30] on button "Next" at bounding box center [705, 24] width 63 height 29
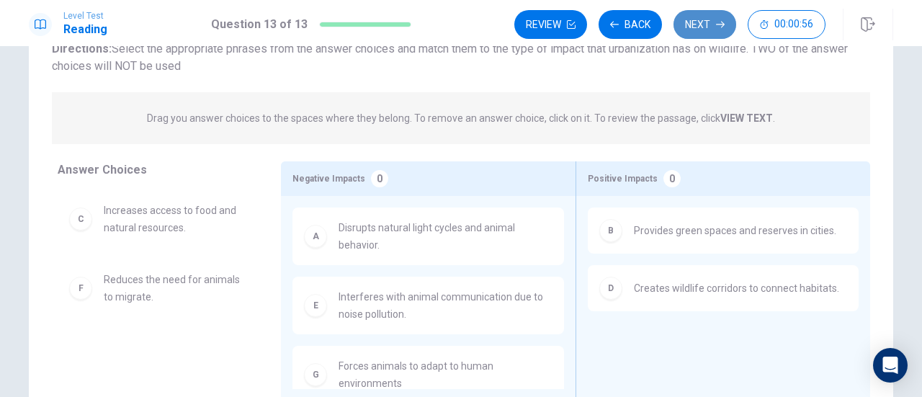
click at [711, 35] on button "Next" at bounding box center [705, 24] width 63 height 29
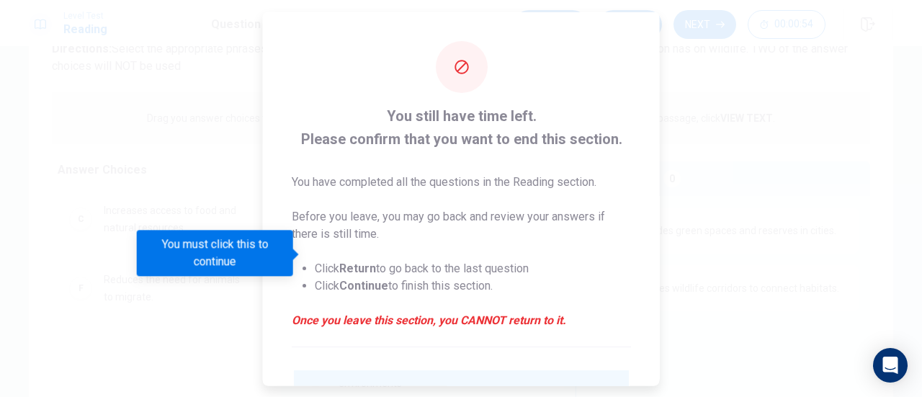
scroll to position [140, 0]
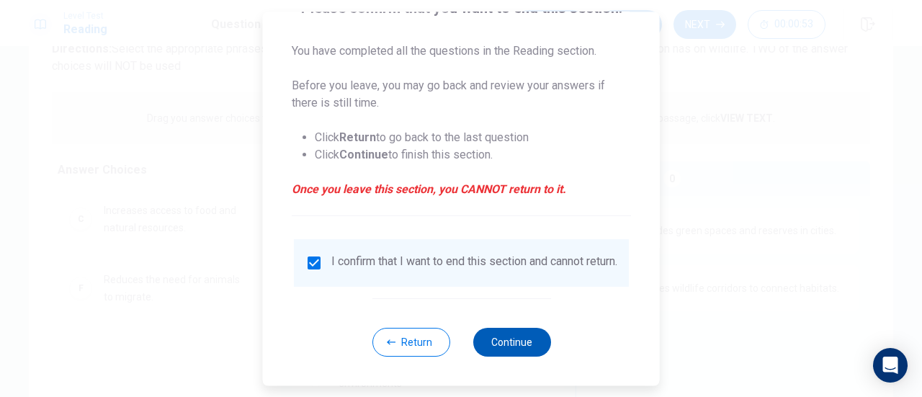
click at [532, 355] on button "Continue" at bounding box center [512, 342] width 78 height 29
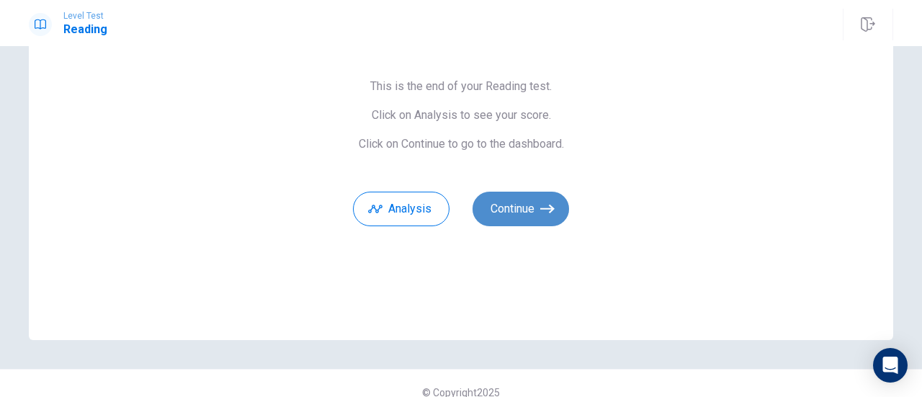
click at [548, 213] on icon "button" at bounding box center [548, 209] width 14 height 14
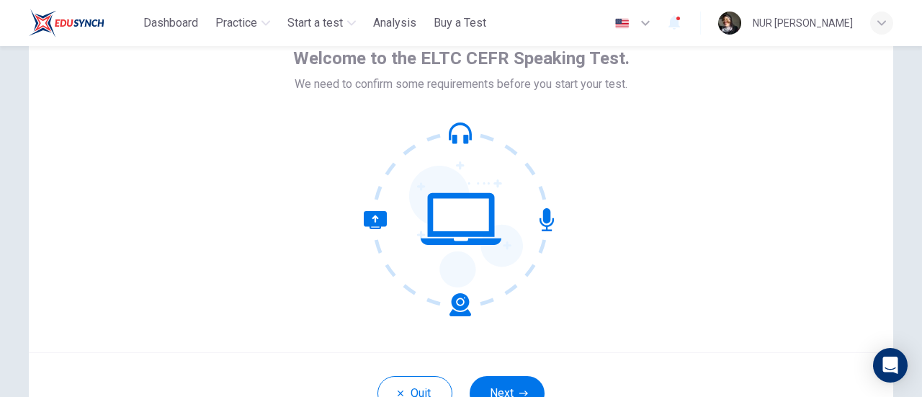
scroll to position [203, 0]
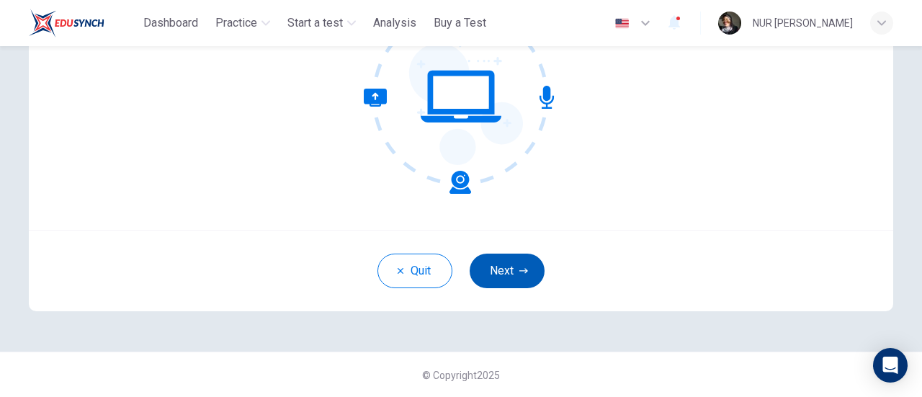
click at [530, 274] on button "Next" at bounding box center [507, 271] width 75 height 35
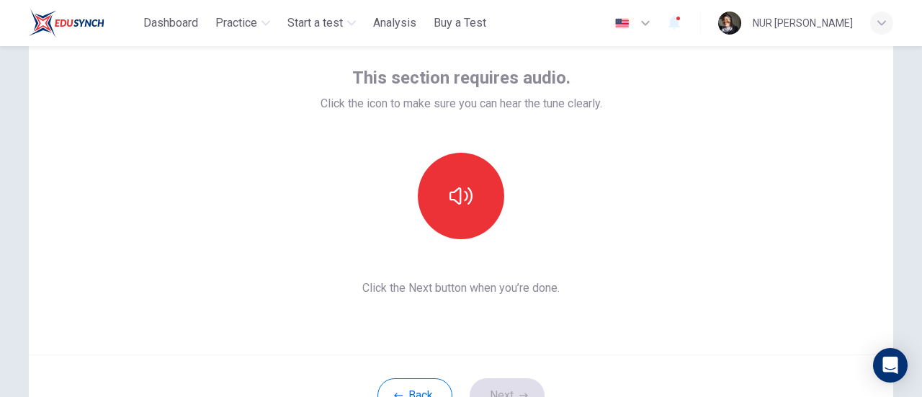
scroll to position [58, 0]
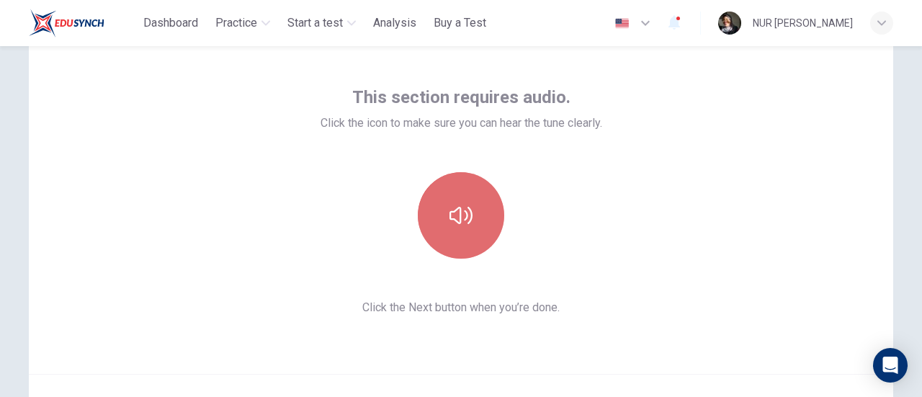
drag, startPoint x: 463, startPoint y: 217, endPoint x: 472, endPoint y: 218, distance: 9.5
click at [473, 221] on button "button" at bounding box center [461, 215] width 86 height 86
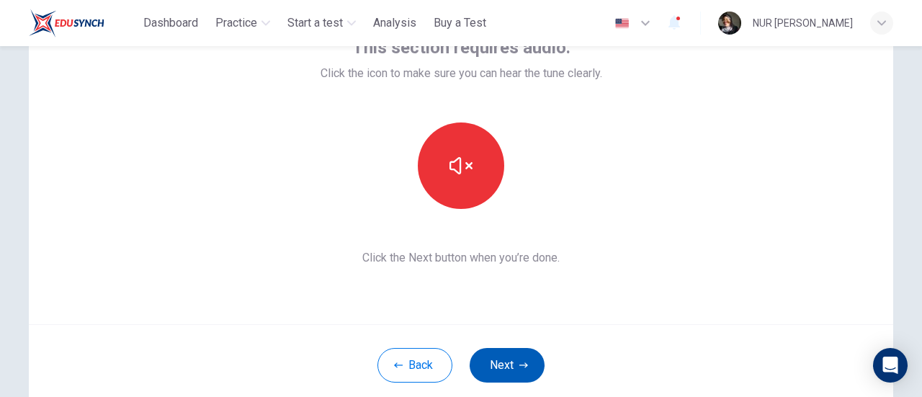
scroll to position [130, 0]
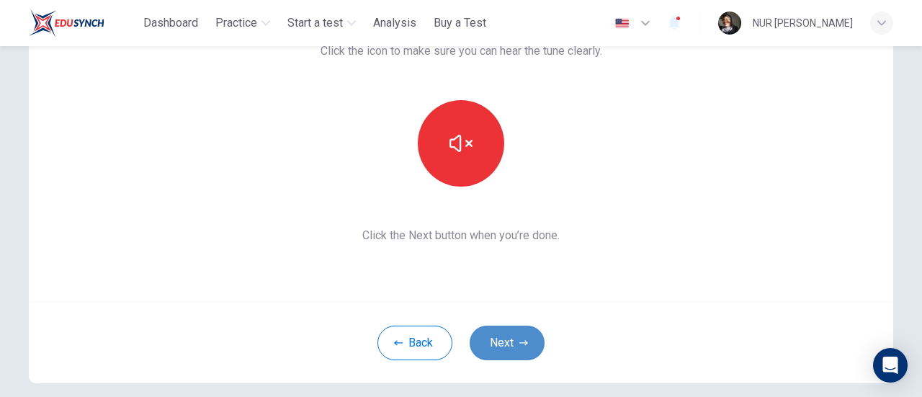
click at [516, 335] on button "Next" at bounding box center [507, 343] width 75 height 35
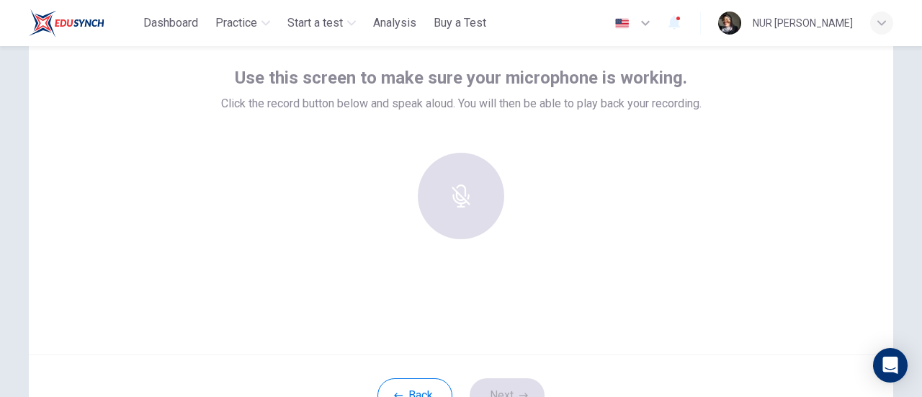
scroll to position [0, 0]
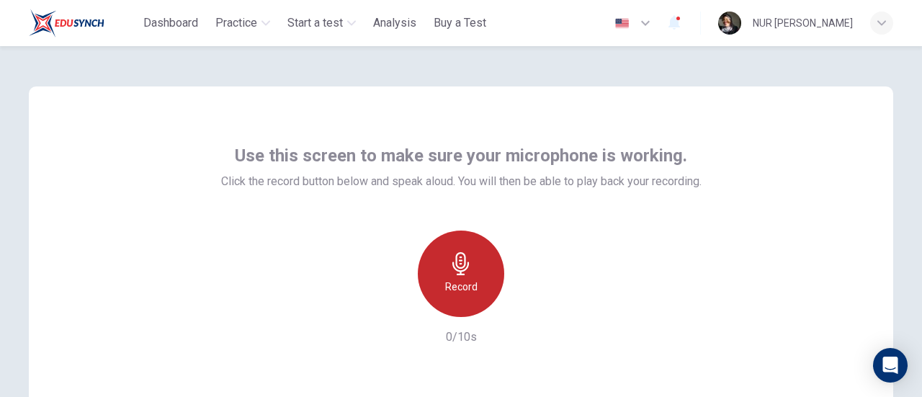
click at [477, 268] on div "Record" at bounding box center [461, 274] width 86 height 86
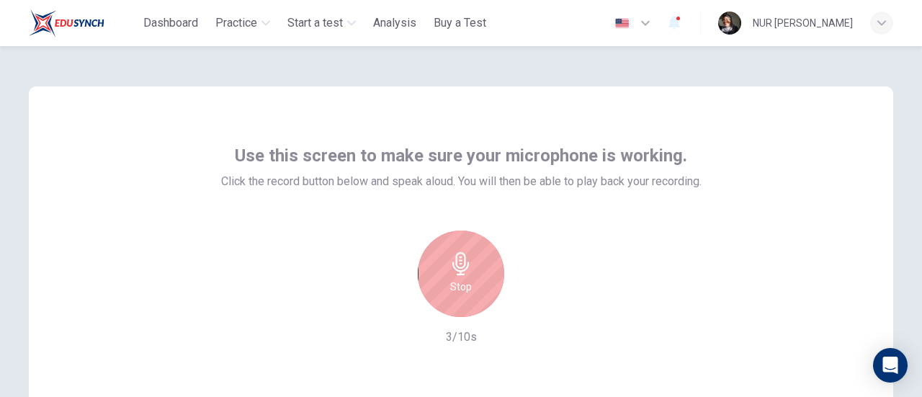
click at [463, 277] on div "Stop" at bounding box center [461, 274] width 86 height 86
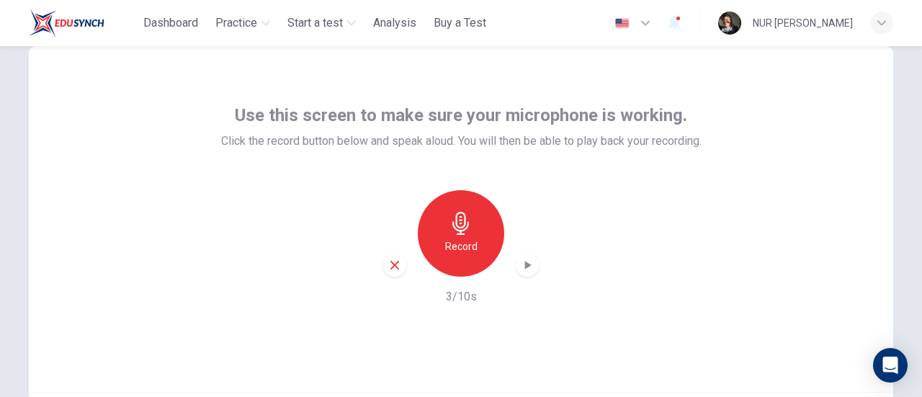
scroll to position [72, 0]
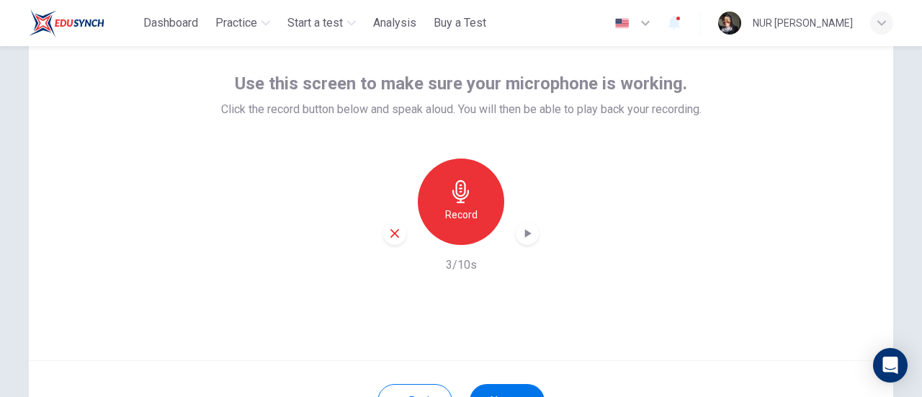
click at [516, 234] on div "button" at bounding box center [527, 233] width 23 height 23
click at [392, 239] on icon "button" at bounding box center [394, 233] width 13 height 13
click at [463, 210] on h6 "Record" at bounding box center [461, 214] width 32 height 17
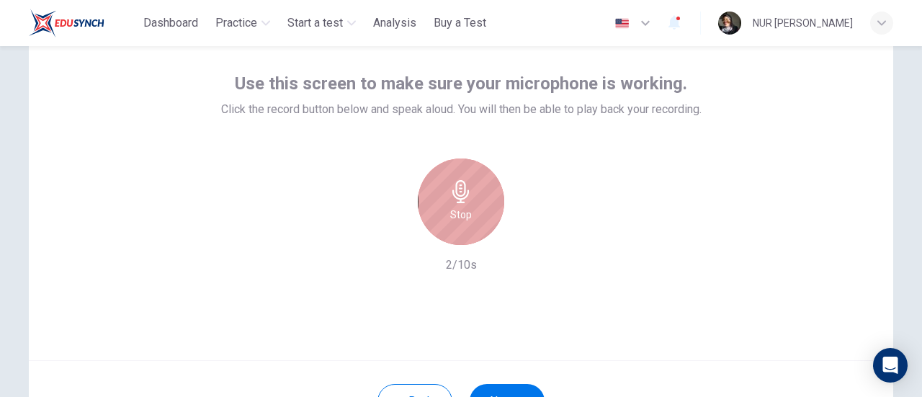
click at [454, 220] on h6 "Stop" at bounding box center [461, 214] width 22 height 17
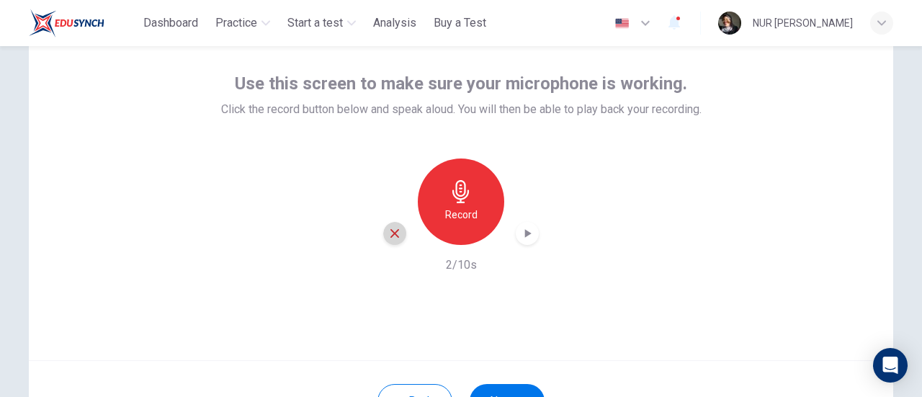
click at [391, 236] on icon "button" at bounding box center [394, 233] width 13 height 13
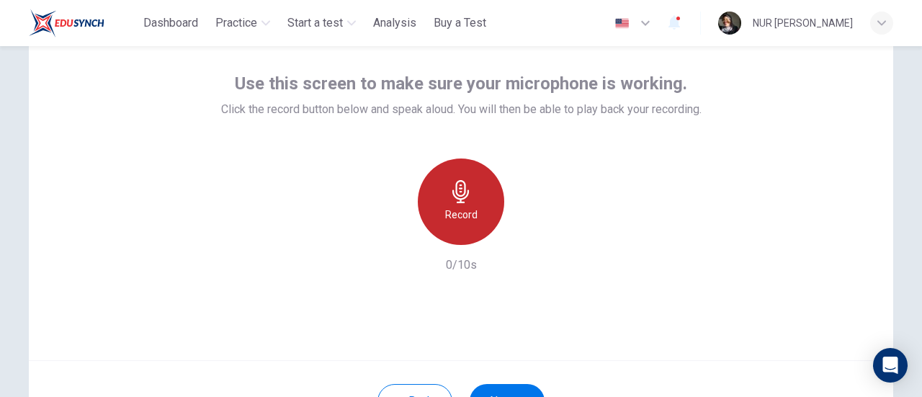
click at [455, 203] on icon "button" at bounding box center [461, 191] width 17 height 23
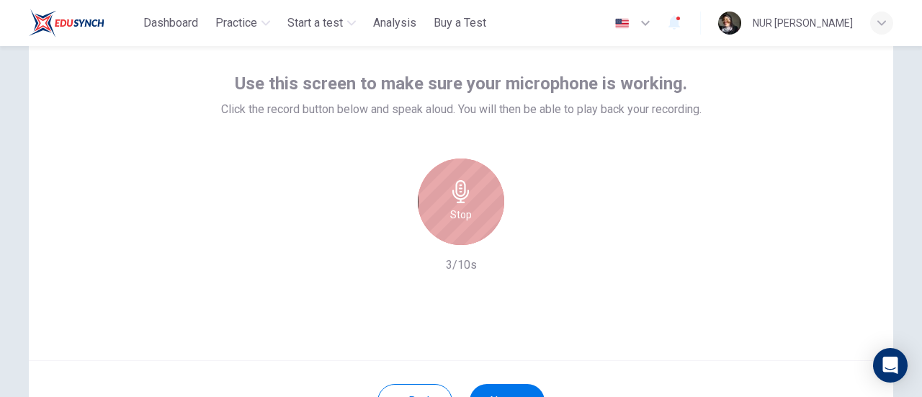
click at [455, 203] on icon "button" at bounding box center [461, 191] width 17 height 23
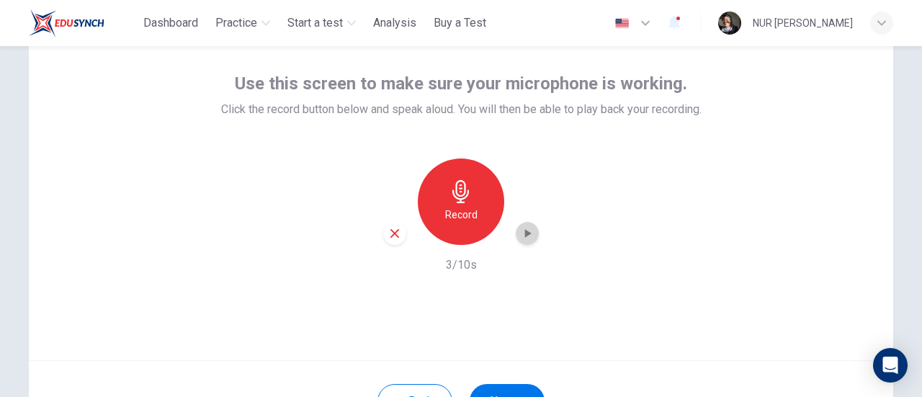
click at [516, 228] on div "button" at bounding box center [527, 233] width 23 height 23
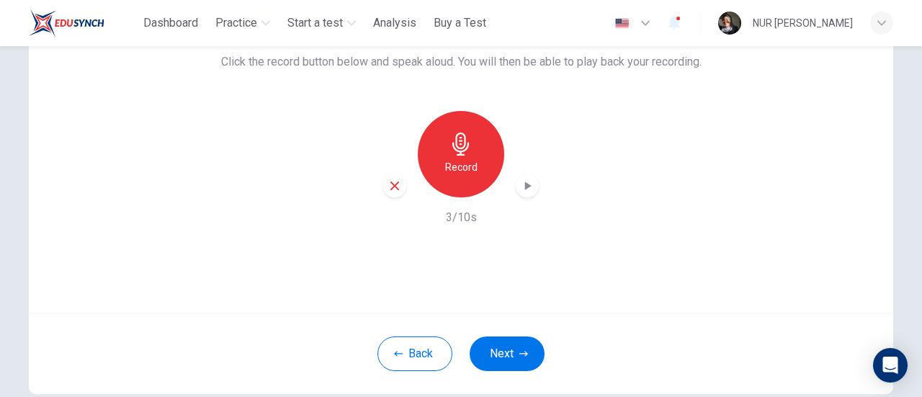
scroll to position [203, 0]
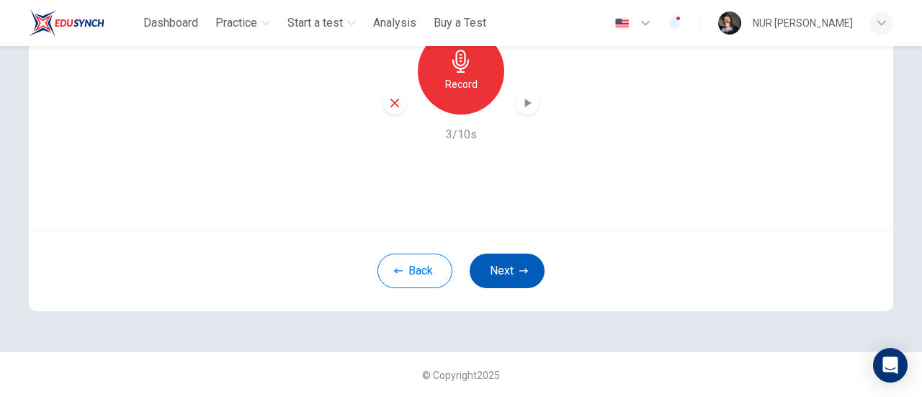
click at [515, 276] on button "Next" at bounding box center [507, 271] width 75 height 35
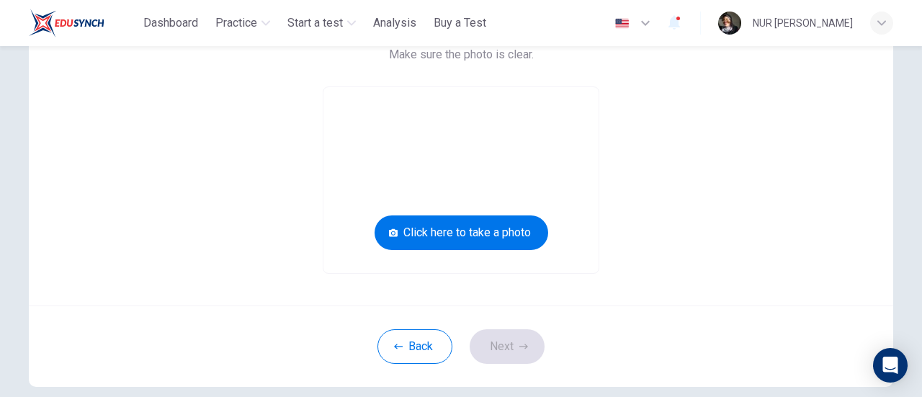
scroll to position [58, 0]
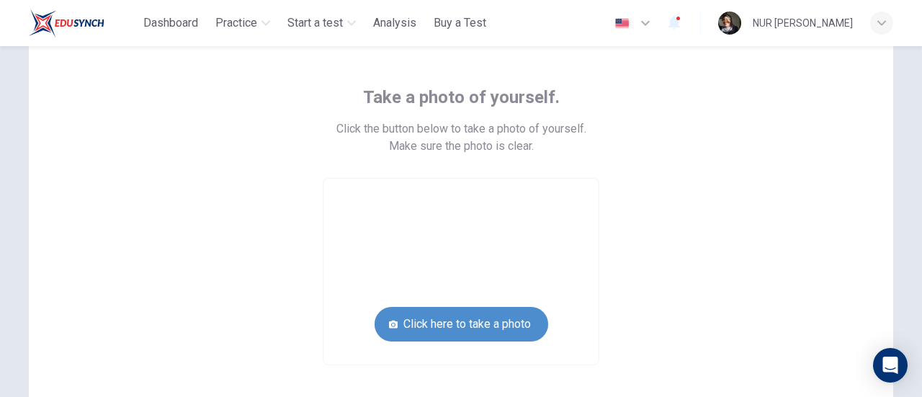
click at [494, 320] on button "Click here to take a photo" at bounding box center [462, 324] width 174 height 35
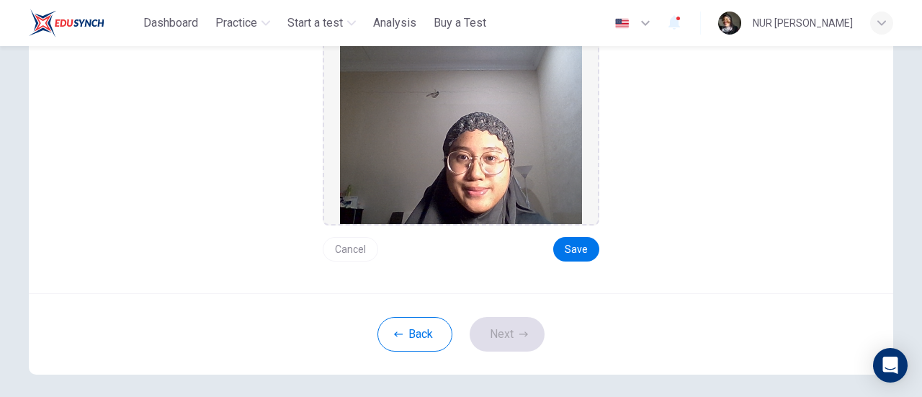
scroll to position [203, 0]
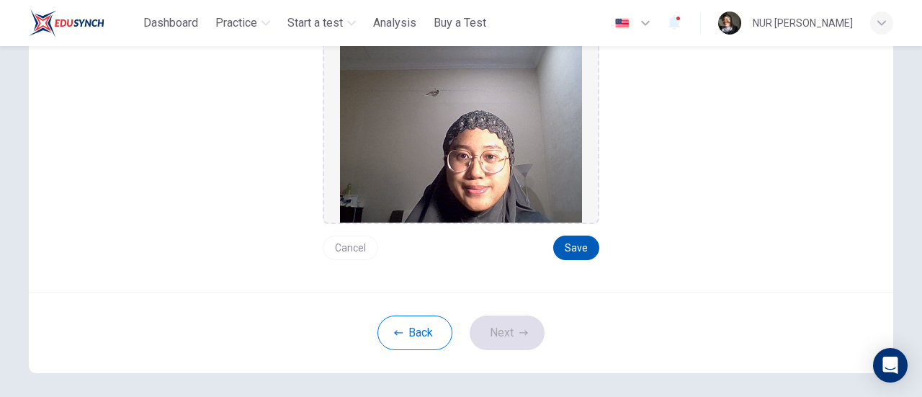
click at [565, 244] on button "Save" at bounding box center [576, 248] width 46 height 25
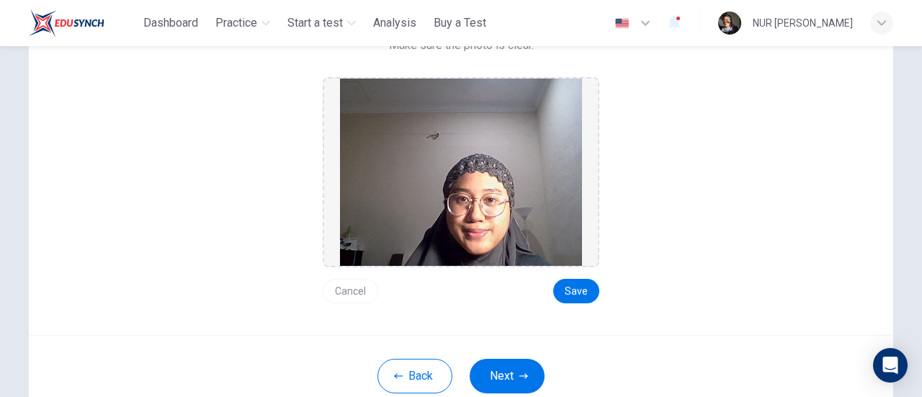
scroll to position [130, 0]
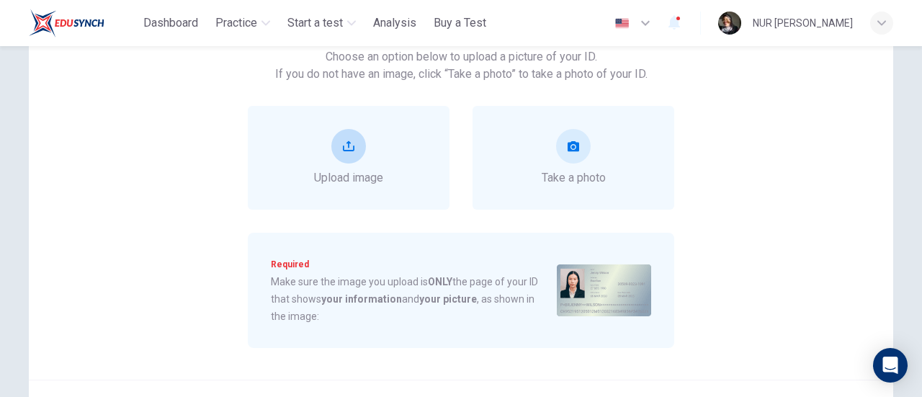
click at [363, 146] on div "Upload image" at bounding box center [348, 158] width 69 height 58
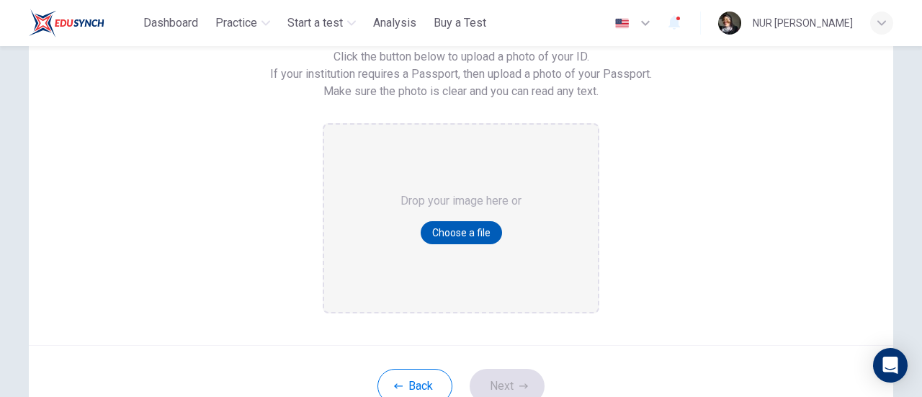
click at [488, 241] on button "Choose a file" at bounding box center [461, 232] width 81 height 23
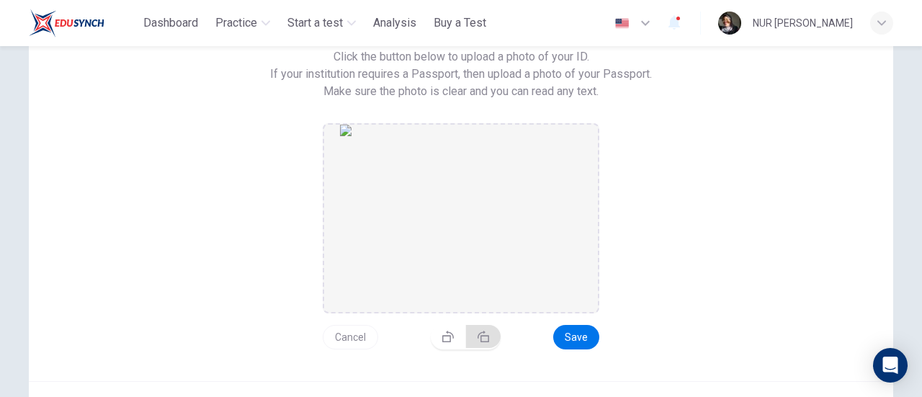
click at [466, 337] on button "button" at bounding box center [483, 336] width 35 height 23
click at [466, 337] on button "button" at bounding box center [483, 342] width 35 height 23
click at [466, 337] on button "button" at bounding box center [483, 336] width 35 height 23
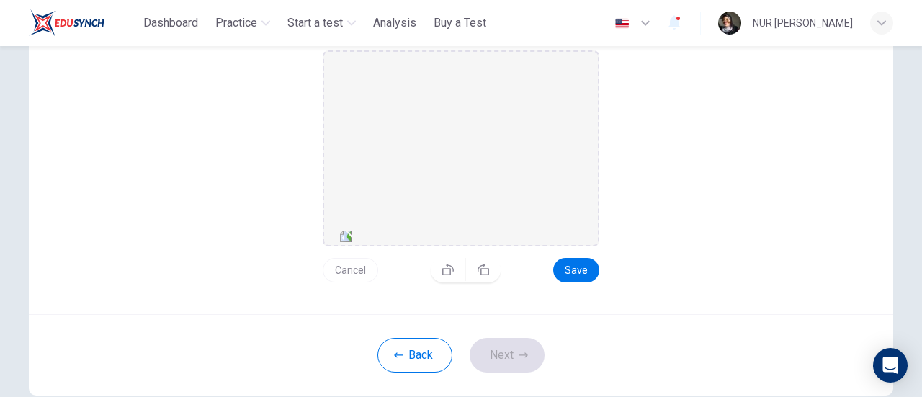
scroll to position [275, 0]
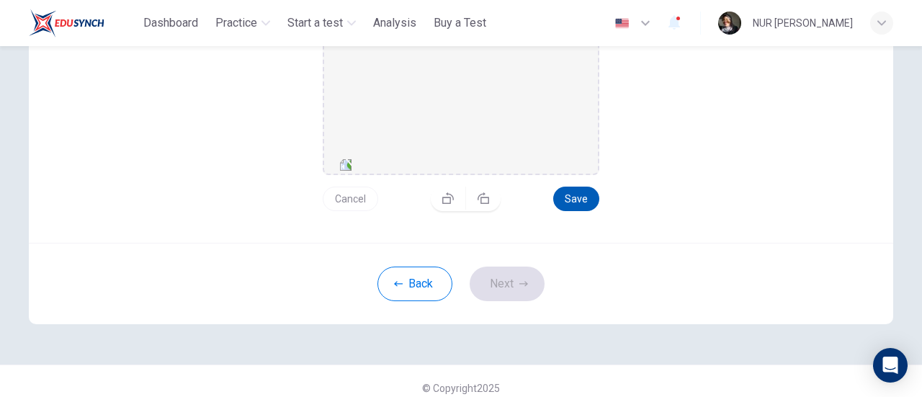
click at [565, 197] on button "Save" at bounding box center [576, 199] width 46 height 25
click at [530, 298] on button "Next" at bounding box center [507, 284] width 75 height 35
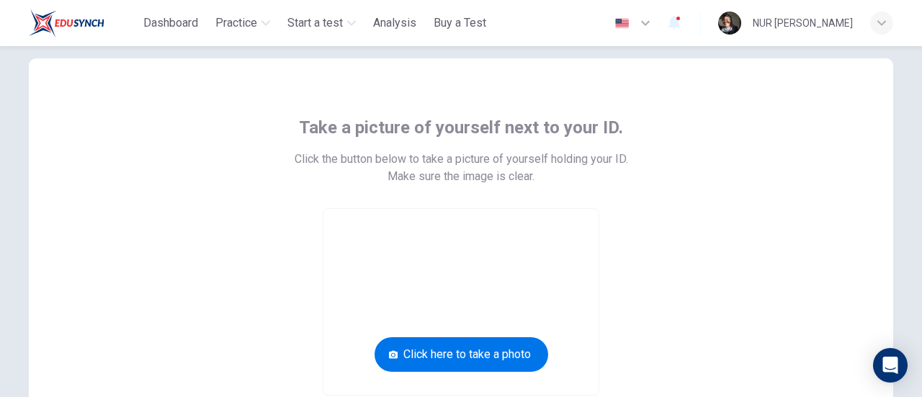
scroll to position [40, 0]
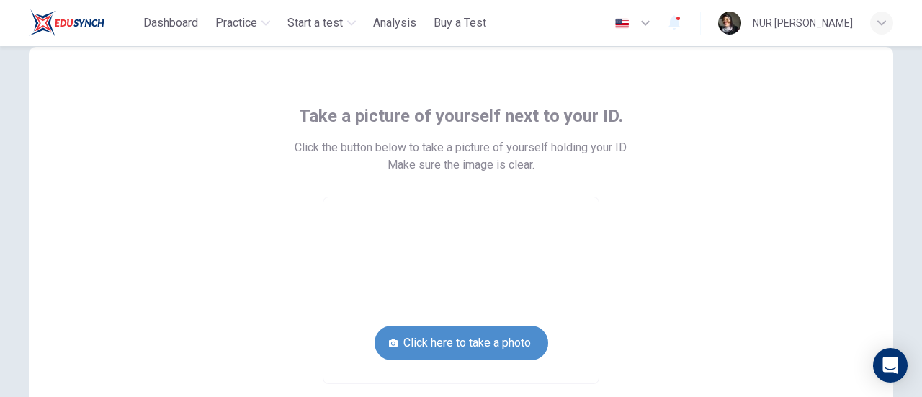
click at [470, 351] on button "Click here to take a photo" at bounding box center [462, 343] width 174 height 35
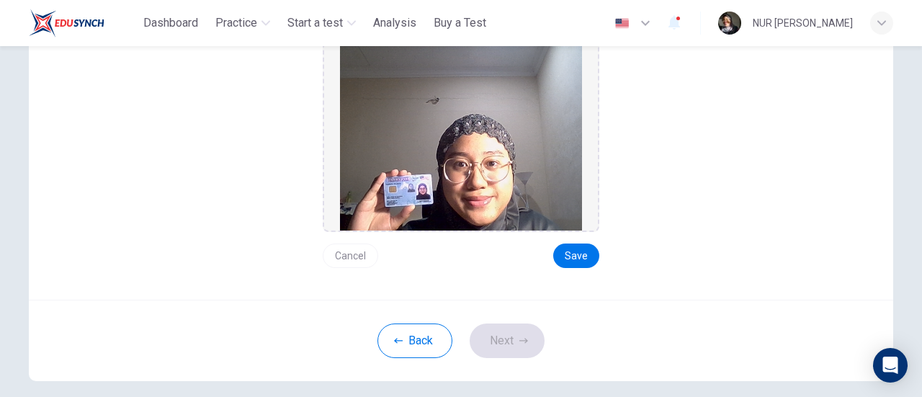
scroll to position [256, 0]
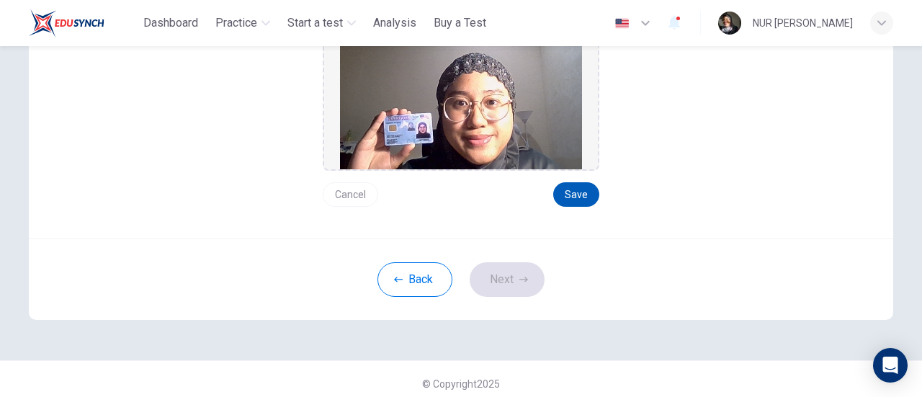
click at [566, 193] on button "Save" at bounding box center [576, 194] width 46 height 25
click at [511, 266] on button "Next" at bounding box center [507, 279] width 75 height 35
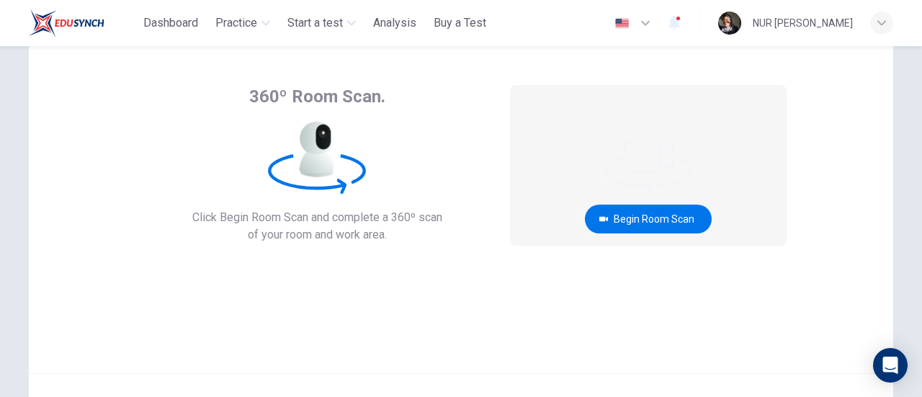
scroll to position [58, 0]
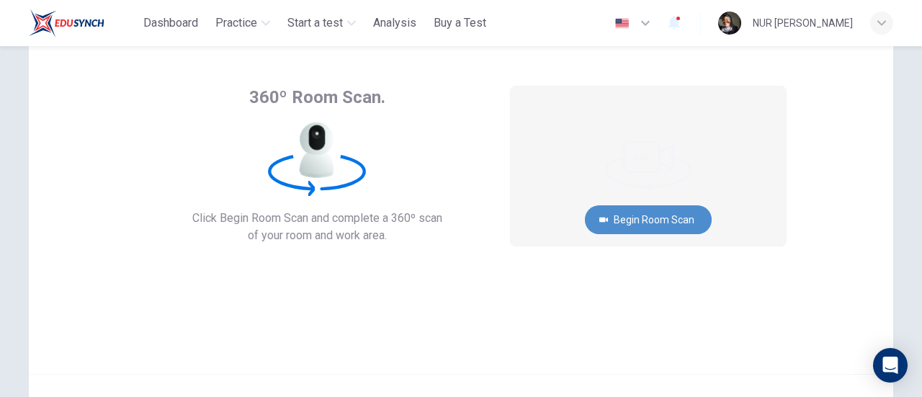
click at [632, 218] on button "Begin Room Scan" at bounding box center [648, 219] width 127 height 29
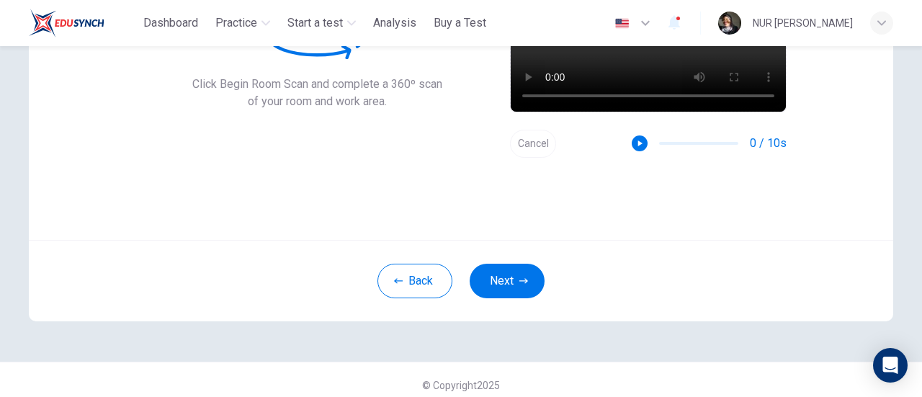
scroll to position [203, 0]
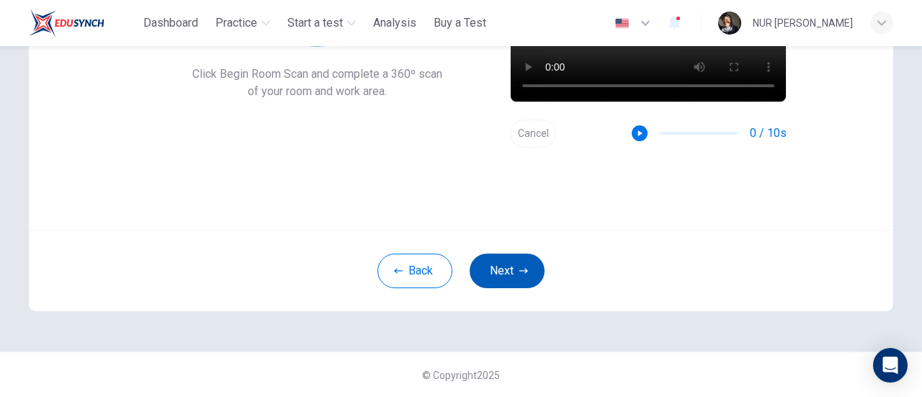
click at [502, 278] on button "Next" at bounding box center [507, 271] width 75 height 35
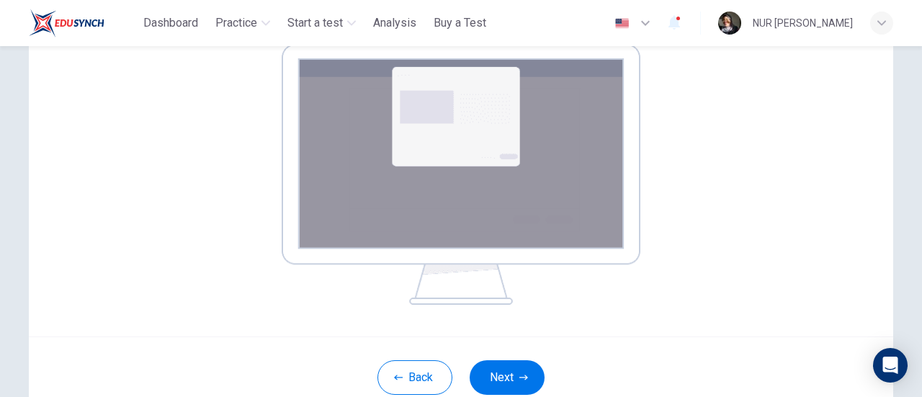
scroll to position [275, 0]
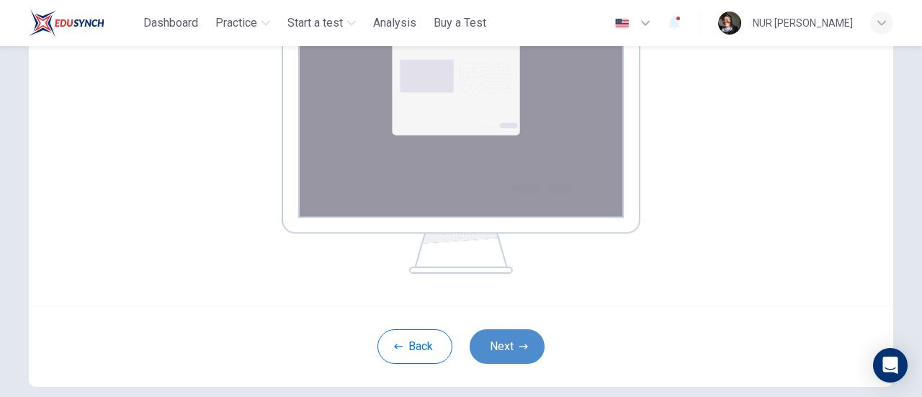
click at [510, 336] on button "Next" at bounding box center [507, 346] width 75 height 35
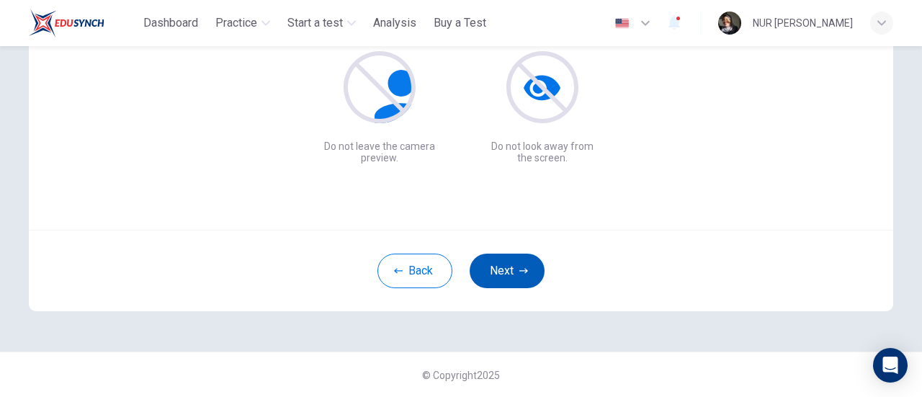
click at [493, 269] on button "Next" at bounding box center [507, 271] width 75 height 35
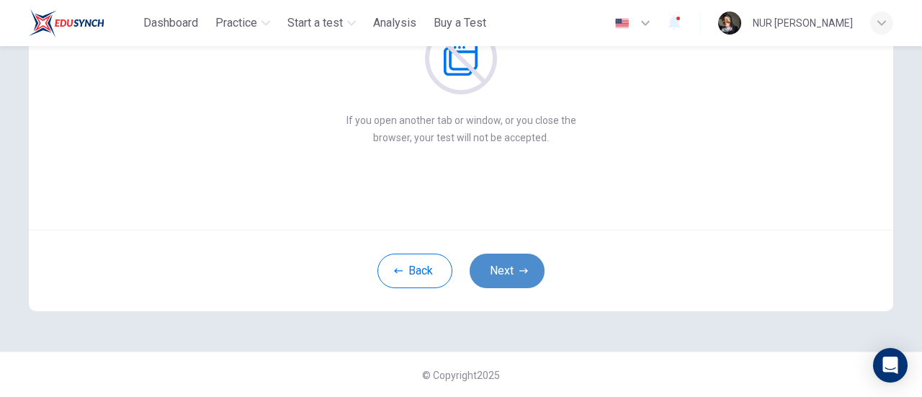
click at [513, 261] on button "Next" at bounding box center [507, 271] width 75 height 35
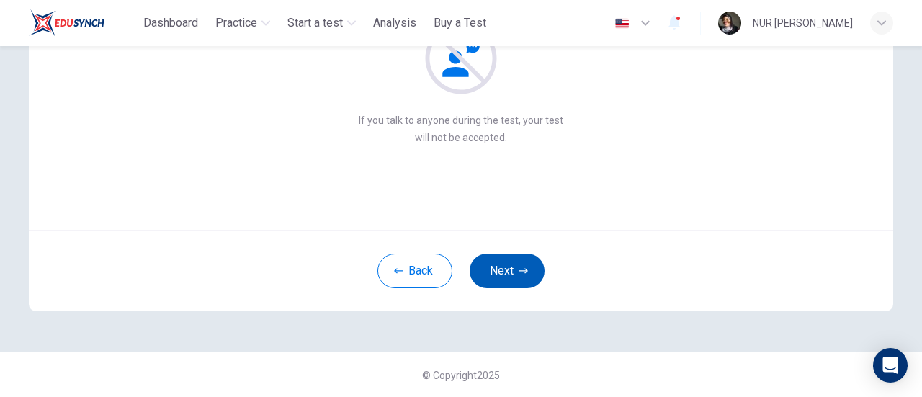
click at [513, 261] on button "Next" at bounding box center [507, 271] width 75 height 35
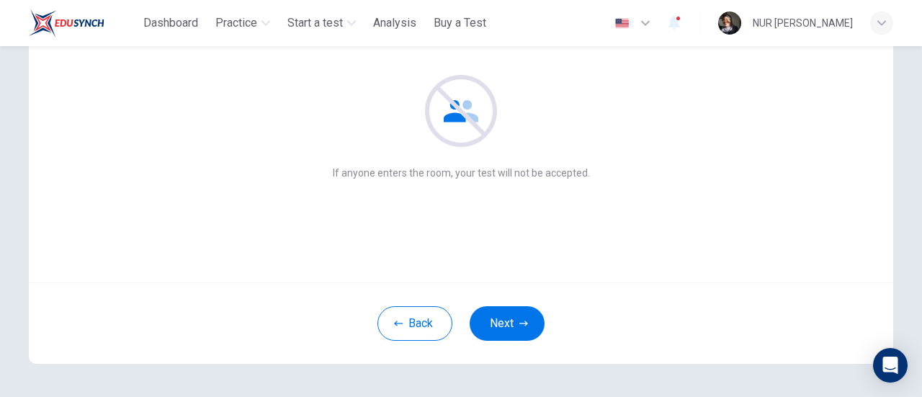
scroll to position [130, 0]
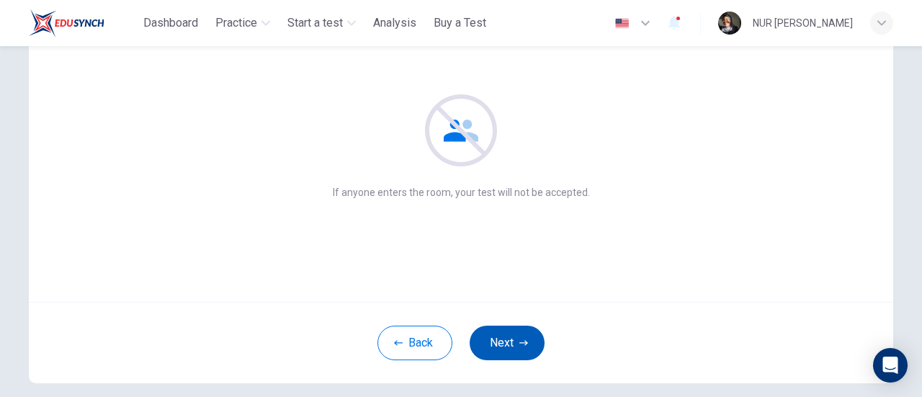
click at [520, 346] on icon "button" at bounding box center [524, 343] width 9 height 9
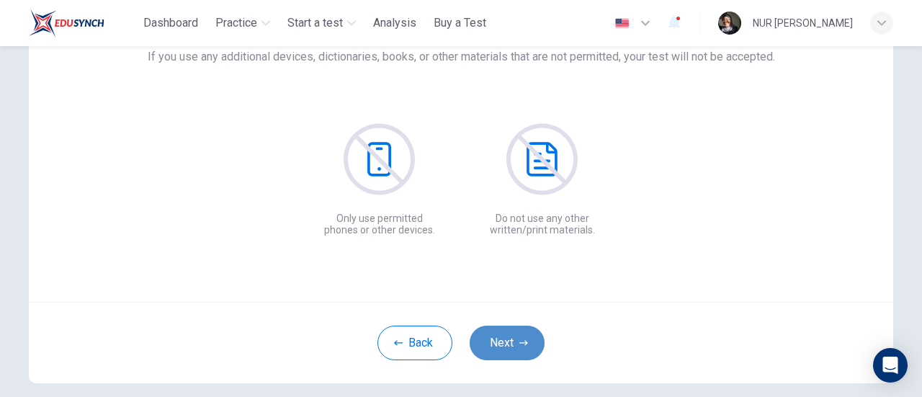
click at [520, 346] on icon "button" at bounding box center [524, 343] width 9 height 9
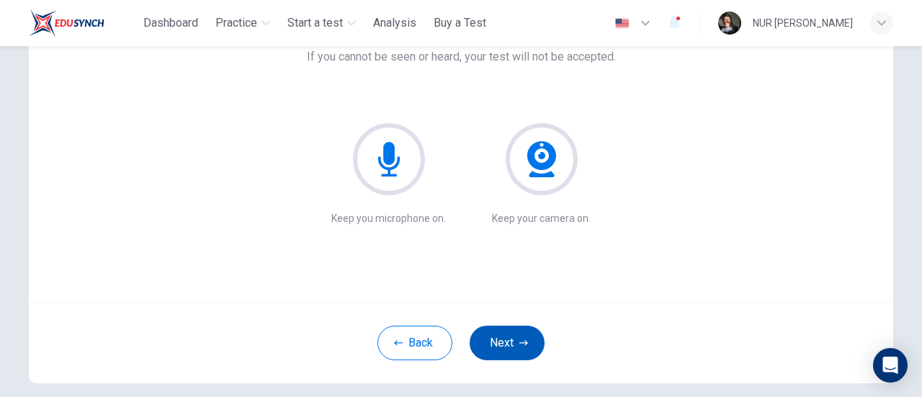
click at [520, 346] on icon "button" at bounding box center [524, 343] width 9 height 9
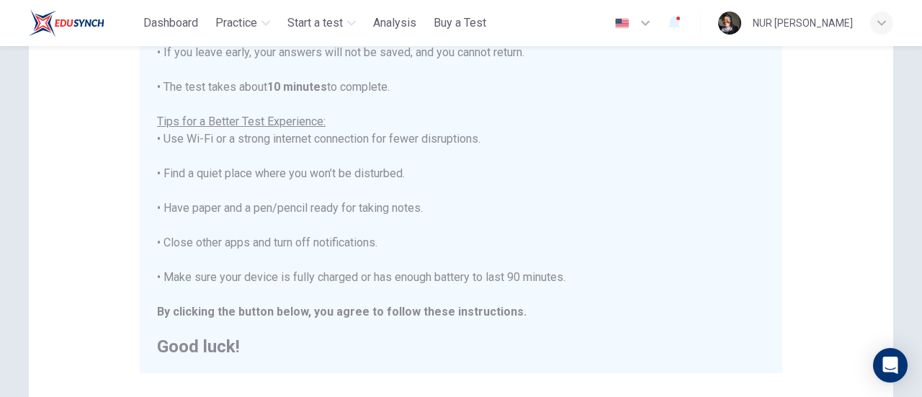
scroll to position [332, 0]
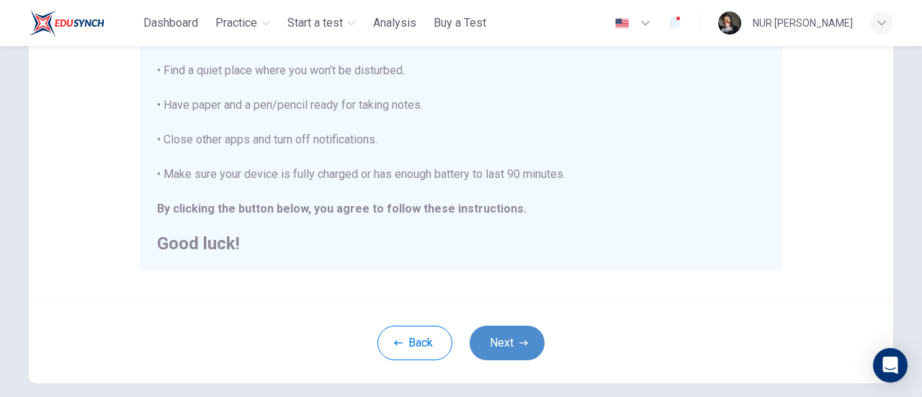
click at [513, 351] on button "Next" at bounding box center [507, 343] width 75 height 35
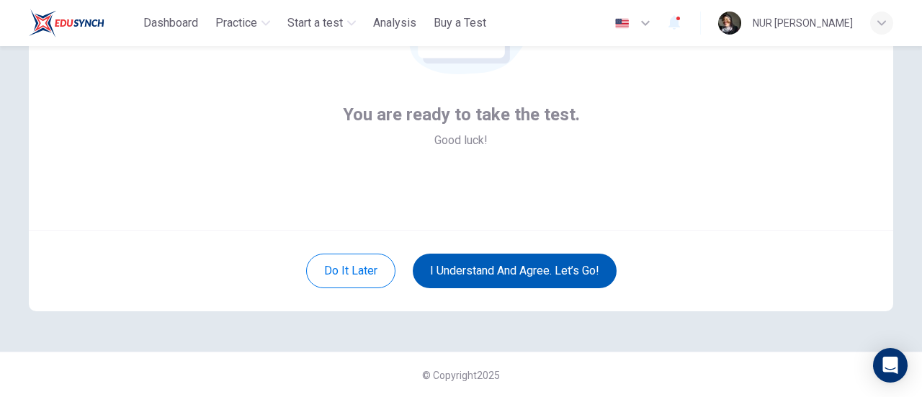
click at [525, 267] on button "I understand and agree. Let’s go!" at bounding box center [515, 271] width 204 height 35
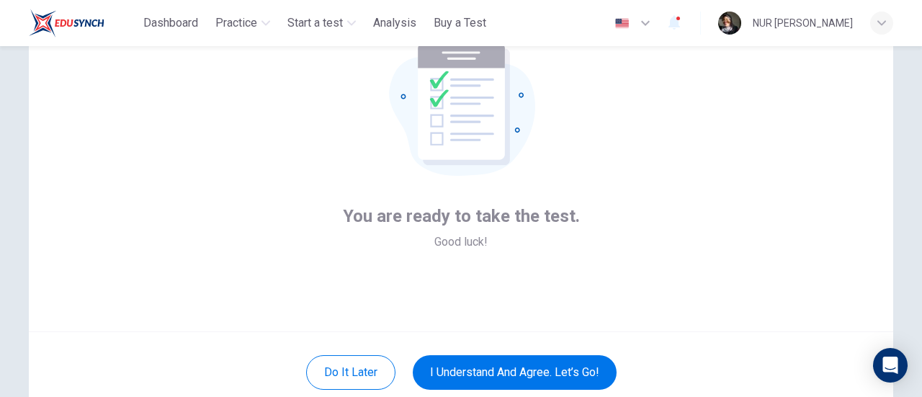
scroll to position [58, 0]
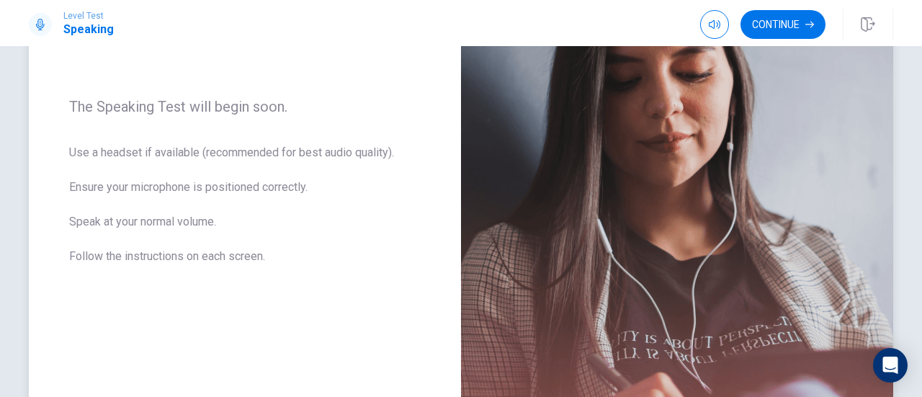
scroll to position [164, 0]
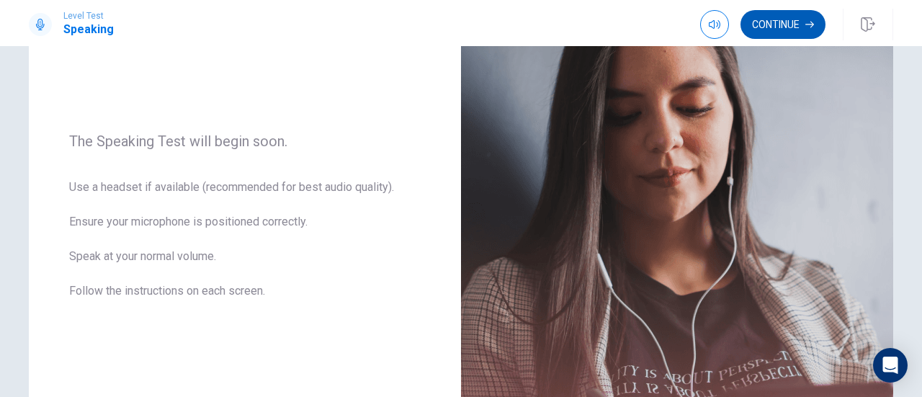
click at [775, 17] on button "Continue" at bounding box center [783, 24] width 85 height 29
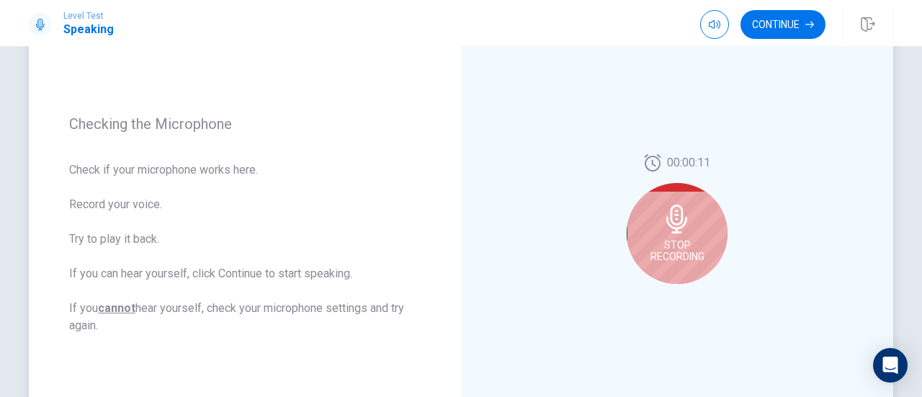
click at [680, 210] on icon at bounding box center [677, 219] width 21 height 29
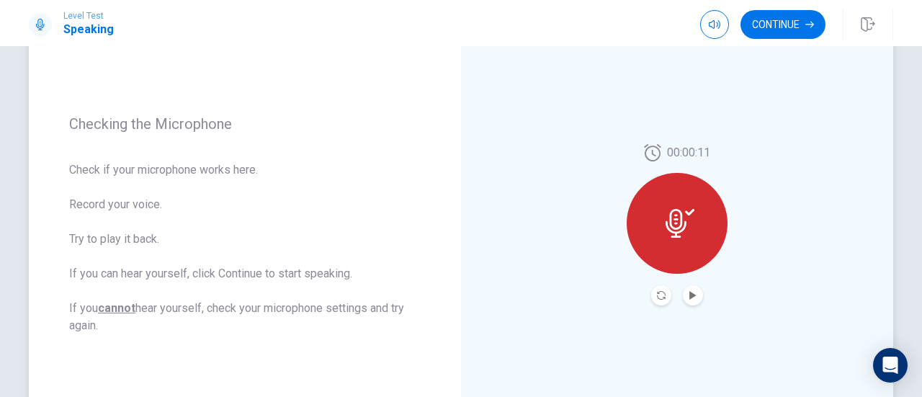
click at [664, 290] on button "Record Again" at bounding box center [662, 295] width 20 height 20
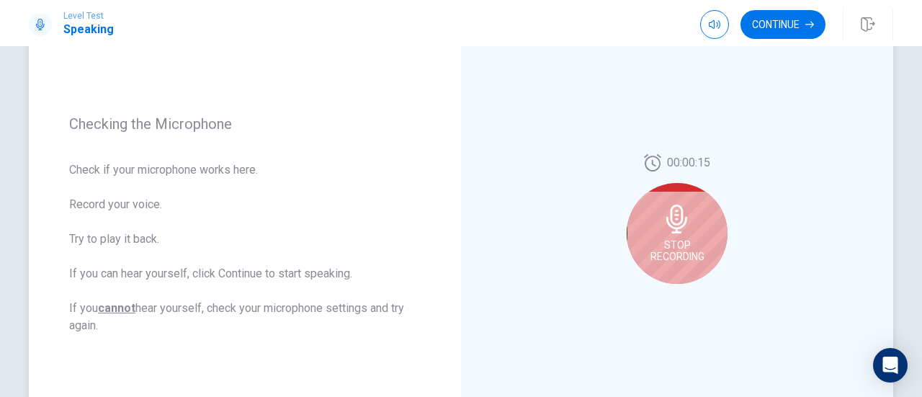
click at [662, 257] on span "Stop Recording" at bounding box center [678, 250] width 54 height 23
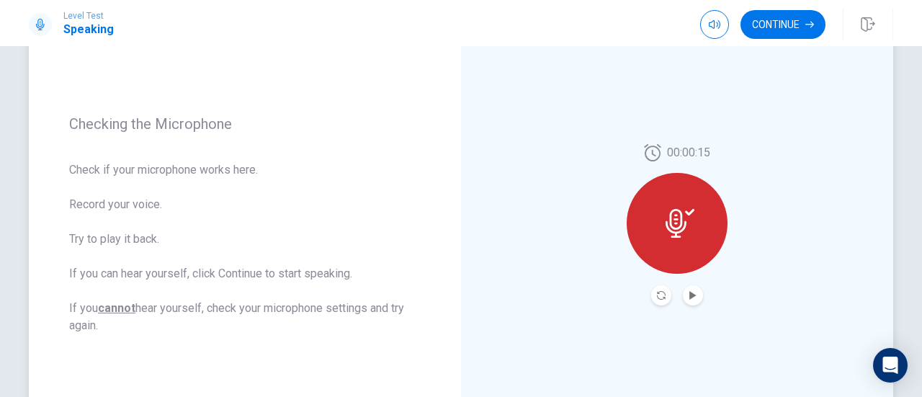
click at [652, 295] on button "Record Again" at bounding box center [662, 295] width 20 height 20
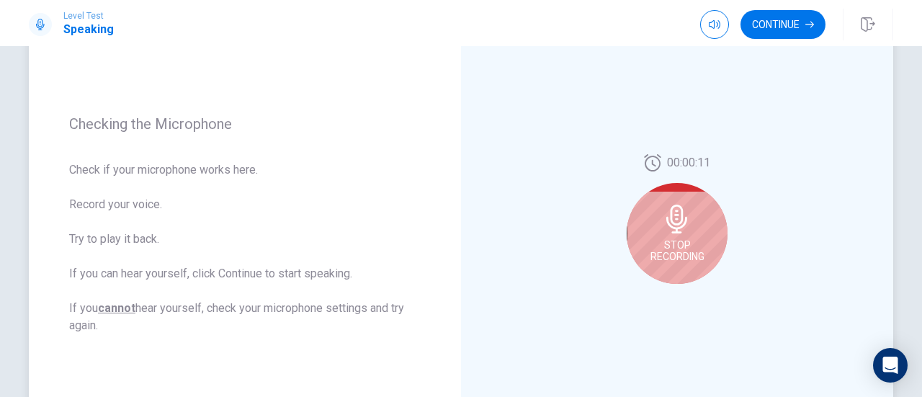
click at [690, 243] on span "Stop Recording" at bounding box center [678, 250] width 54 height 23
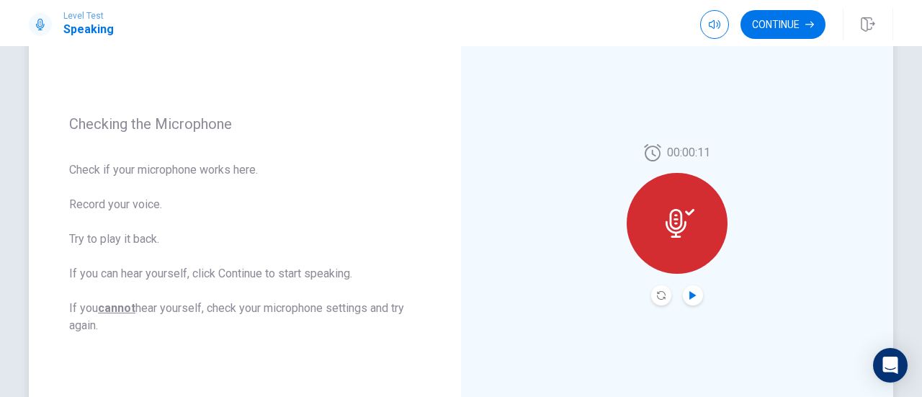
click at [690, 295] on icon "Play Audio" at bounding box center [693, 295] width 6 height 9
click at [768, 245] on div "00:00:11" at bounding box center [677, 225] width 432 height 628
click at [659, 293] on icon "Record Again" at bounding box center [661, 295] width 9 height 9
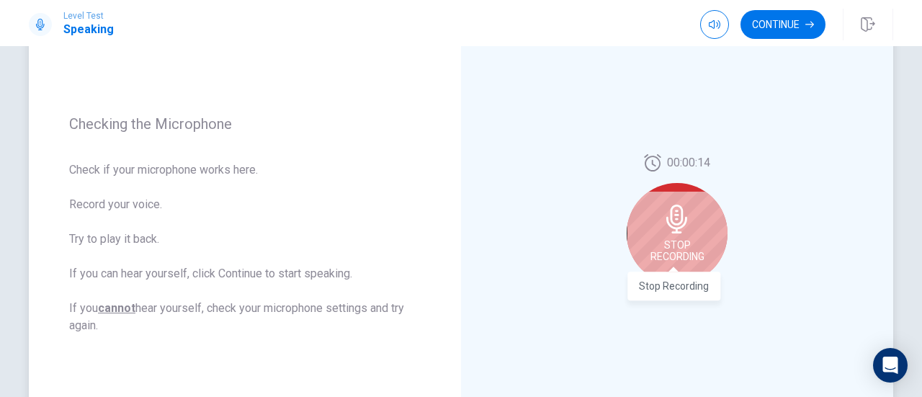
click at [678, 249] on span "Stop Recording" at bounding box center [678, 250] width 54 height 23
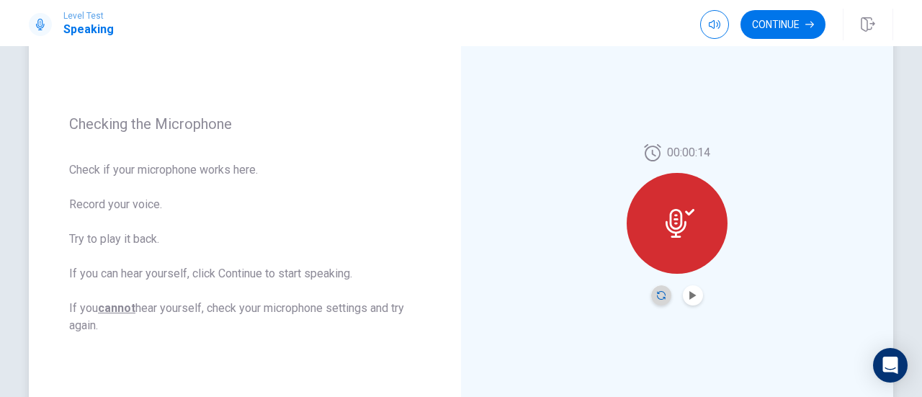
click at [660, 296] on icon "Record Again" at bounding box center [661, 295] width 9 height 9
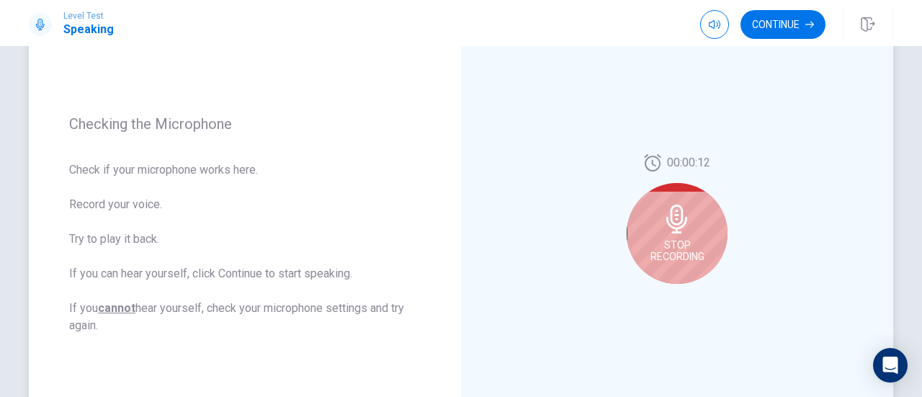
click at [689, 251] on span "Stop Recording" at bounding box center [678, 250] width 54 height 23
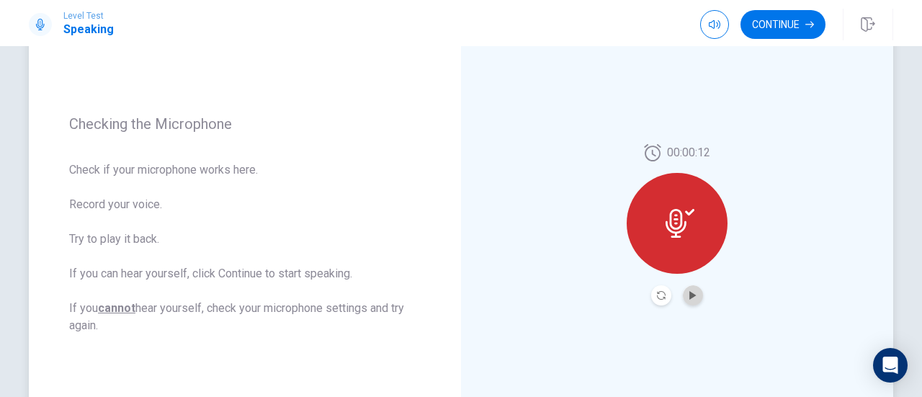
click at [684, 292] on button "Play Audio" at bounding box center [693, 295] width 20 height 20
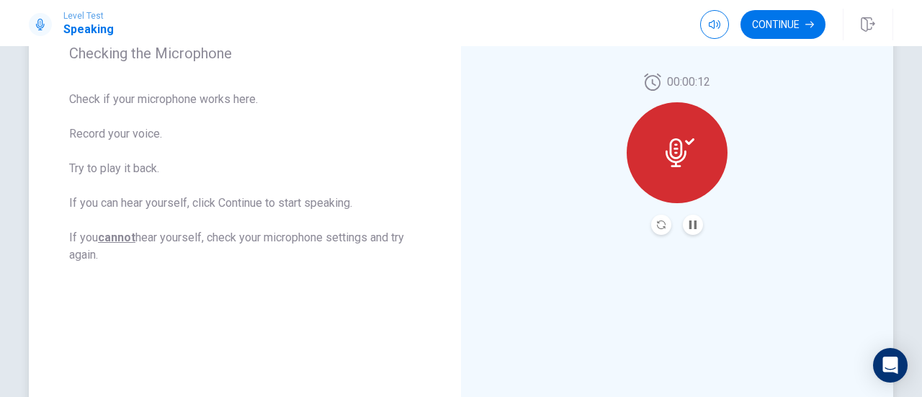
scroll to position [236, 0]
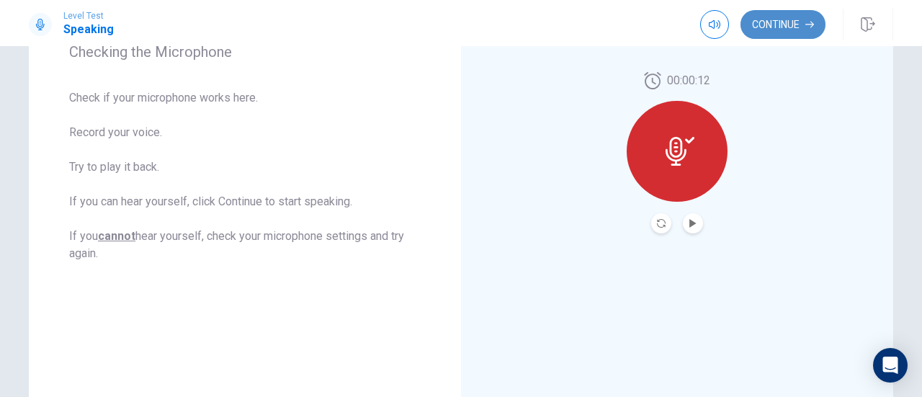
click at [760, 22] on button "Continue" at bounding box center [783, 24] width 85 height 29
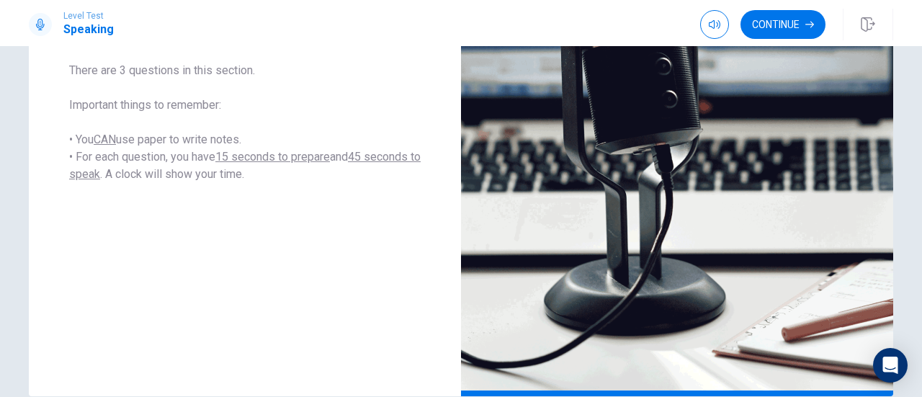
scroll to position [308, 0]
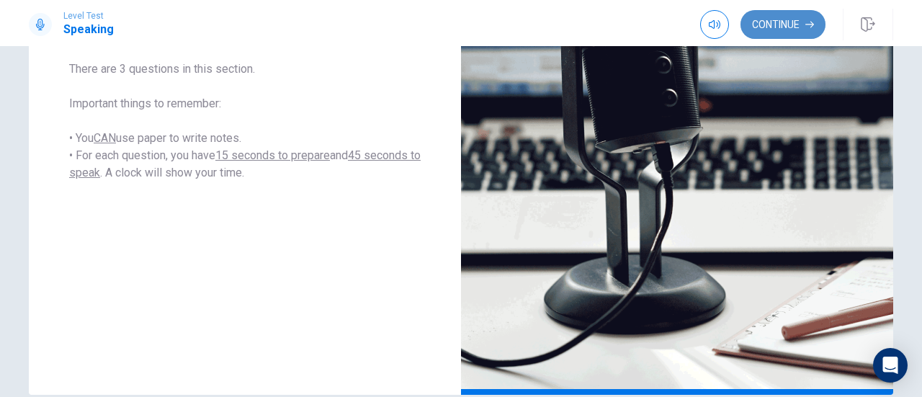
click at [777, 19] on button "Continue" at bounding box center [783, 24] width 85 height 29
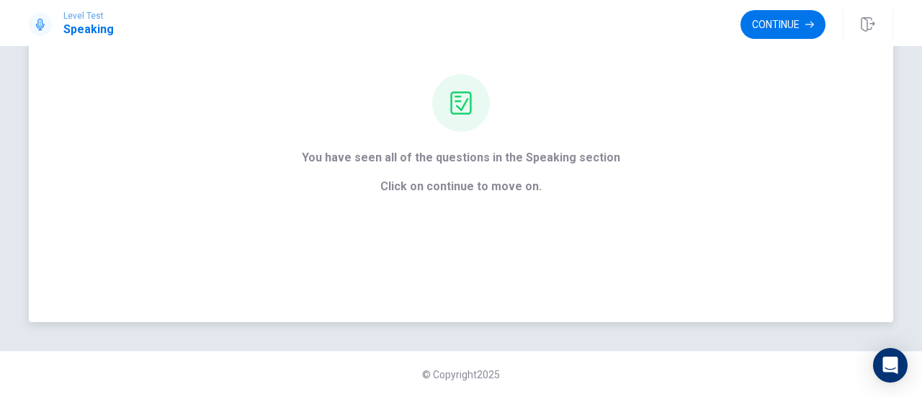
scroll to position [127, 0]
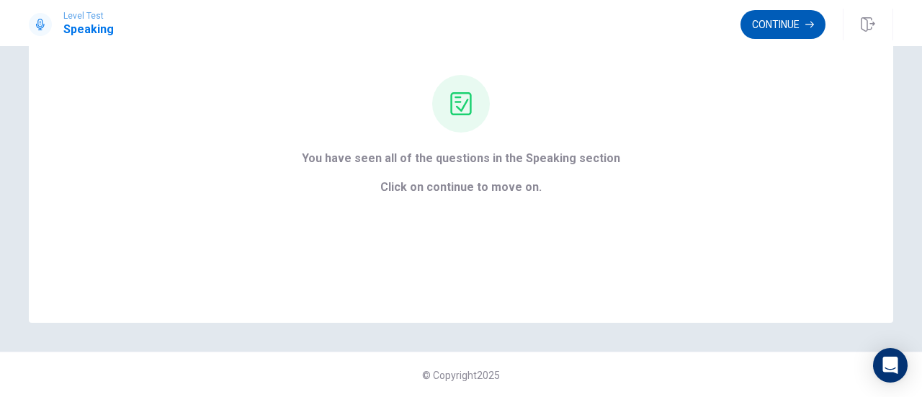
click at [805, 22] on button "Continue" at bounding box center [783, 24] width 85 height 29
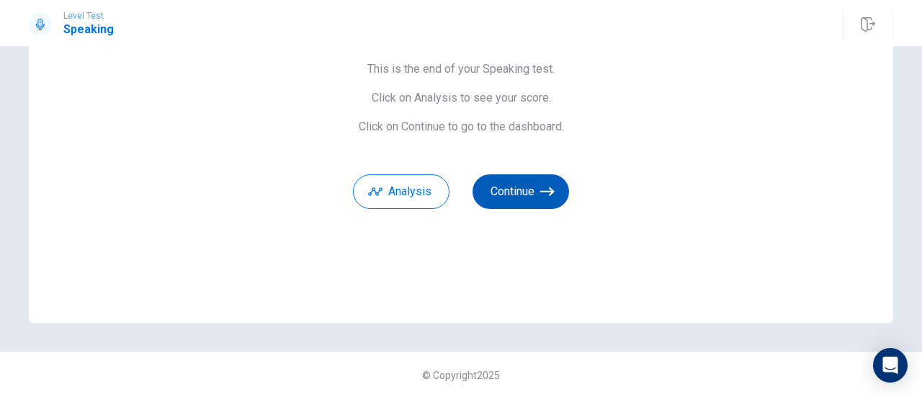
click at [551, 191] on icon "button" at bounding box center [548, 191] width 14 height 9
